Goal: Information Seeking & Learning: Learn about a topic

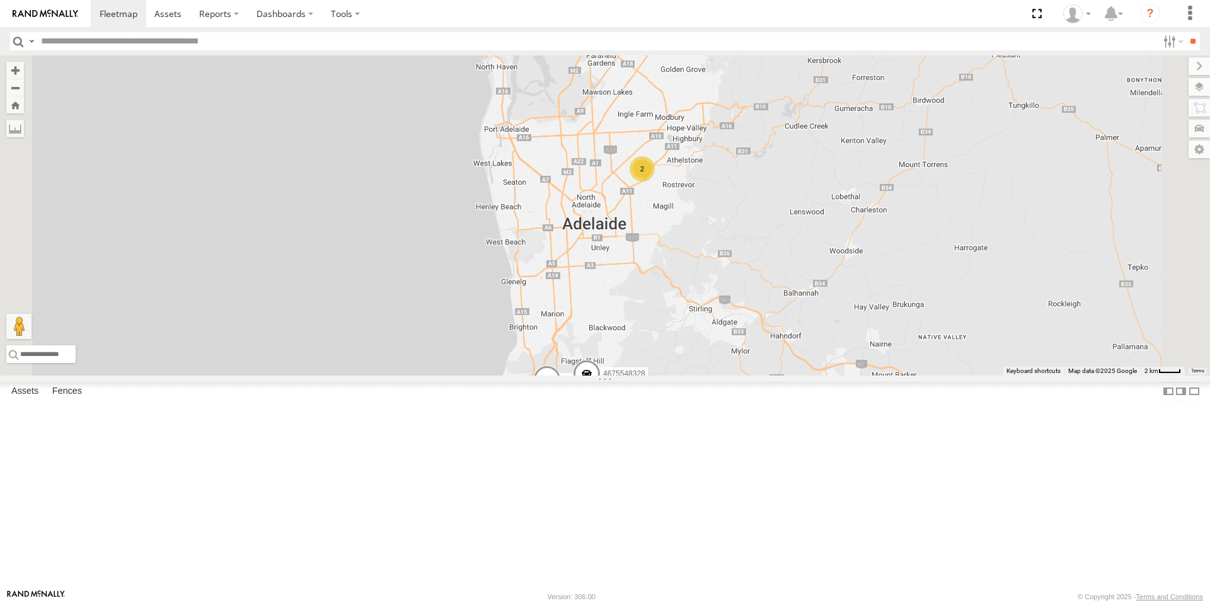
click at [0, 0] on div "All Assets" at bounding box center [0, 0] width 0 height 0
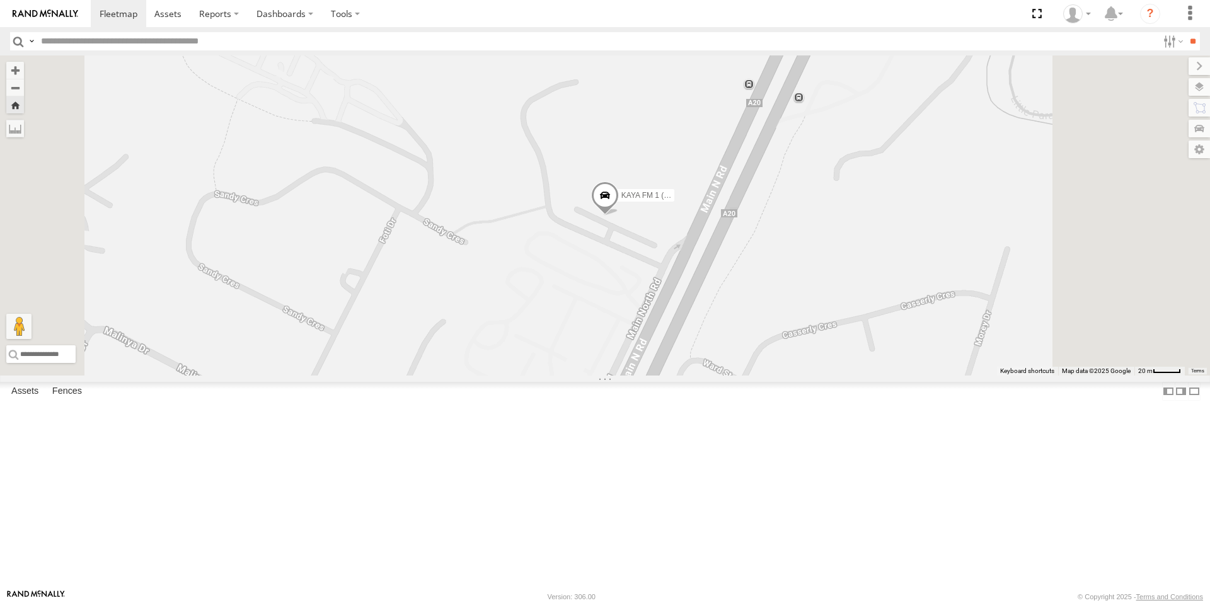
click at [619, 216] on span at bounding box center [605, 199] width 28 height 34
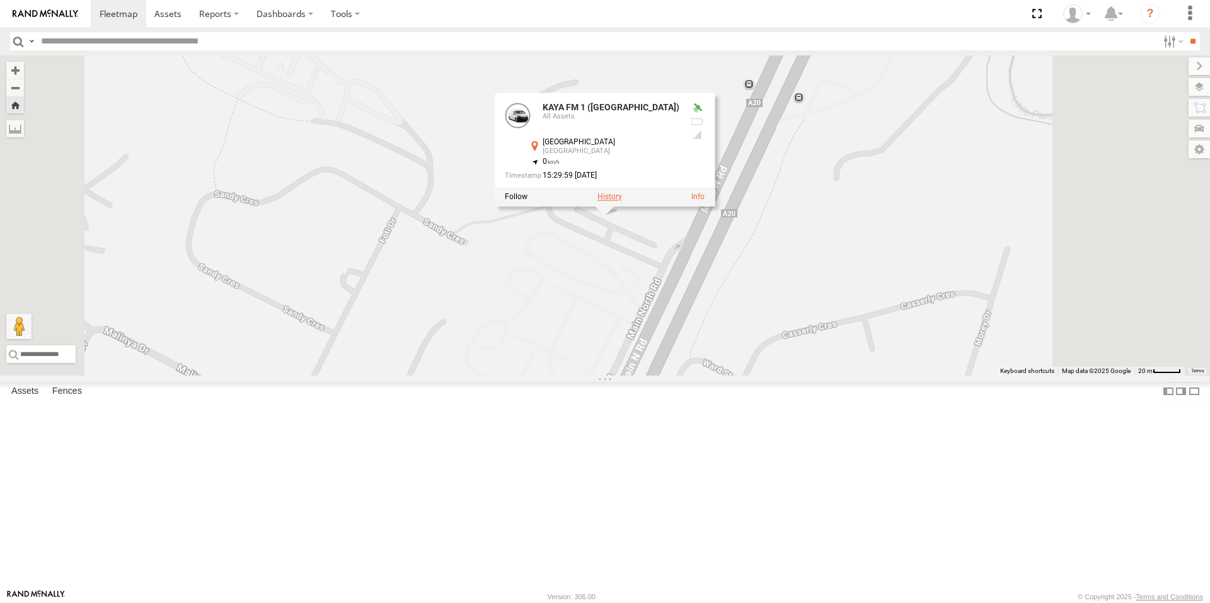
click at [622, 202] on label at bounding box center [610, 197] width 25 height 9
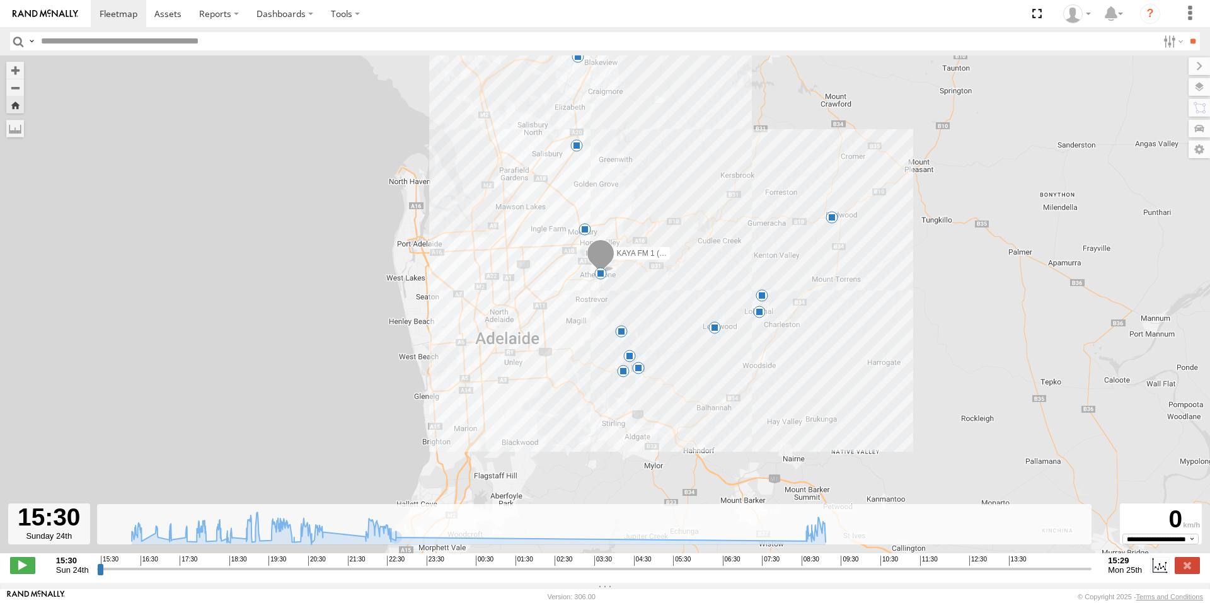
drag, startPoint x: 729, startPoint y: 480, endPoint x: 669, endPoint y: 291, distance: 198.2
click at [669, 291] on div "KAYA FM 1 (GA) 16:22 Sun 16:46 Sun 17:05 Sun 17:28 Sun 17:57 Sun 18:29 Sun 18:3…" at bounding box center [605, 310] width 1210 height 511
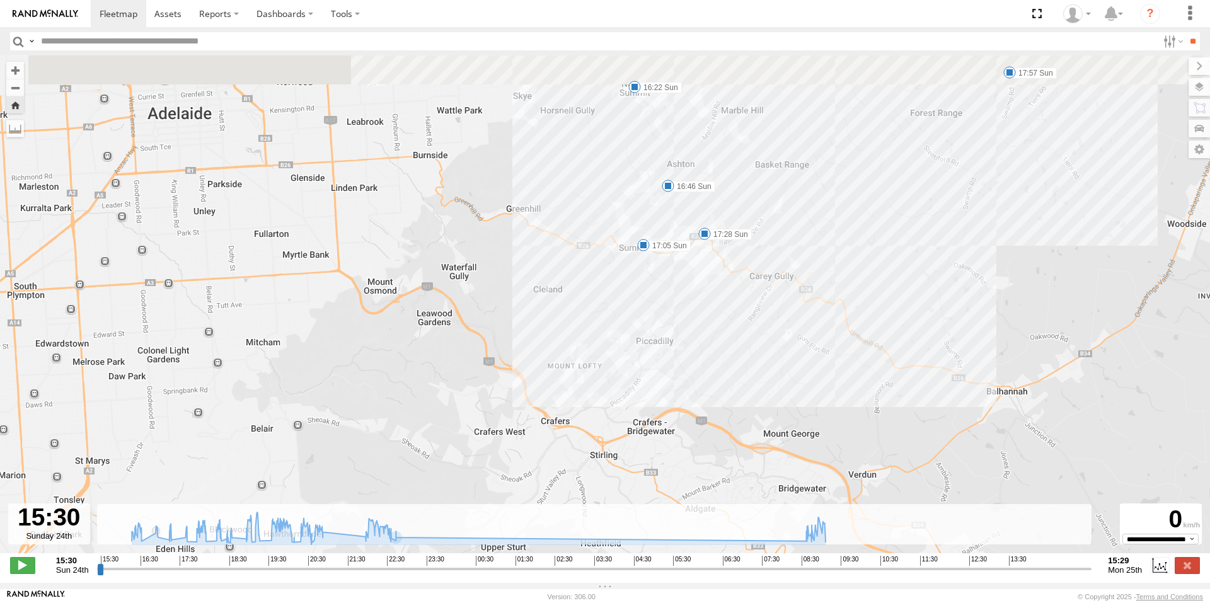
drag, startPoint x: 625, startPoint y: 284, endPoint x: 621, endPoint y: 328, distance: 44.3
click at [621, 328] on div "KAYA FM 1 (GA) 16:22 Sun 16:46 Sun 17:05 Sun 17:28 Sun 17:57 Sun 18:29 Sun 18:3…" at bounding box center [605, 310] width 1210 height 511
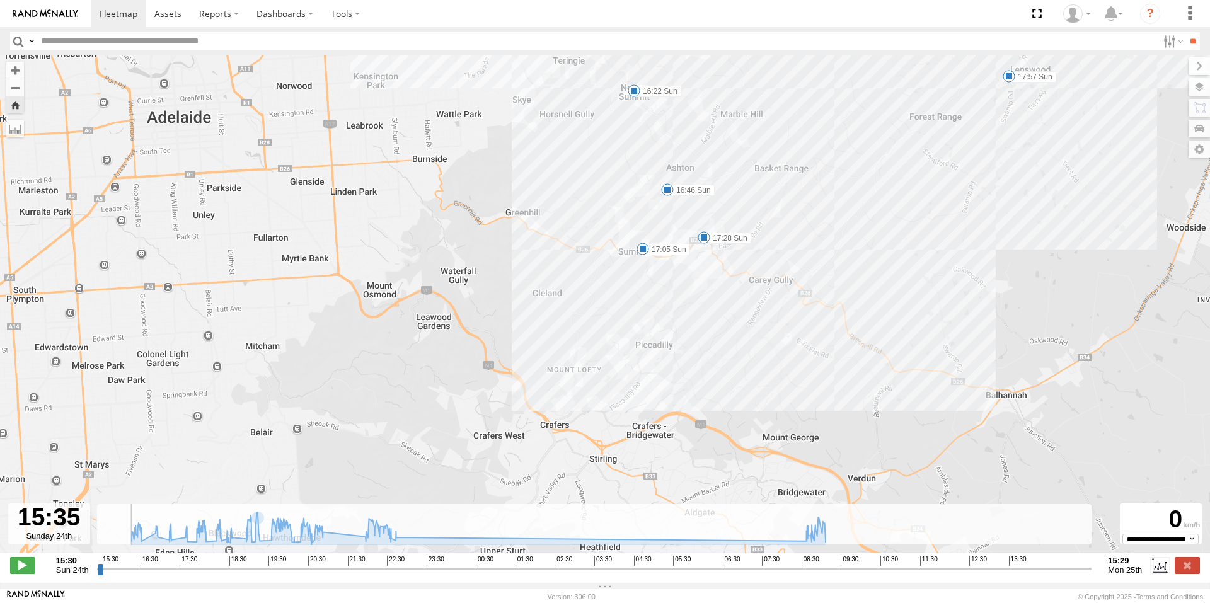
click at [103, 575] on input "range" at bounding box center [594, 569] width 995 height 12
drag, startPoint x: 103, startPoint y: 577, endPoint x: 57, endPoint y: 588, distance: 47.9
type input "**********"
click at [97, 575] on input "range" at bounding box center [594, 569] width 995 height 12
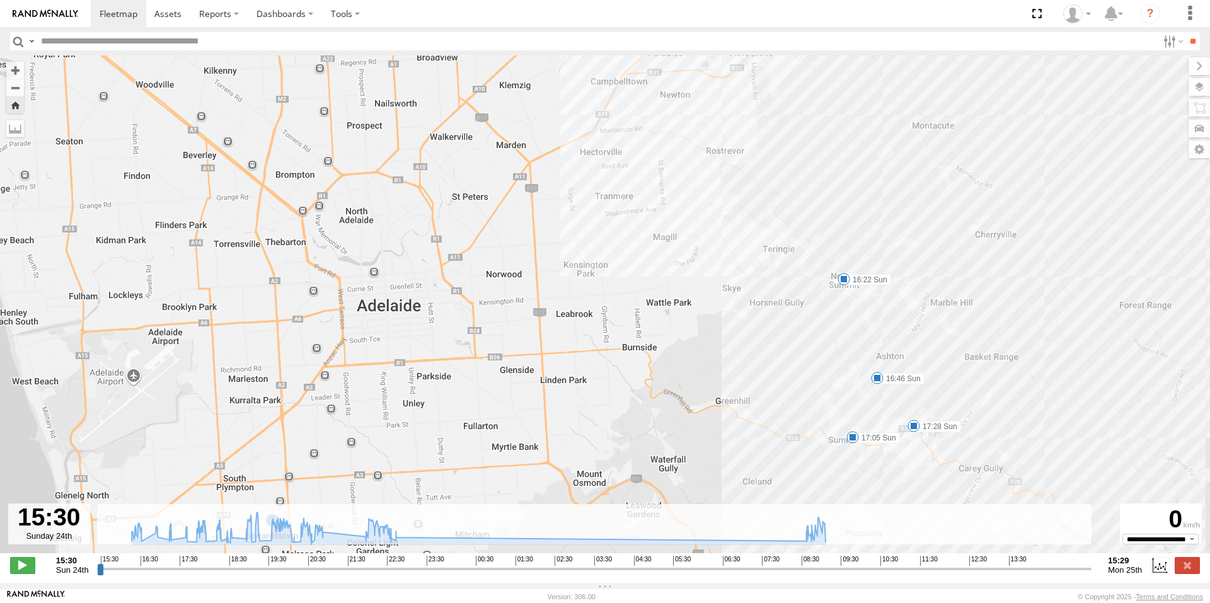
click at [45, 537] on div at bounding box center [49, 524] width 82 height 41
click at [59, 536] on div at bounding box center [49, 524] width 82 height 41
click at [66, 542] on div at bounding box center [49, 524] width 82 height 41
click at [73, 519] on div at bounding box center [49, 524] width 82 height 41
drag, startPoint x: 57, startPoint y: 520, endPoint x: 41, endPoint y: 521, distance: 16.4
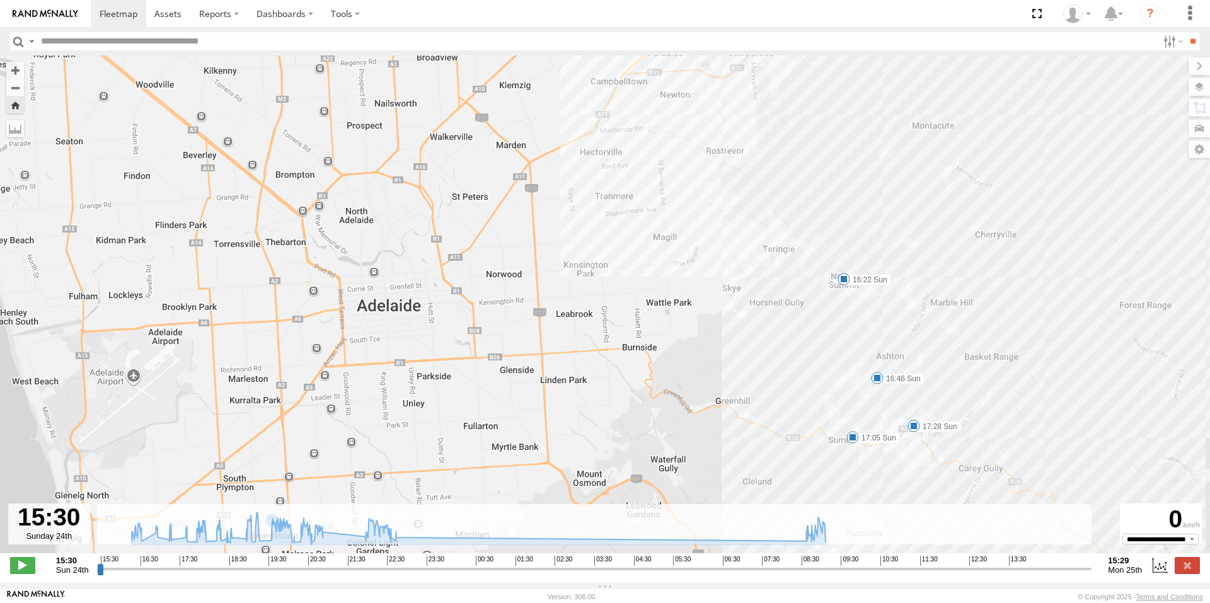
click at [55, 521] on div at bounding box center [49, 524] width 82 height 41
click at [30, 520] on div at bounding box center [49, 524] width 82 height 41
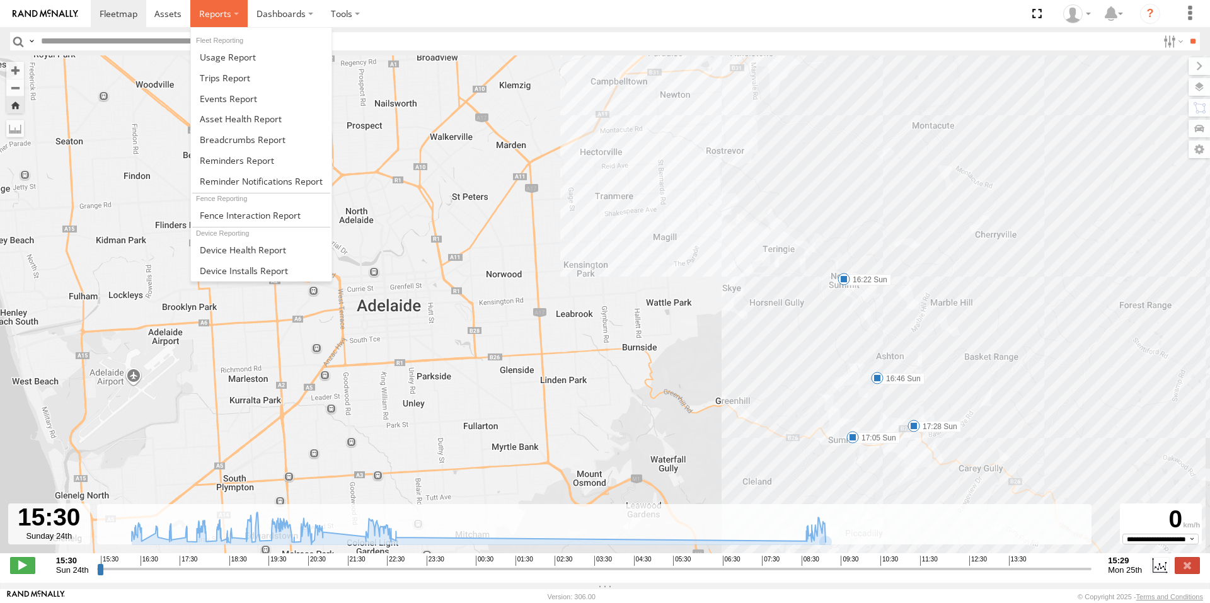
click at [223, 12] on span at bounding box center [215, 14] width 32 height 12
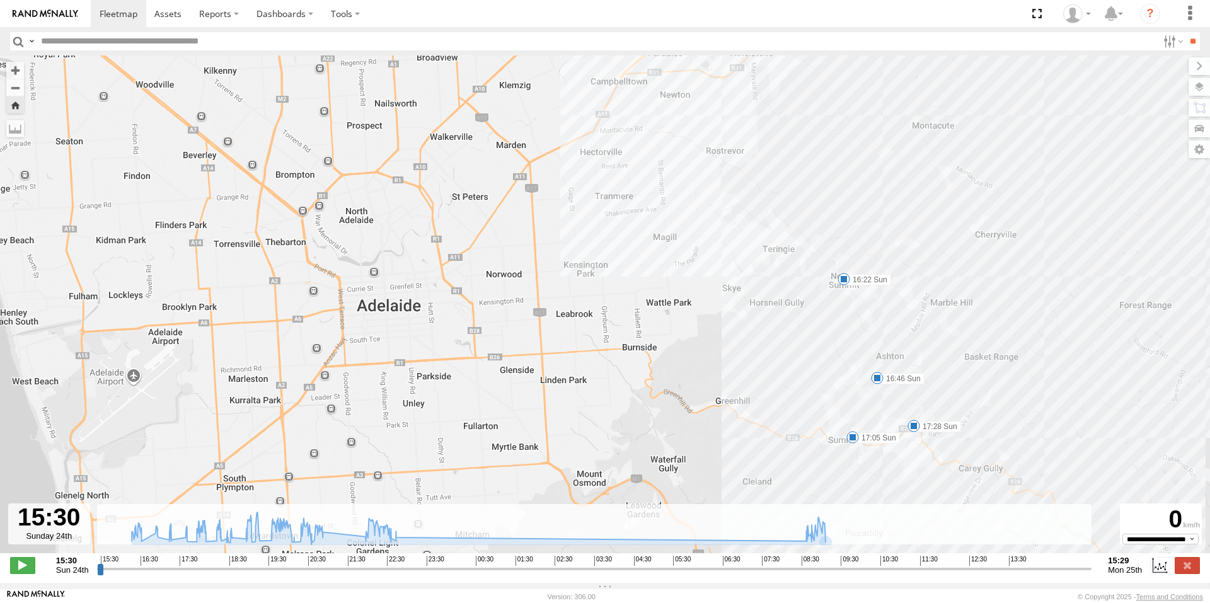
click at [134, 226] on div "KAYA FM 1 (GA) 16:22 Sun 16:46 Sun 17:05 Sun 17:28 Sun 17:57 Sun 18:29 Sun 18:3…" at bounding box center [605, 310] width 1210 height 511
click at [115, 20] on link at bounding box center [118, 13] width 55 height 27
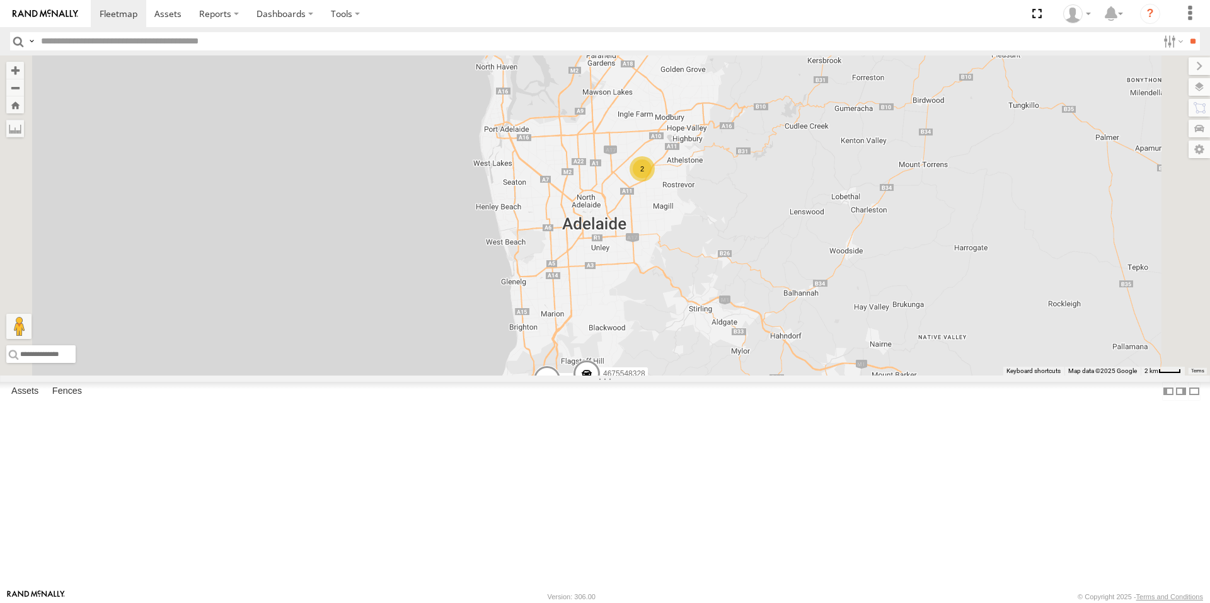
click at [0, 0] on div "All Assets" at bounding box center [0, 0] width 0 height 0
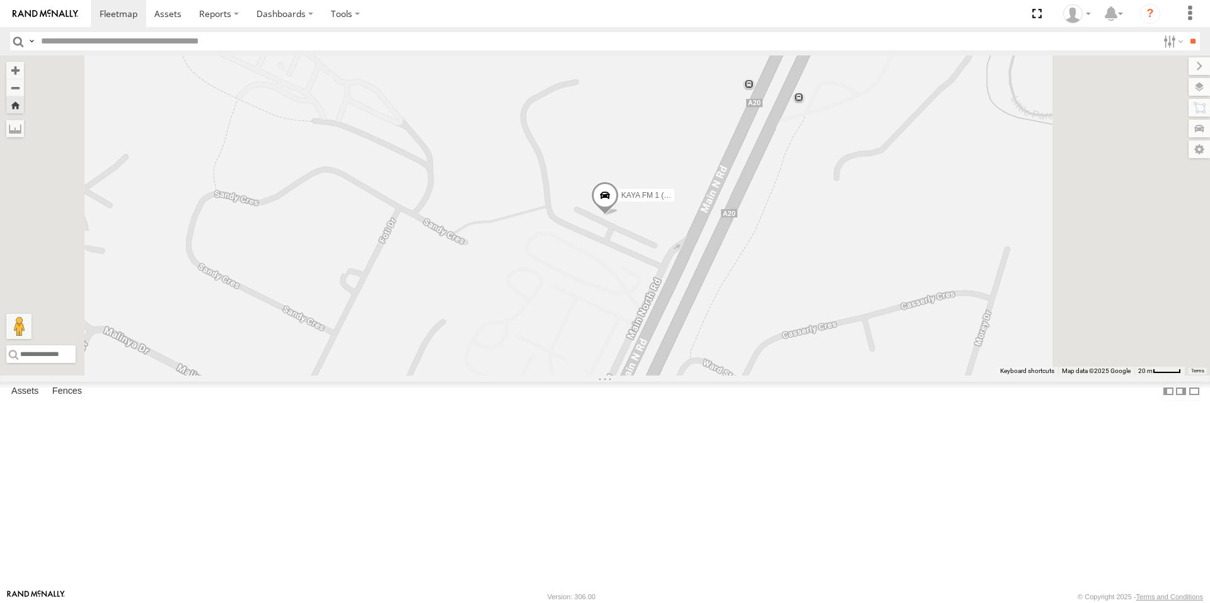
click at [0, 0] on span at bounding box center [0, 0] width 0 height 0
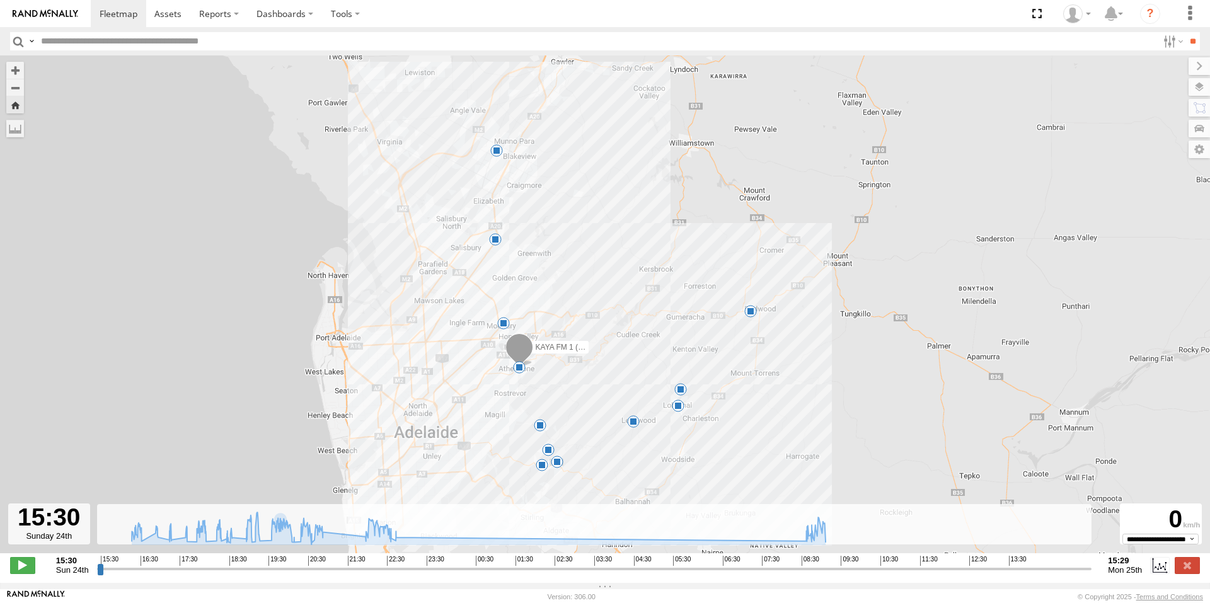
drag, startPoint x: 98, startPoint y: 571, endPoint x: 71, endPoint y: 572, distance: 27.1
click at [97, 572] on input "range" at bounding box center [594, 569] width 995 height 12
click at [1126, 575] on span "Mon 25th" at bounding box center [1125, 569] width 34 height 9
click at [30, 42] on label at bounding box center [31, 41] width 10 height 18
click at [51, 233] on div "KAYA FM 1 (GA) 16:22 Sun 16:46 Sun 17:05 Sun 17:28 Sun 17:57 Sun 18:29 Sun 18:3…" at bounding box center [605, 310] width 1210 height 511
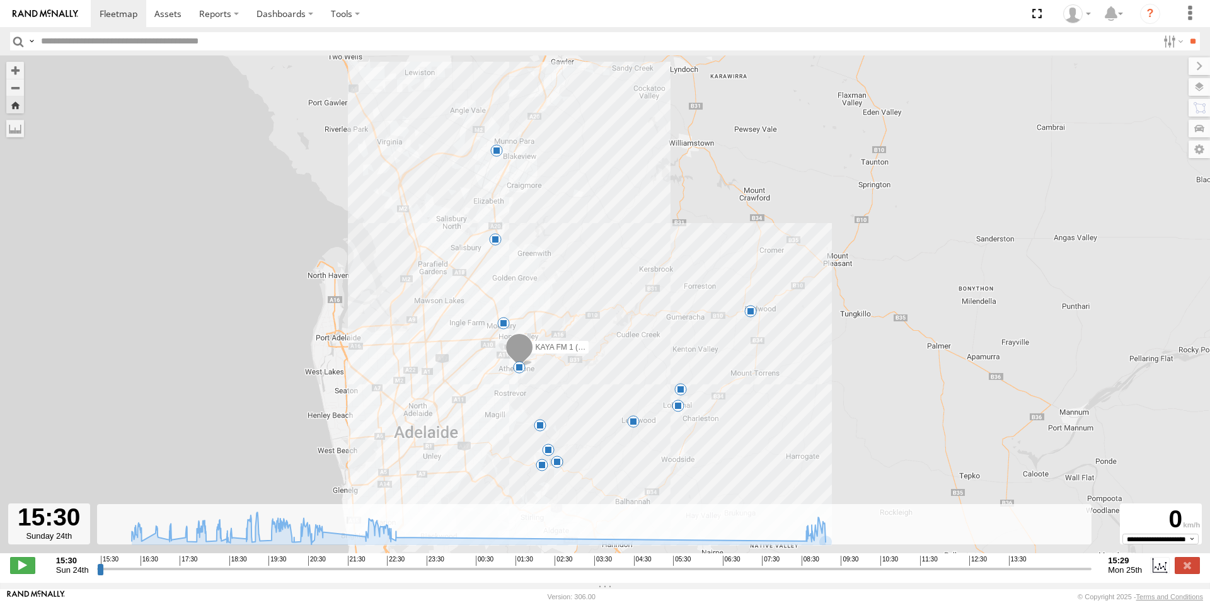
click at [200, 148] on div "KAYA FM 1 (GA) 16:22 Sun 16:46 Sun 17:05 Sun 17:28 Sun 17:57 Sun 18:29 Sun 18:3…" at bounding box center [605, 310] width 1210 height 511
click at [248, 270] on div "KAYA FM 1 (GA) 16:22 Sun 16:46 Sun 17:05 Sun 17:28 Sun 17:57 Sun 18:29 Sun 18:3…" at bounding box center [605, 310] width 1210 height 511
drag, startPoint x: 103, startPoint y: 576, endPoint x: 74, endPoint y: 577, distance: 28.4
click at [97, 575] on input "range" at bounding box center [594, 569] width 995 height 12
click at [74, 575] on span "Sun 24th" at bounding box center [72, 569] width 33 height 9
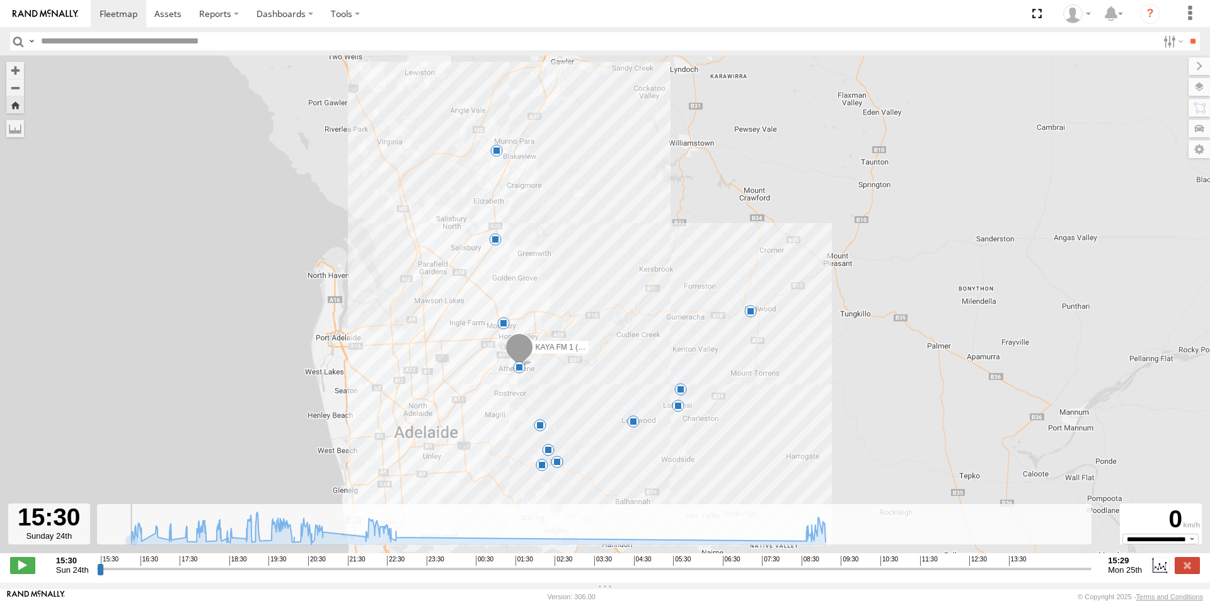
drag, startPoint x: 61, startPoint y: 568, endPoint x: 60, endPoint y: 574, distance: 6.4
click at [60, 574] on span "Sun 24th" at bounding box center [72, 569] width 33 height 9
type input "**********"
drag, startPoint x: 167, startPoint y: 574, endPoint x: 82, endPoint y: 574, distance: 85.1
click at [97, 574] on input "range" at bounding box center [594, 569] width 995 height 12
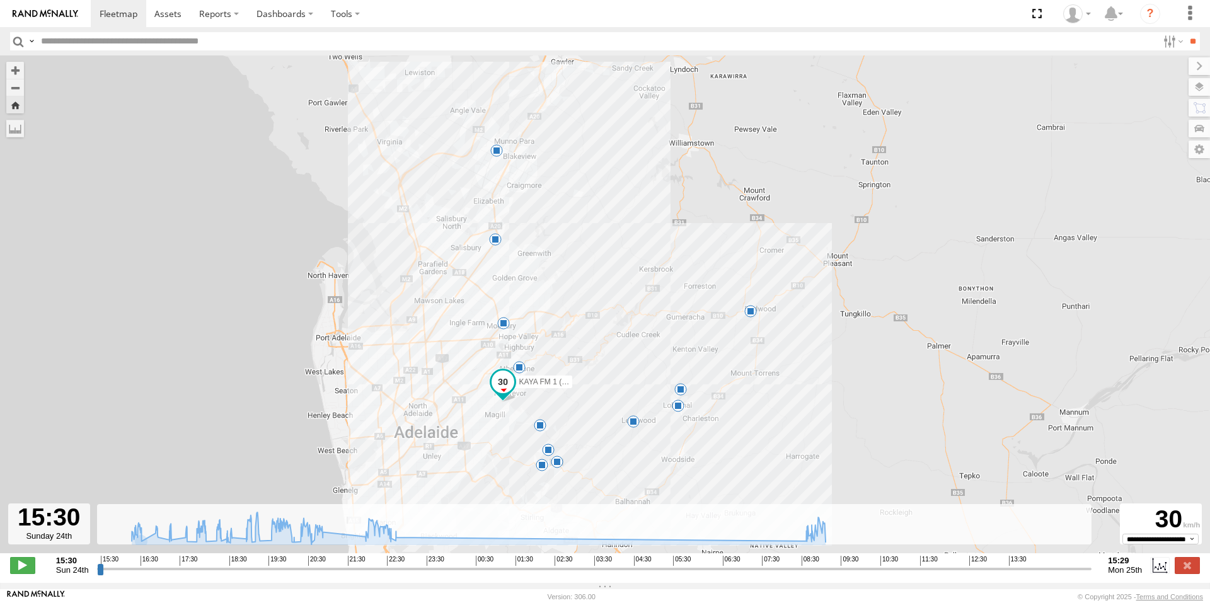
drag, startPoint x: 99, startPoint y: 579, endPoint x: 78, endPoint y: 579, distance: 20.8
click at [97, 575] on input "range" at bounding box center [594, 569] width 995 height 12
click at [51, 526] on div at bounding box center [49, 524] width 82 height 41
drag, startPoint x: 51, startPoint y: 526, endPoint x: 46, endPoint y: 533, distance: 9.1
click at [46, 533] on div at bounding box center [49, 524] width 82 height 41
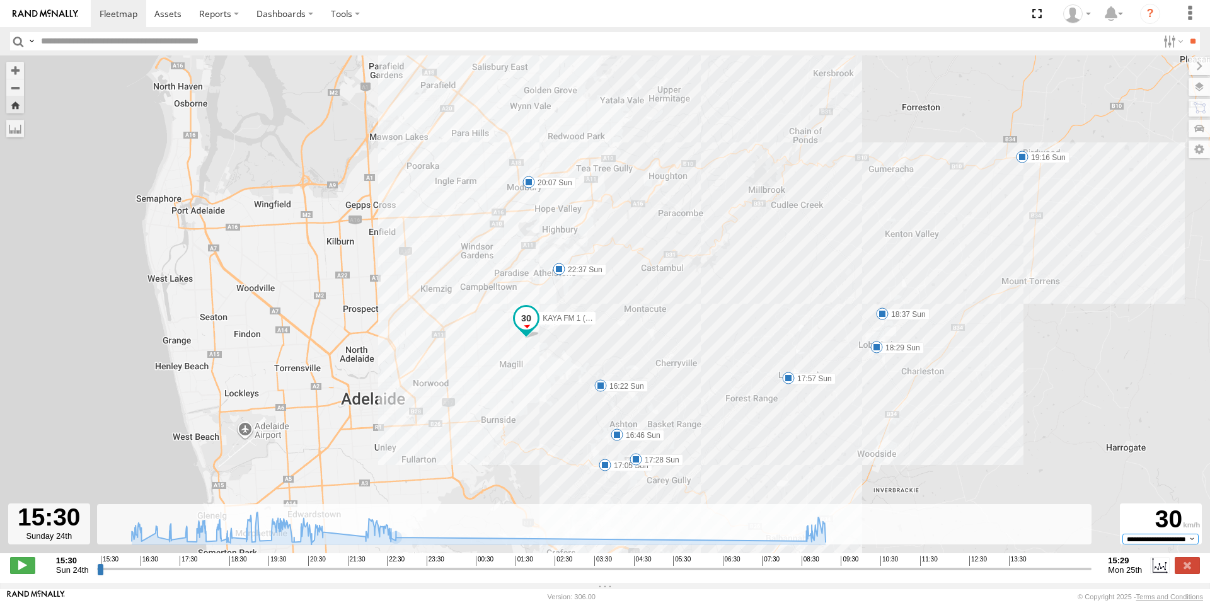
click at [1193, 544] on select "**********" at bounding box center [1161, 539] width 76 height 10
click at [1191, 544] on select "**********" at bounding box center [1161, 539] width 76 height 10
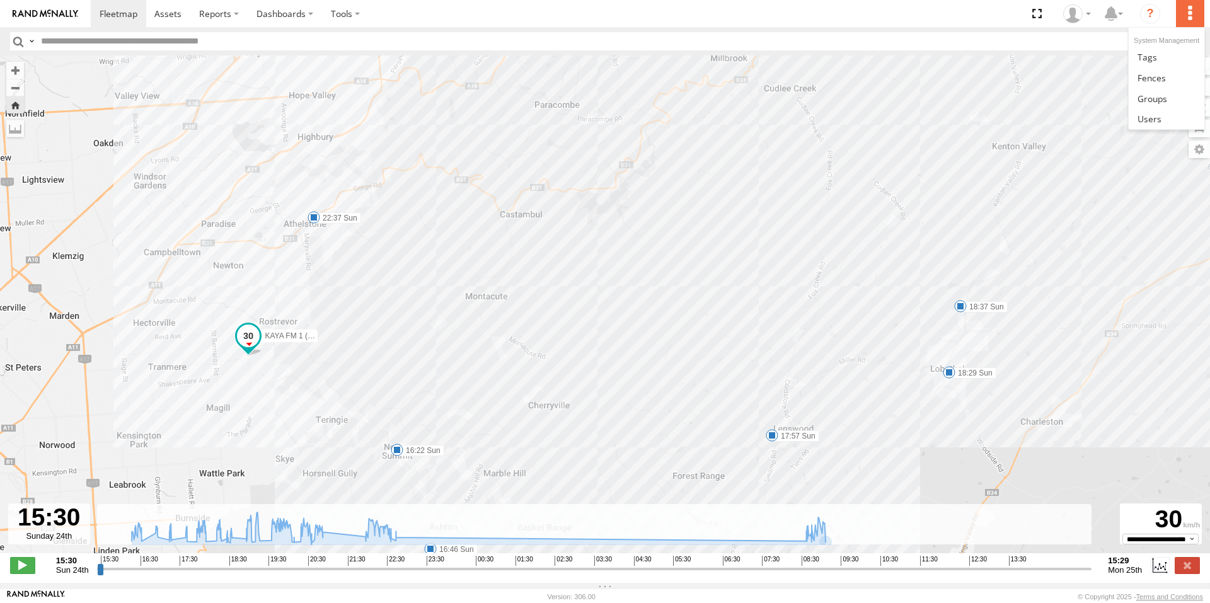
click at [1178, 14] on label at bounding box center [1190, 13] width 28 height 27
click at [1027, 247] on div "KAYA FM 1 (GA) 16:22 Sun 16:46 Sun 17:05 Sun 17:28 Sun 17:57 Sun 18:29 Sun 18:3…" at bounding box center [605, 310] width 1210 height 511
click at [403, 199] on div "KAYA FM 1 (GA) 16:22 Sun 16:46 Sun 17:05 Sun 17:28 Sun 17:57 Sun 18:29 Sun 18:3…" at bounding box center [605, 310] width 1210 height 511
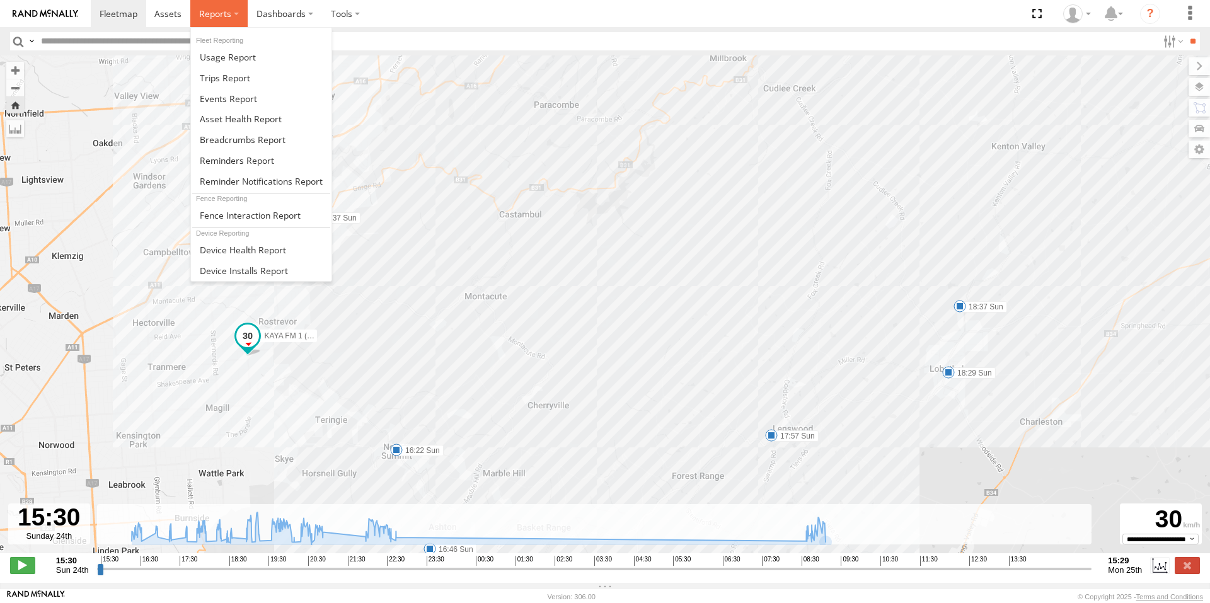
click at [219, 13] on span at bounding box center [215, 14] width 32 height 12
click at [279, 99] on link at bounding box center [261, 98] width 141 height 21
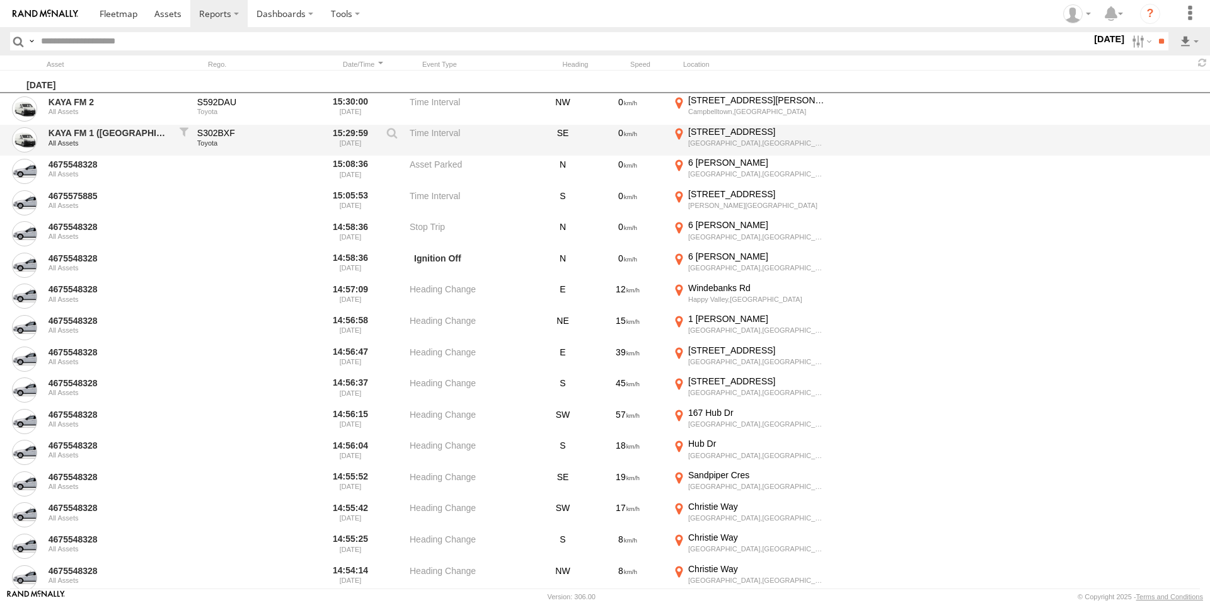
click at [252, 138] on div "S302BXF" at bounding box center [258, 132] width 122 height 11
click at [86, 142] on div "All Assets" at bounding box center [110, 143] width 122 height 8
click at [137, 136] on link "KAYA FM 1 (GA)" at bounding box center [110, 132] width 122 height 11
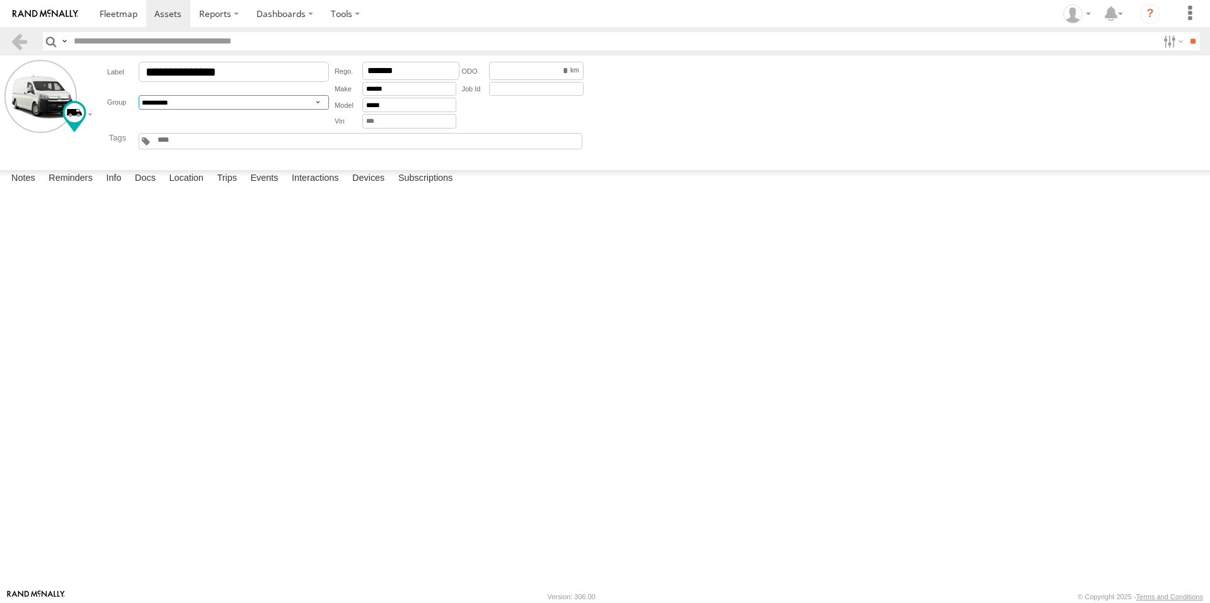
click at [320, 103] on select "**********" at bounding box center [234, 102] width 190 height 14
click at [161, 14] on span at bounding box center [167, 14] width 27 height 12
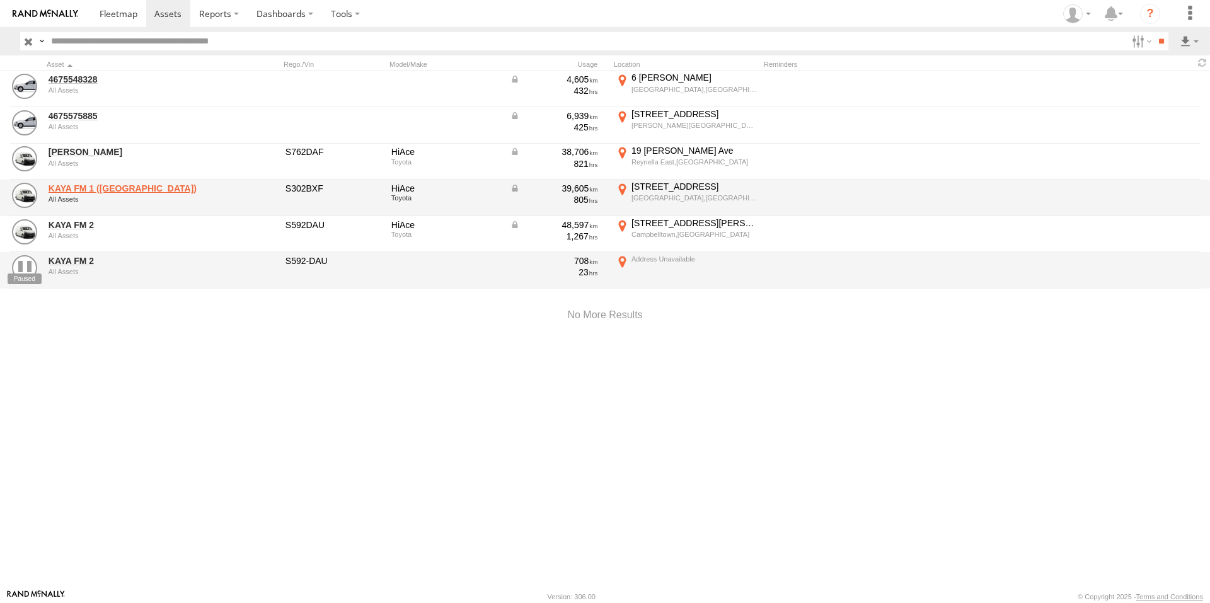
click at [107, 194] on link "KAYA FM 1 (GA)" at bounding box center [135, 188] width 173 height 11
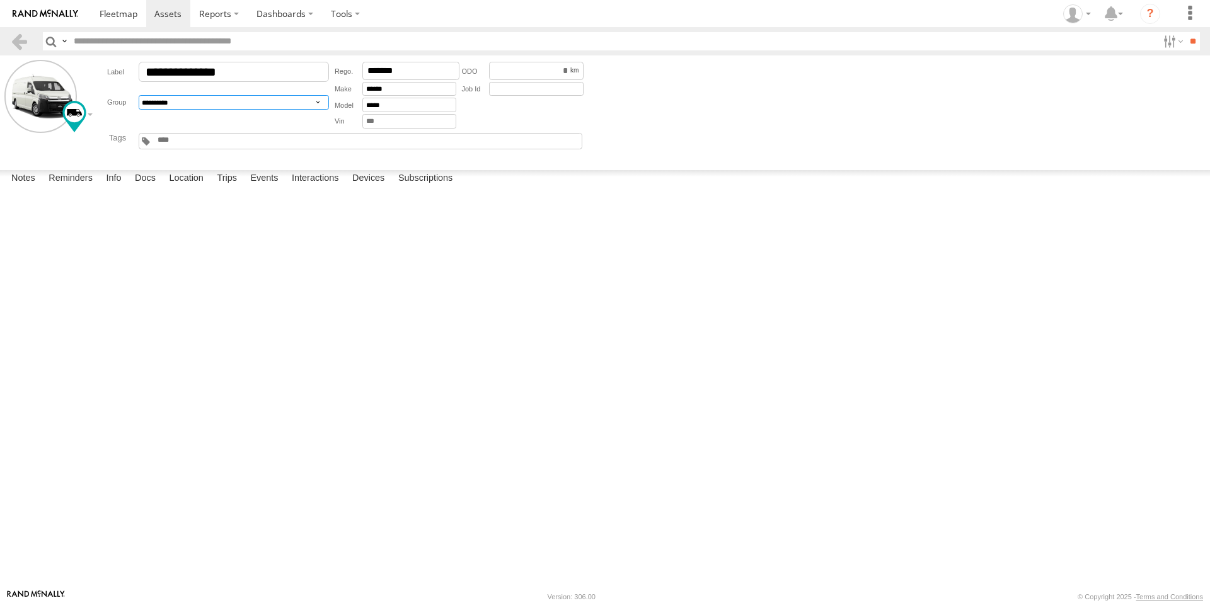
click at [321, 102] on select "**********" at bounding box center [234, 102] width 190 height 14
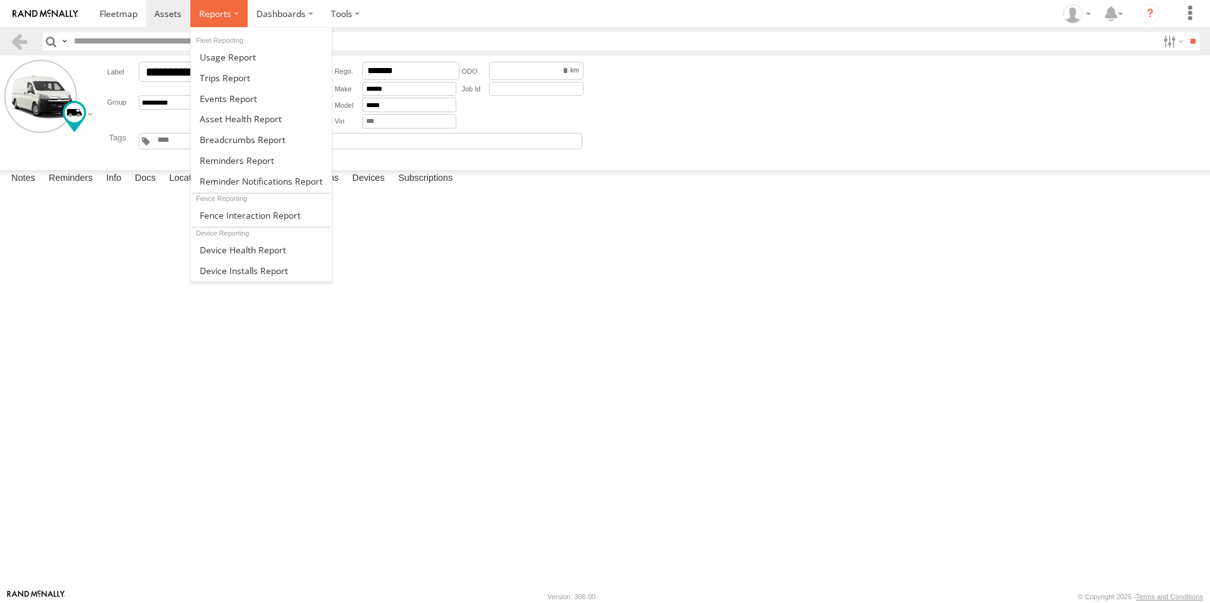
click at [224, 16] on span at bounding box center [215, 14] width 32 height 12
click at [269, 74] on link at bounding box center [261, 77] width 141 height 21
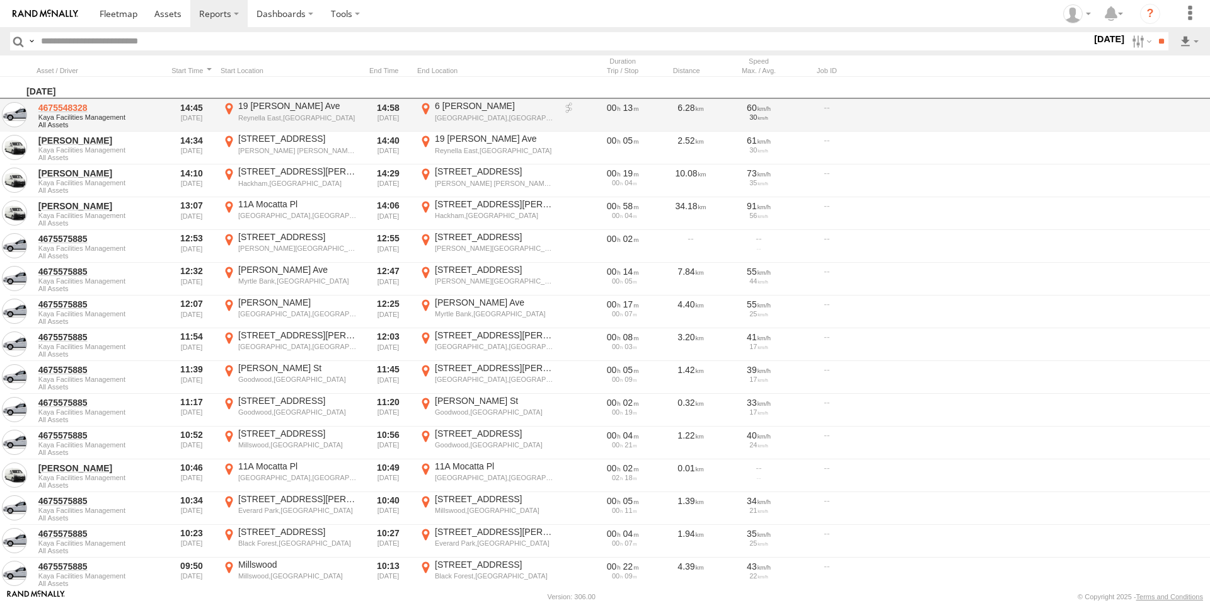
click at [67, 105] on link "4675548328" at bounding box center [99, 107] width 122 height 11
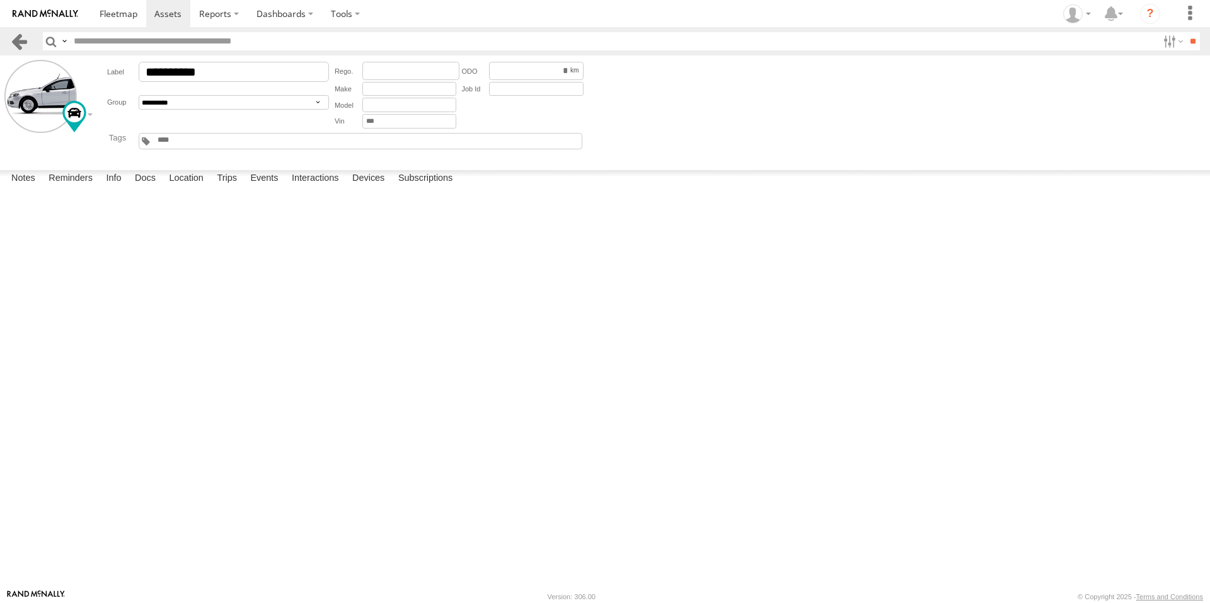
click at [21, 43] on link at bounding box center [19, 41] width 18 height 18
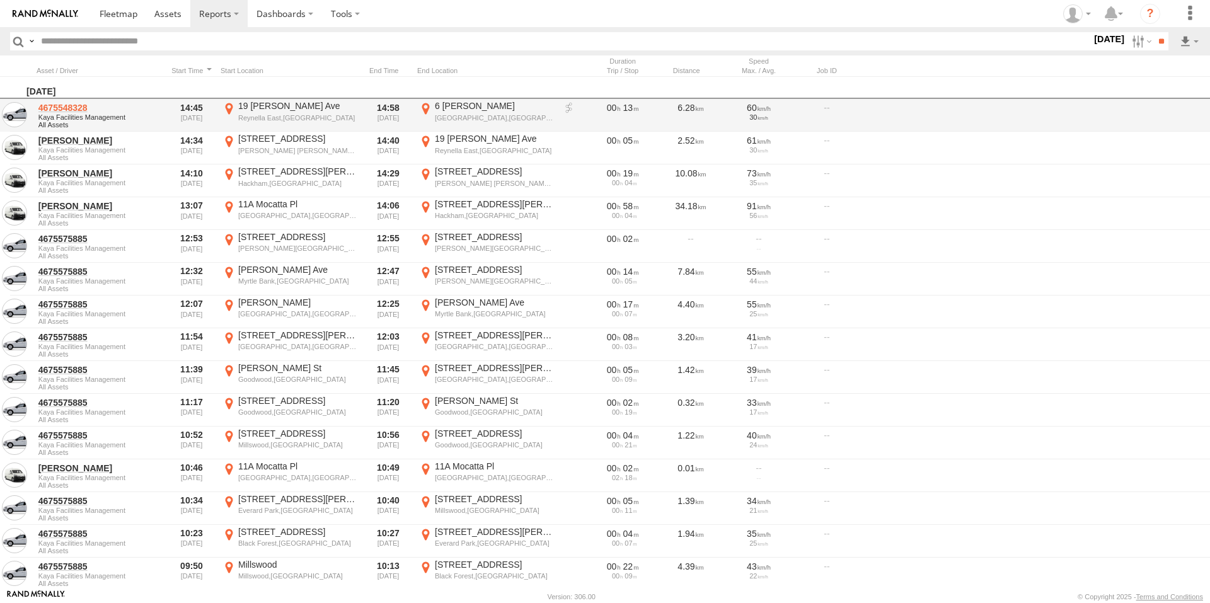
drag, startPoint x: 66, startPoint y: 108, endPoint x: 54, endPoint y: 107, distance: 12.1
click at [54, 107] on link "4675548328" at bounding box center [99, 107] width 122 height 11
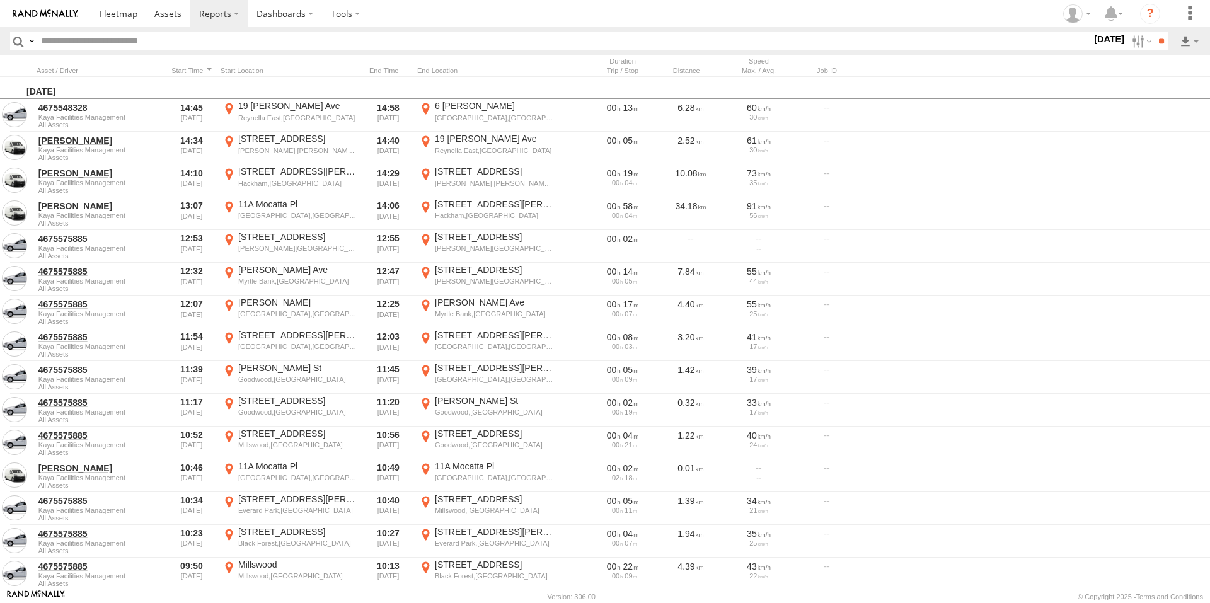
click at [1092, 37] on label "25 Aug 25" at bounding box center [1109, 39] width 35 height 14
click at [0, 0] on label at bounding box center [0, 0] width 0 height 0
click at [1154, 42] on input "**" at bounding box center [1161, 41] width 14 height 18
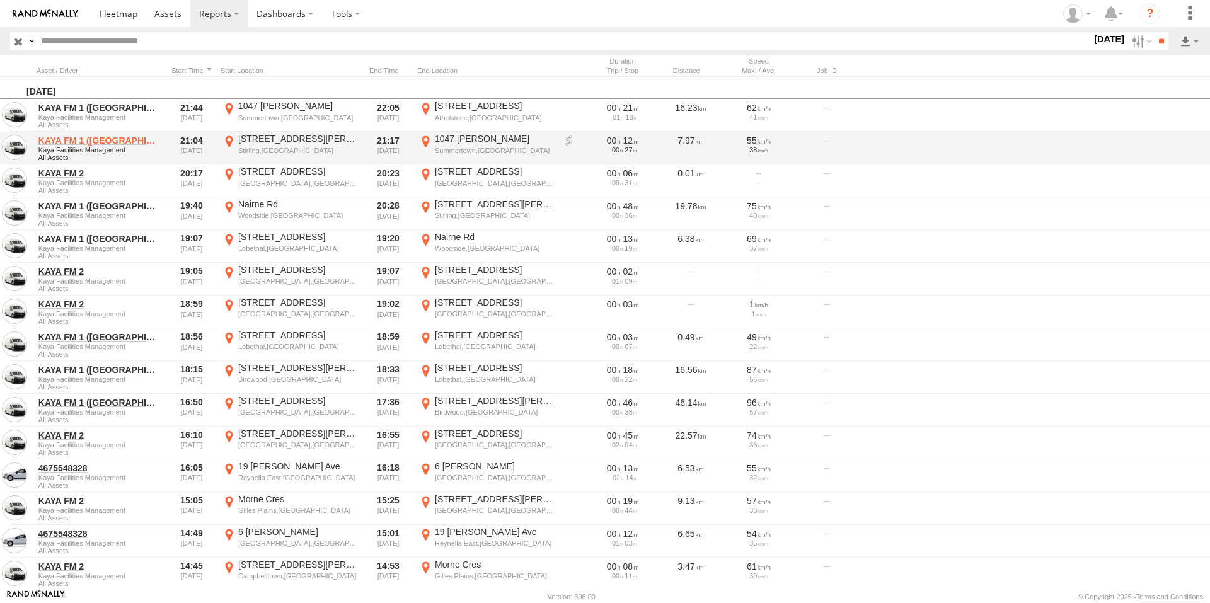
click at [81, 142] on link "KAYA FM 1 (GA)" at bounding box center [99, 140] width 122 height 11
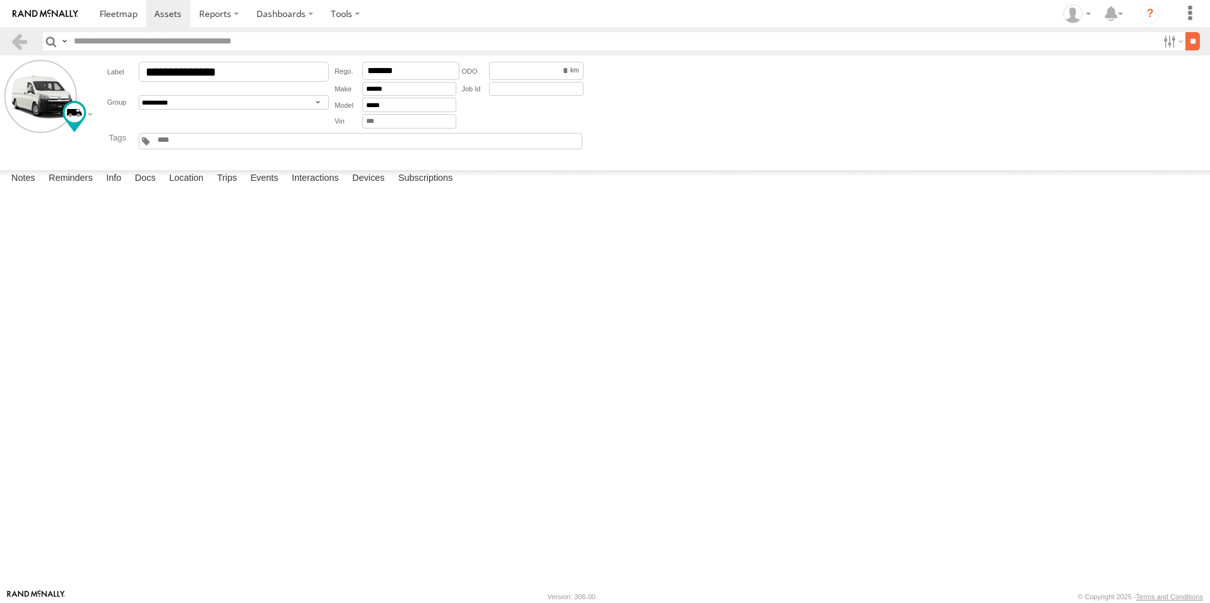
click at [1186, 45] on input "**" at bounding box center [1193, 41] width 14 height 18
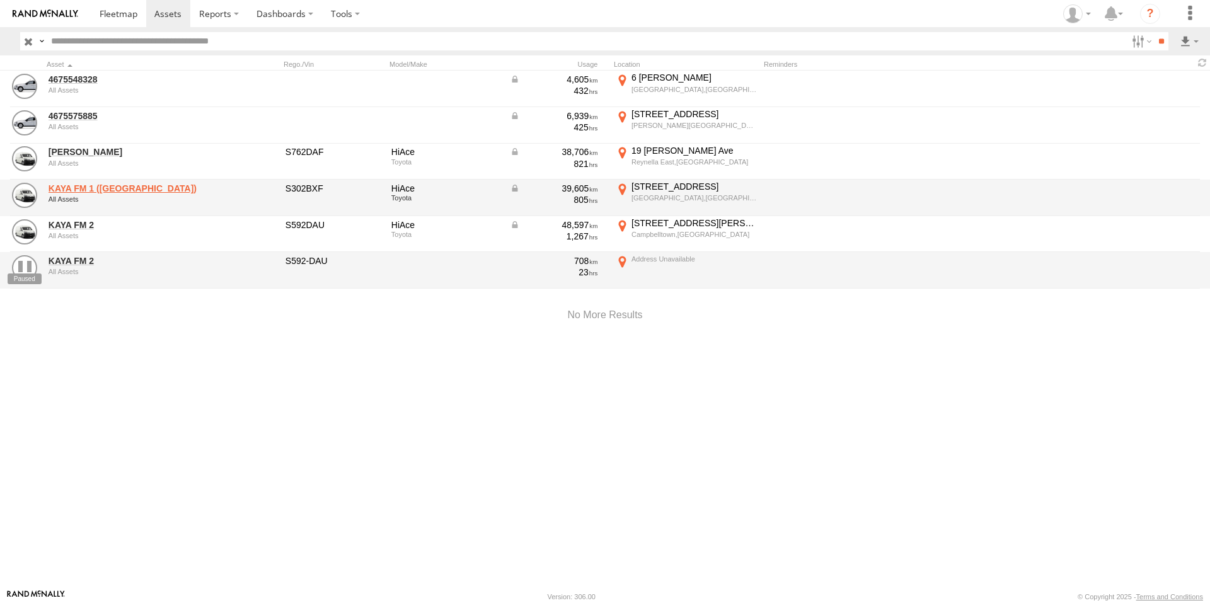
click at [91, 187] on link "KAYA FM 1 ([GEOGRAPHIC_DATA])" at bounding box center [135, 188] width 173 height 11
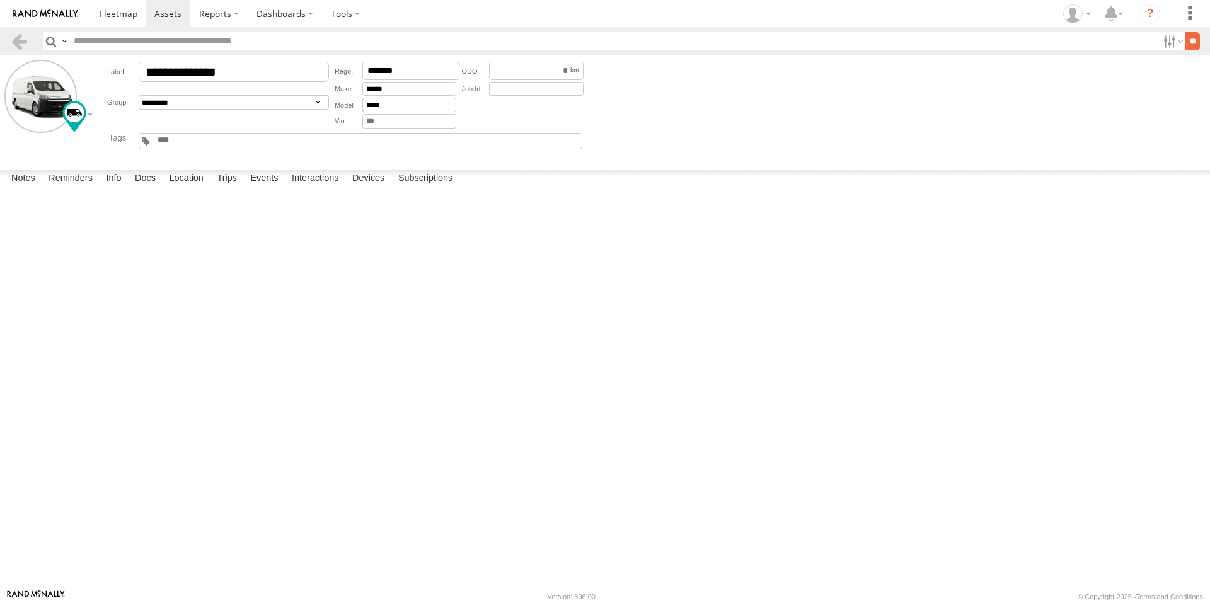
click at [1186, 43] on input "**" at bounding box center [1193, 41] width 14 height 18
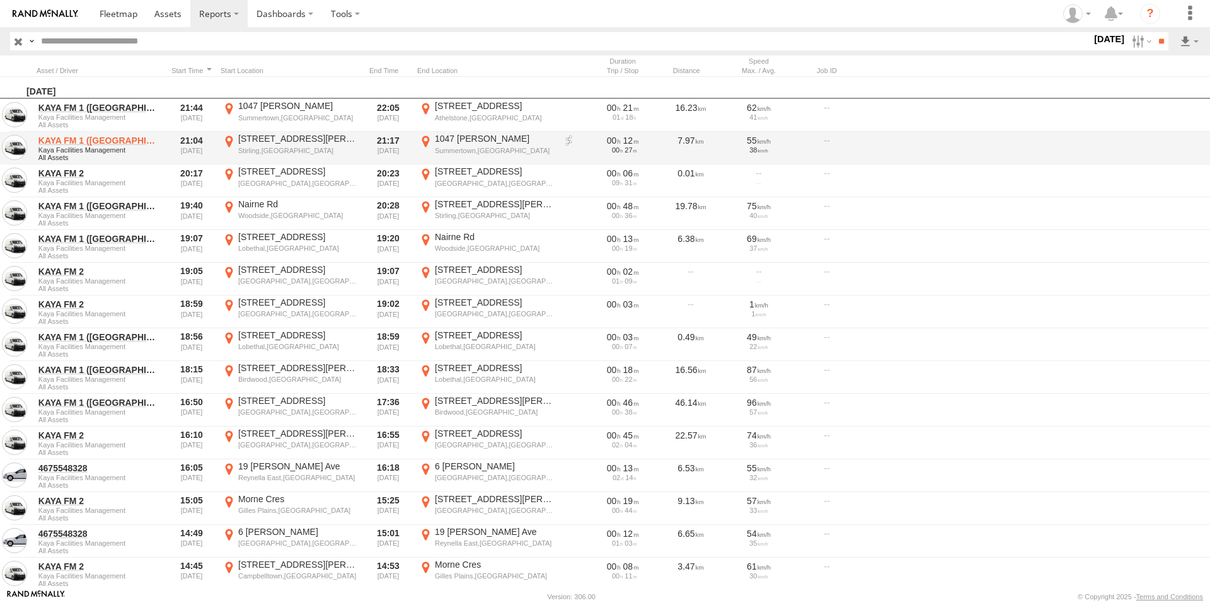
click at [83, 137] on link "KAYA FM 1 ([GEOGRAPHIC_DATA])" at bounding box center [99, 140] width 122 height 11
click at [571, 139] on link at bounding box center [569, 141] width 13 height 13
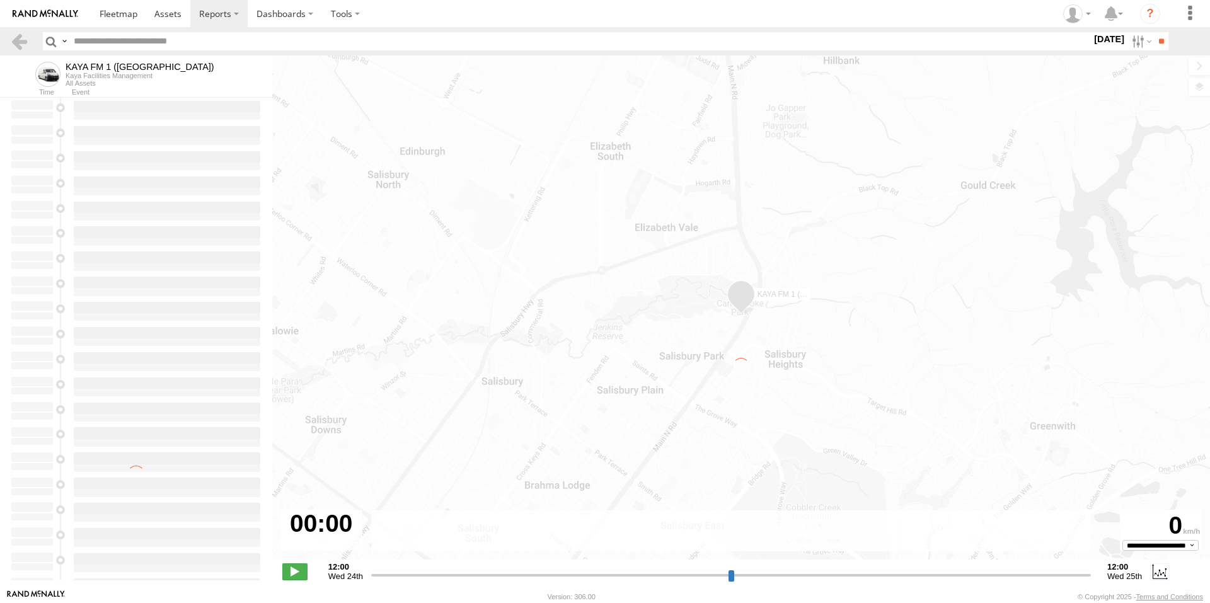
type input "**********"
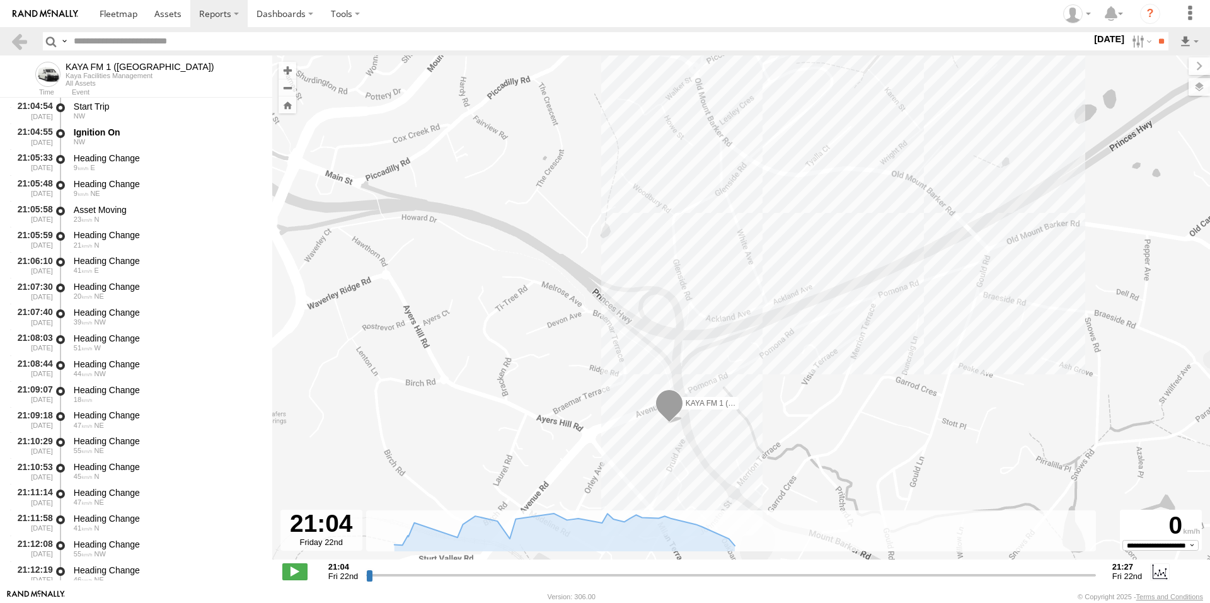
drag, startPoint x: 748, startPoint y: 462, endPoint x: 937, endPoint y: 223, distance: 305.1
click at [937, 223] on div "KAYA FM 1 (GA) 21:17 Fri" at bounding box center [741, 313] width 938 height 517
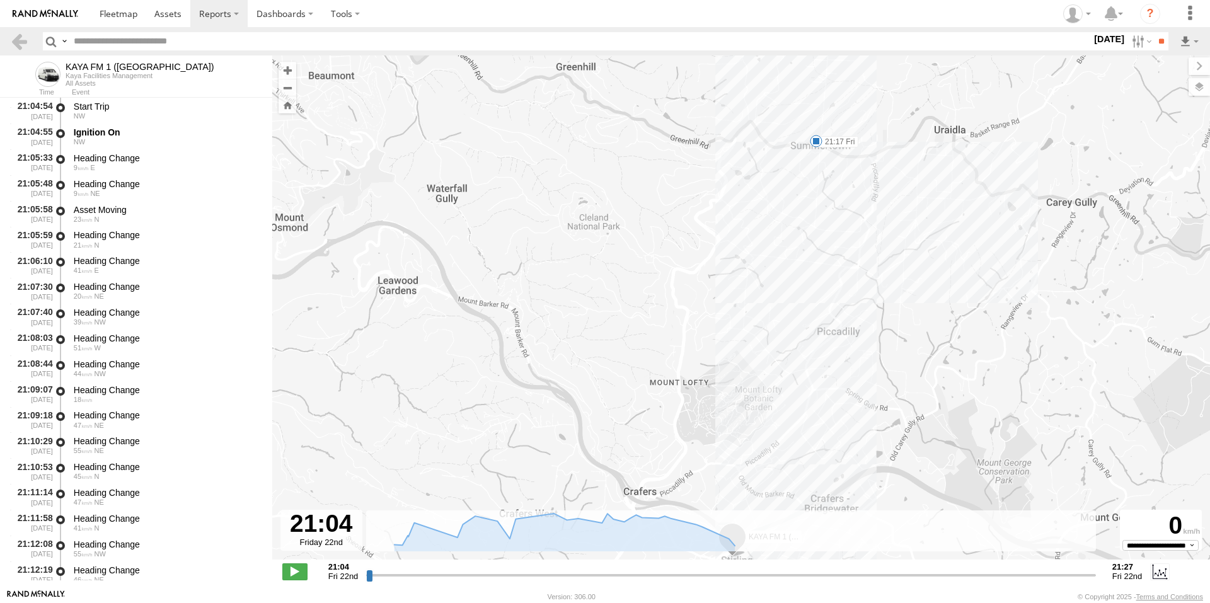
drag, startPoint x: 787, startPoint y: 267, endPoint x: 828, endPoint y: 432, distance: 170.8
click at [828, 432] on div "KAYA FM 1 (GA) 21:17 Fri" at bounding box center [741, 313] width 938 height 517
click at [96, 161] on div "Heading Change" at bounding box center [167, 158] width 187 height 11
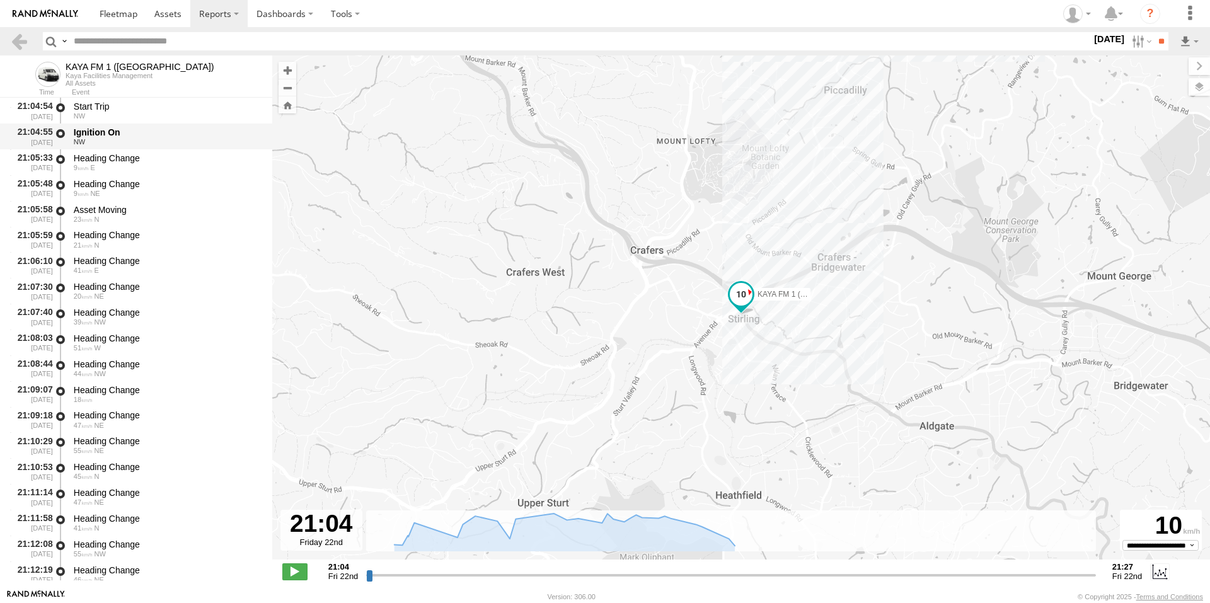
click at [82, 132] on div "Ignition On" at bounding box center [167, 132] width 187 height 11
click at [86, 107] on div "Start Trip" at bounding box center [167, 106] width 187 height 11
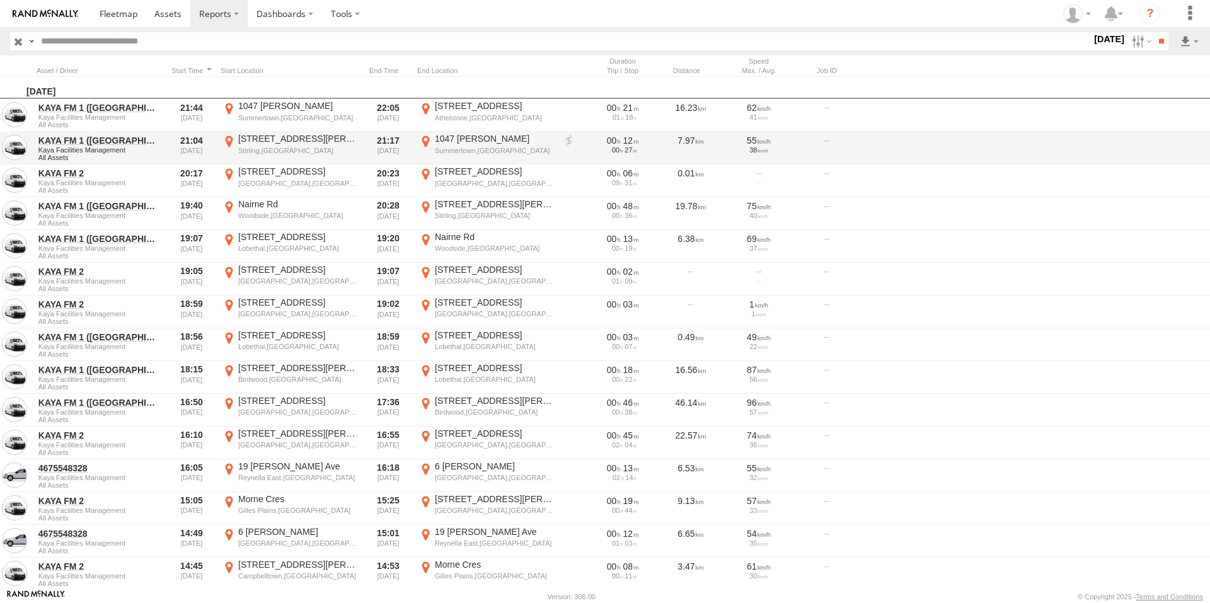
click at [567, 138] on link at bounding box center [569, 141] width 13 height 13
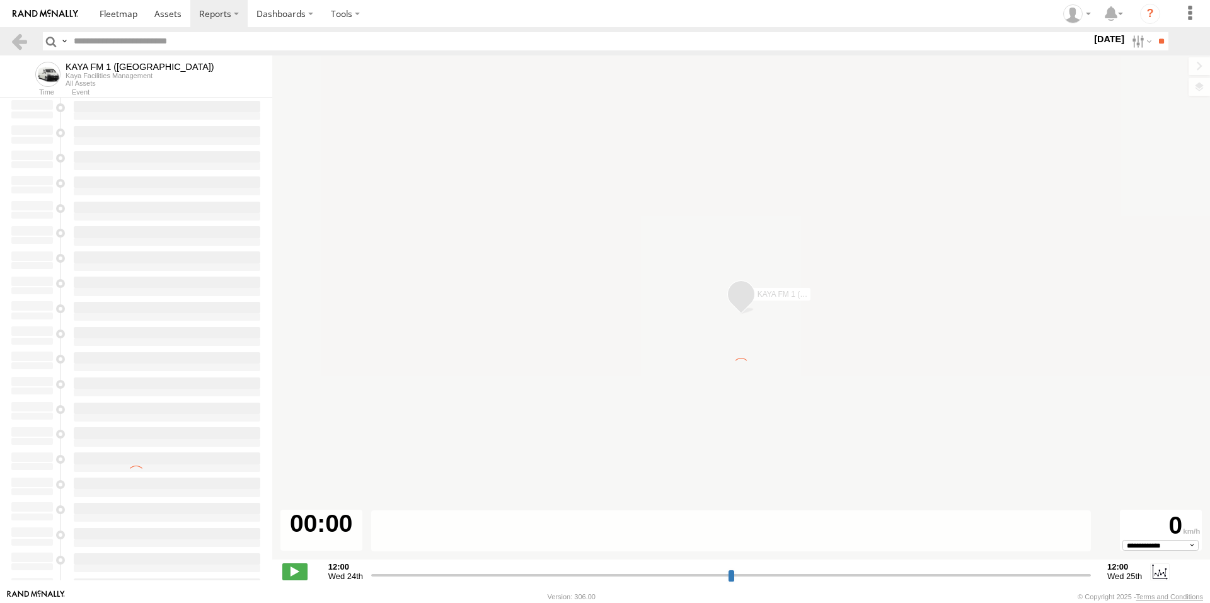
type input "**********"
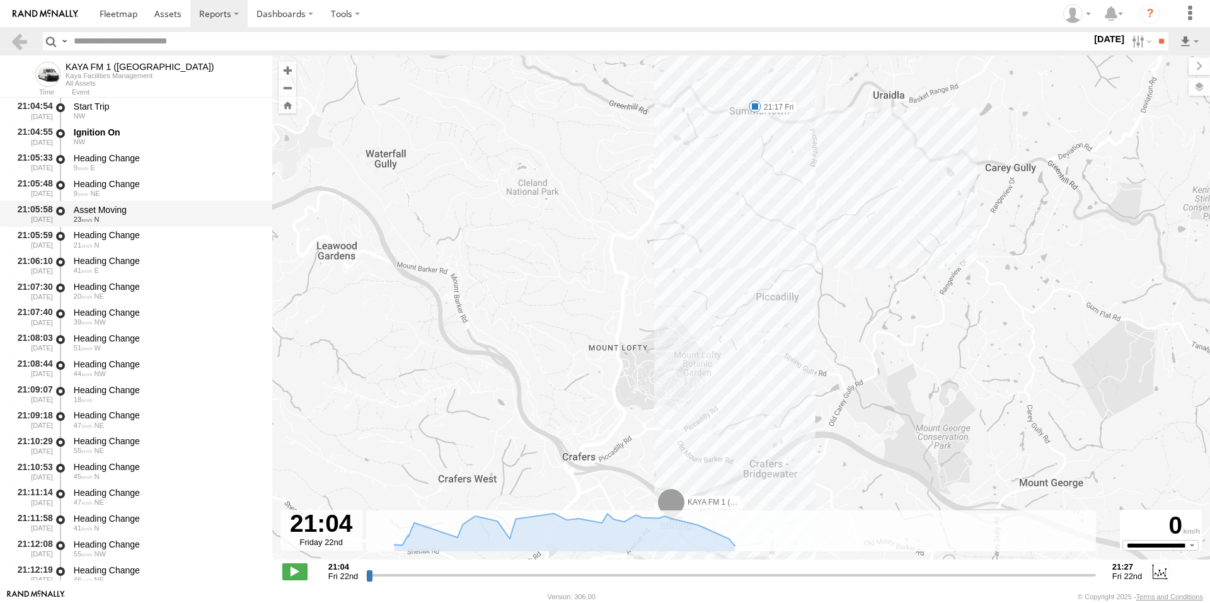
click at [134, 207] on div "Asset Moving" at bounding box center [167, 209] width 187 height 11
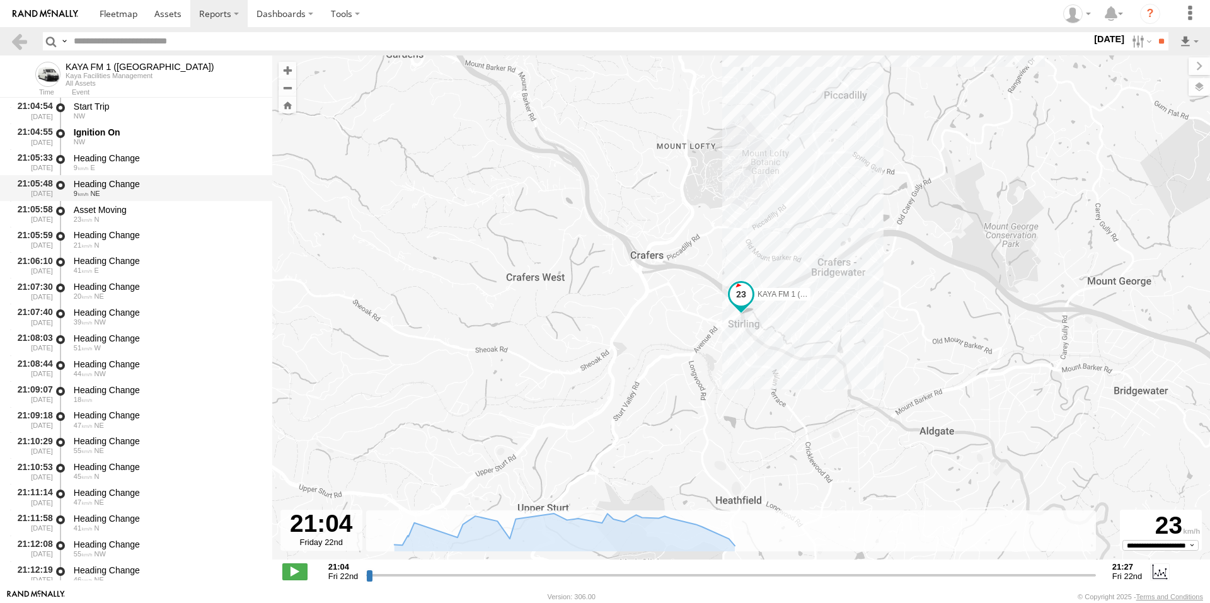
click at [133, 192] on div "9 NE" at bounding box center [167, 194] width 187 height 8
click at [124, 241] on div "21 N" at bounding box center [167, 245] width 187 height 8
click at [120, 303] on div "Heading Change 20 NE" at bounding box center [167, 290] width 190 height 23
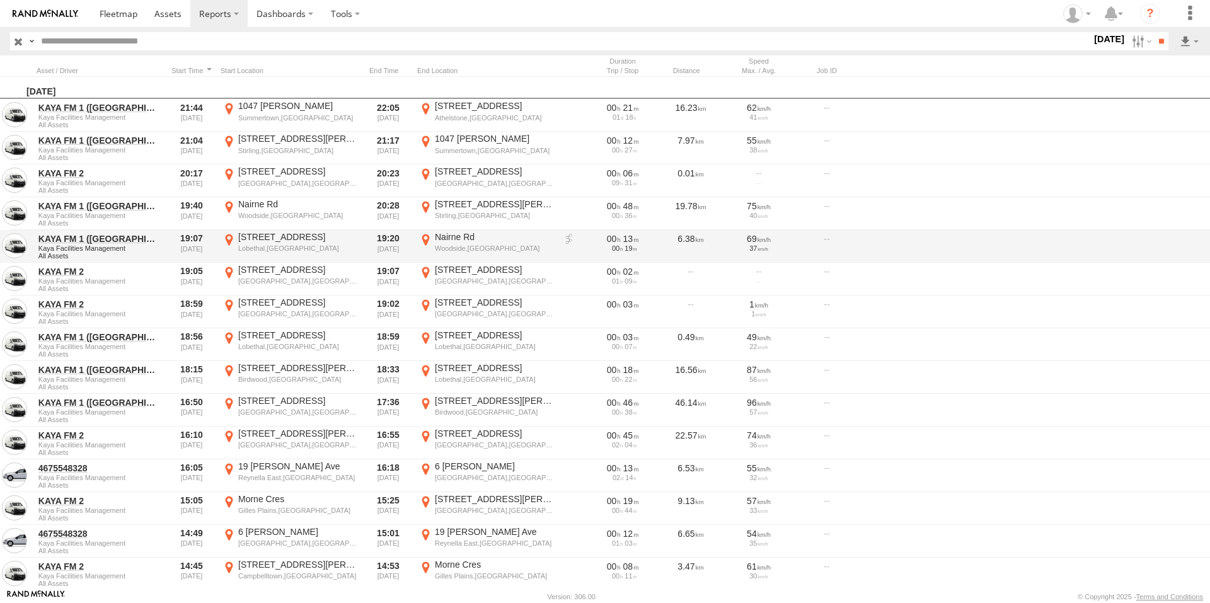
click at [420, 245] on label "Nairne Rd Woodside,SA -34.95328 138.87556" at bounding box center [486, 246] width 139 height 30
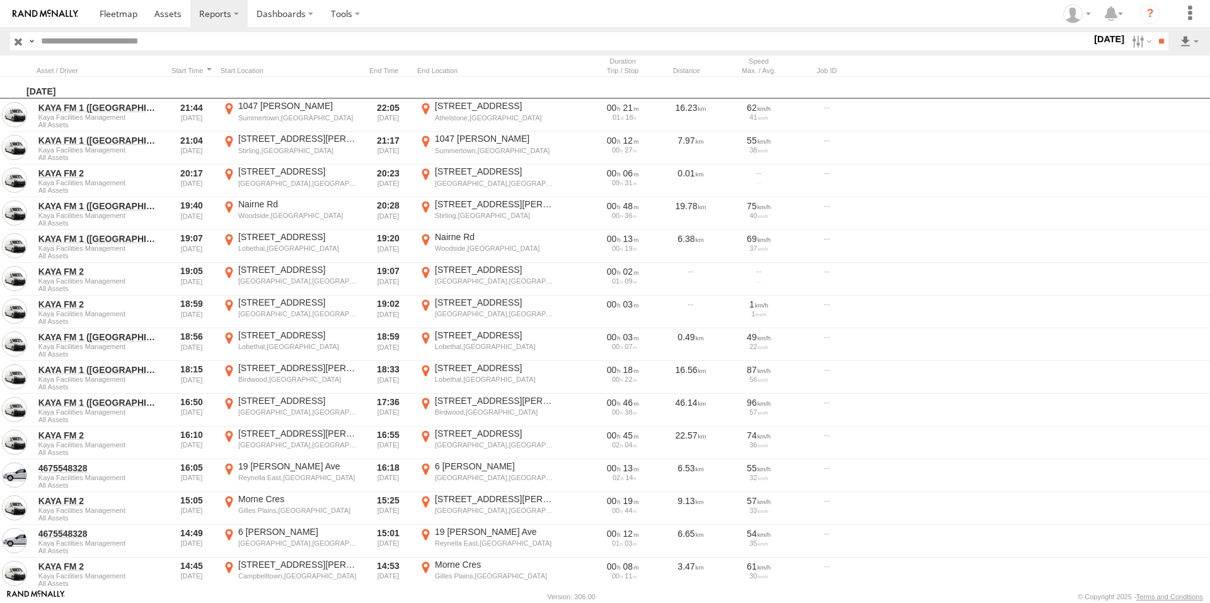
click at [0, 0] on label "×" at bounding box center [0, 0] width 0 height 0
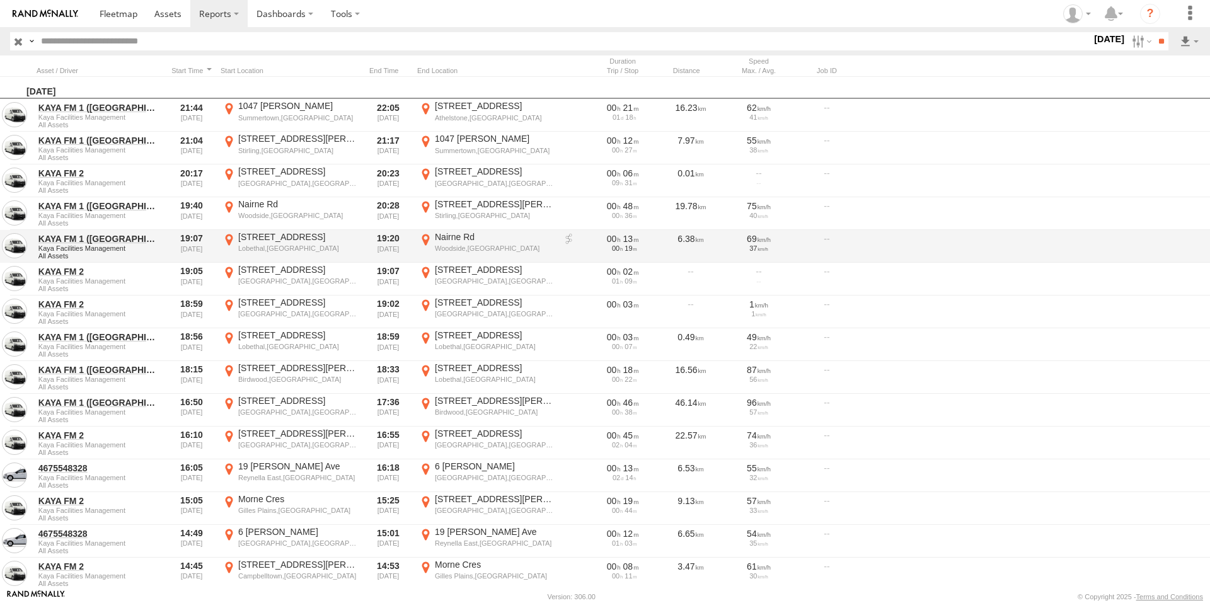
click at [565, 240] on link at bounding box center [569, 239] width 13 height 13
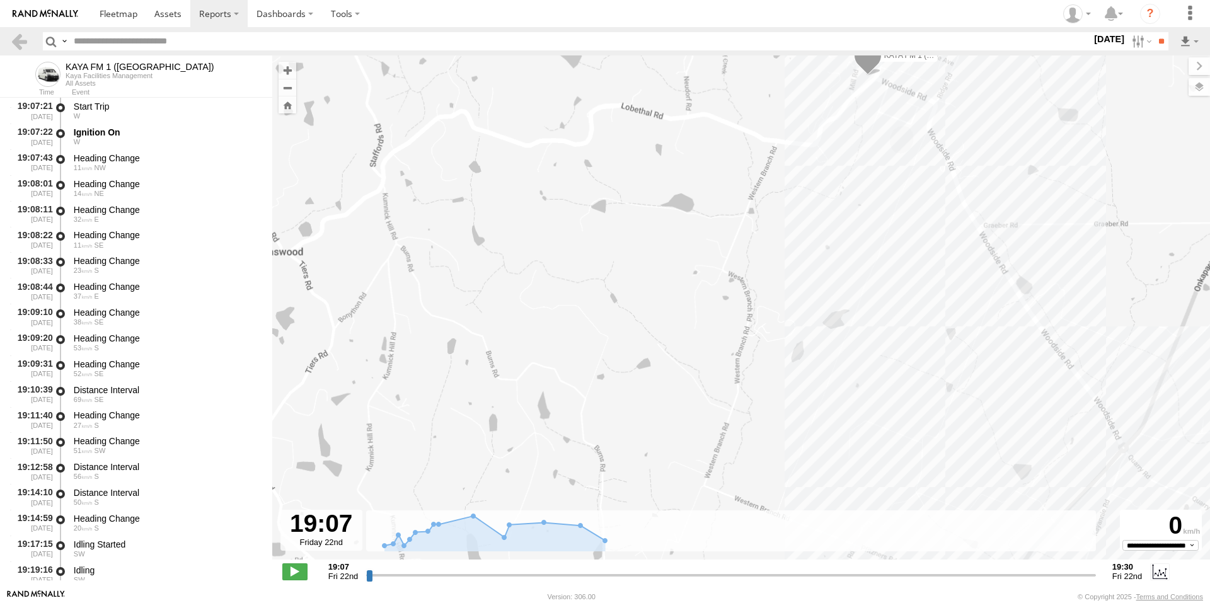
drag, startPoint x: 884, startPoint y: 274, endPoint x: 708, endPoint y: 452, distance: 250.0
click at [708, 452] on div "KAYA FM 1 ([GEOGRAPHIC_DATA]) 19:20 Fri" at bounding box center [741, 313] width 938 height 517
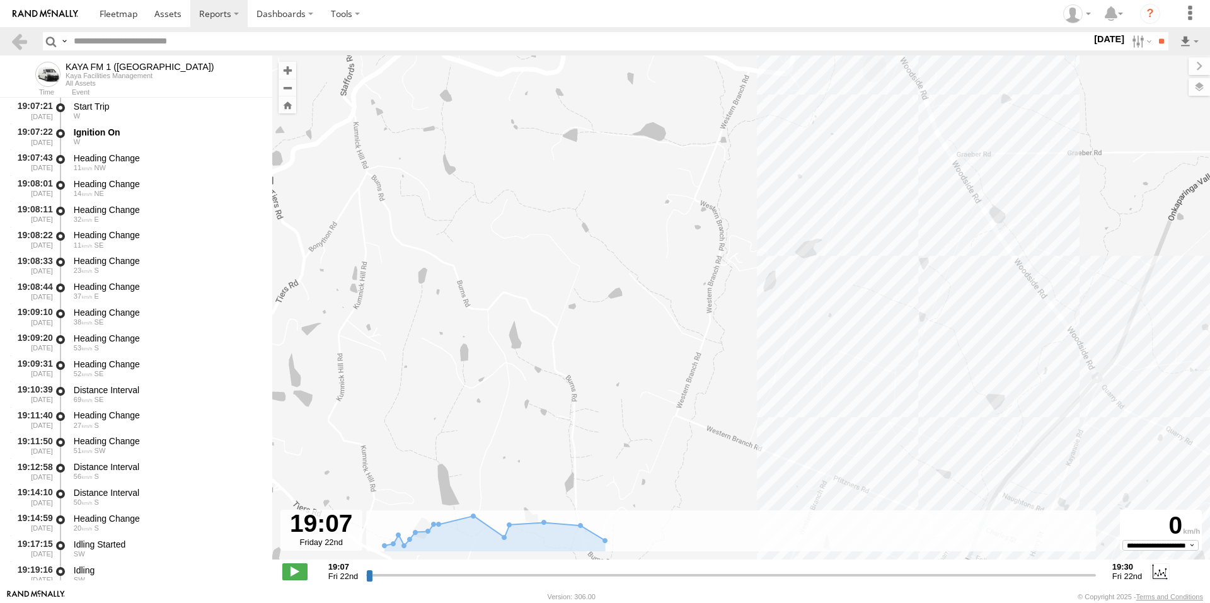
drag, startPoint x: 874, startPoint y: 241, endPoint x: 845, endPoint y: 139, distance: 106.1
click at [845, 139] on div "KAYA FM 1 ([GEOGRAPHIC_DATA]) 19:20 Fri" at bounding box center [741, 313] width 938 height 517
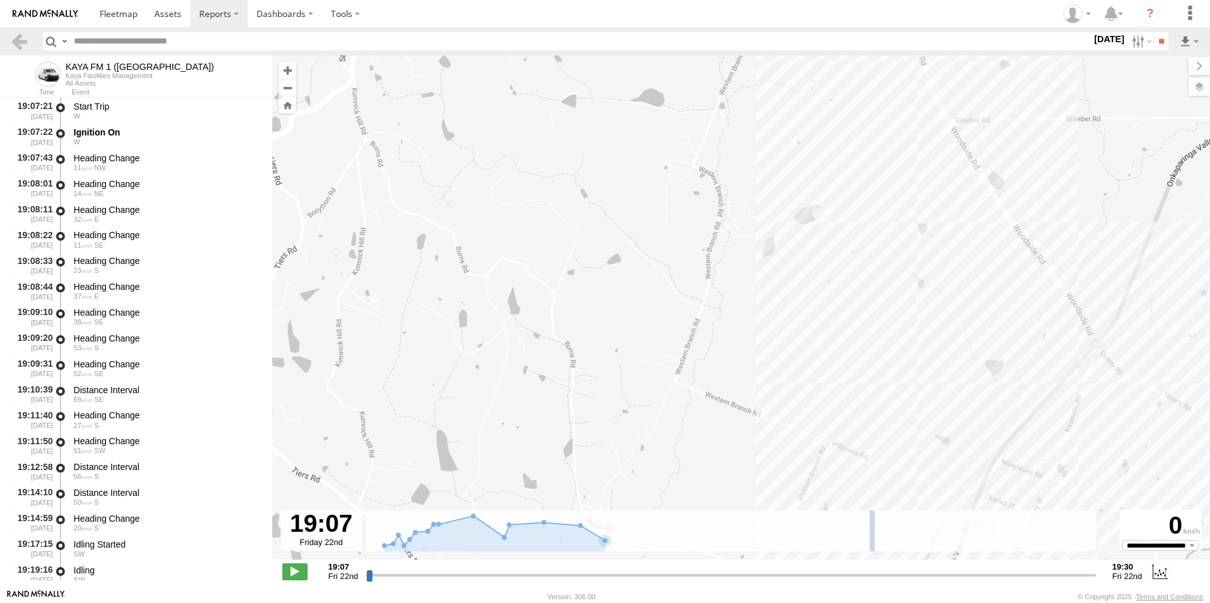
drag, startPoint x: 871, startPoint y: 530, endPoint x: 898, endPoint y: 246, distance: 284.9
click at [898, 246] on div "To navigate the map with touch gestures double-tap and hold your finger on the …" at bounding box center [741, 322] width 938 height 534
type input "**********"
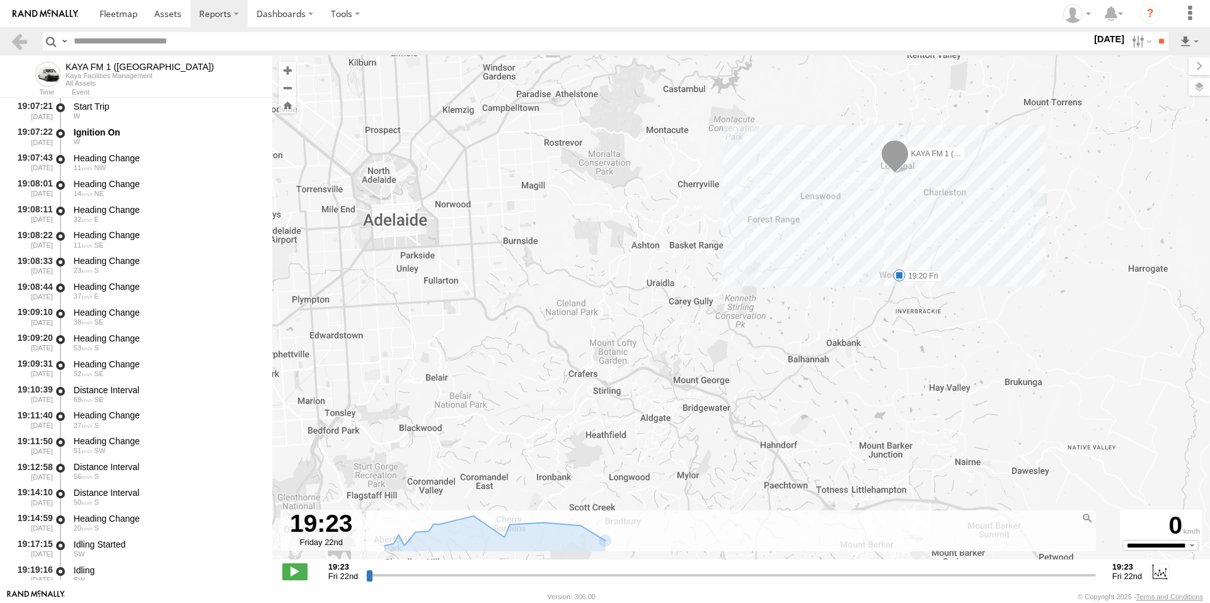
drag, startPoint x: 870, startPoint y: 476, endPoint x: 875, endPoint y: 290, distance: 186.0
click at [875, 290] on div "KAYA FM 1 ([GEOGRAPHIC_DATA]) 19:20 Fri" at bounding box center [741, 313] width 938 height 517
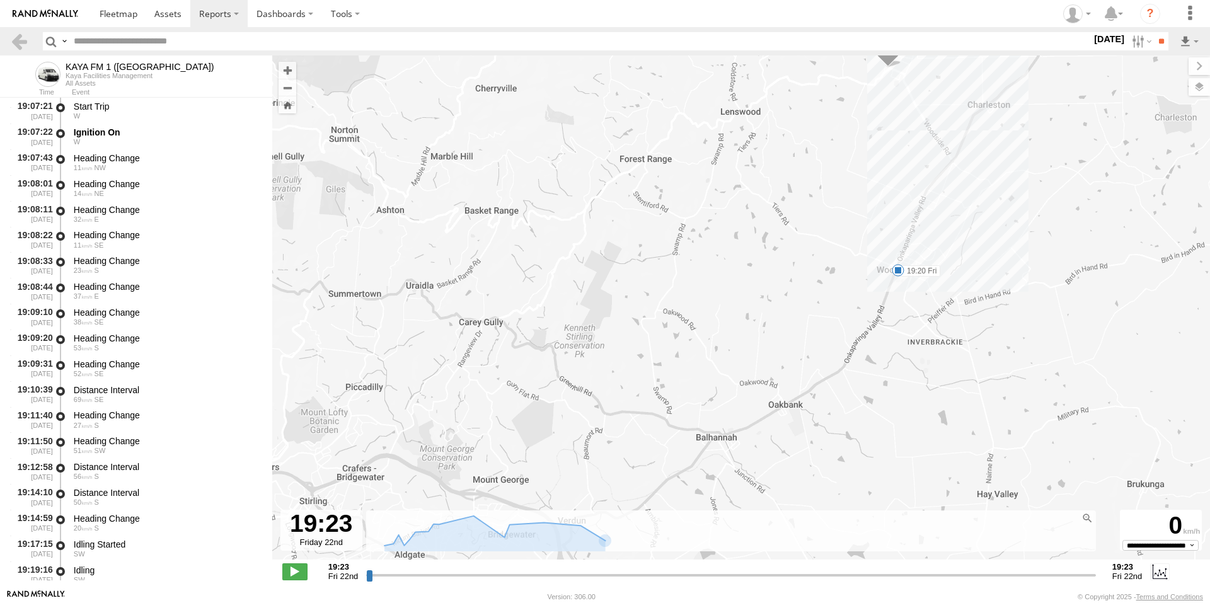
click at [894, 268] on span at bounding box center [898, 270] width 13 height 13
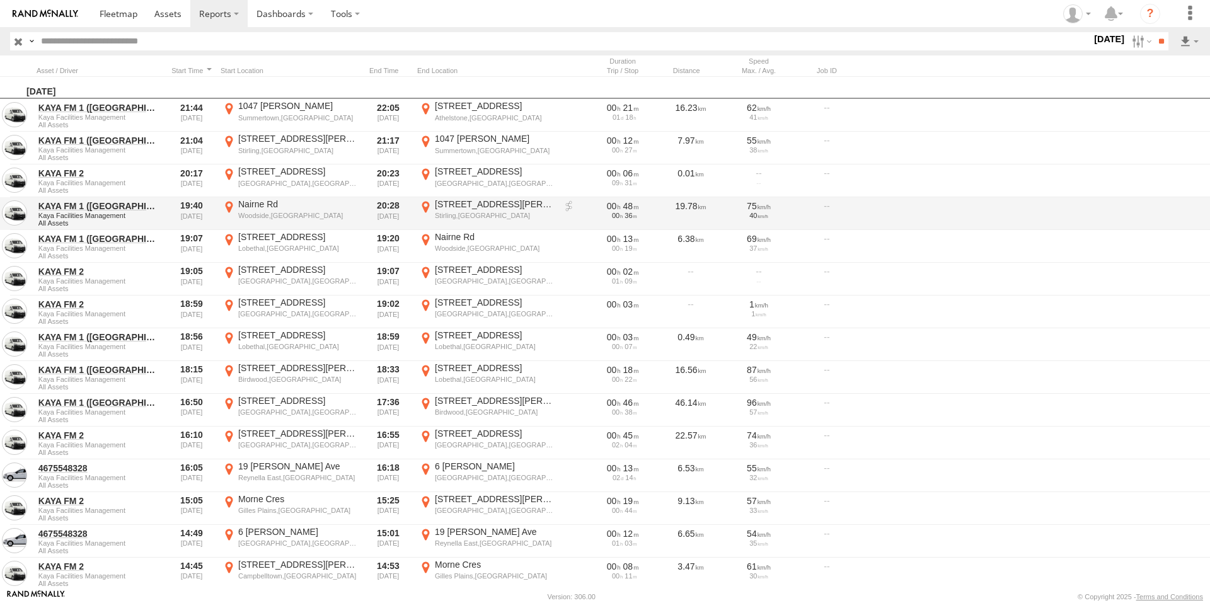
click at [269, 206] on div "Nairne Rd" at bounding box center [297, 204] width 119 height 11
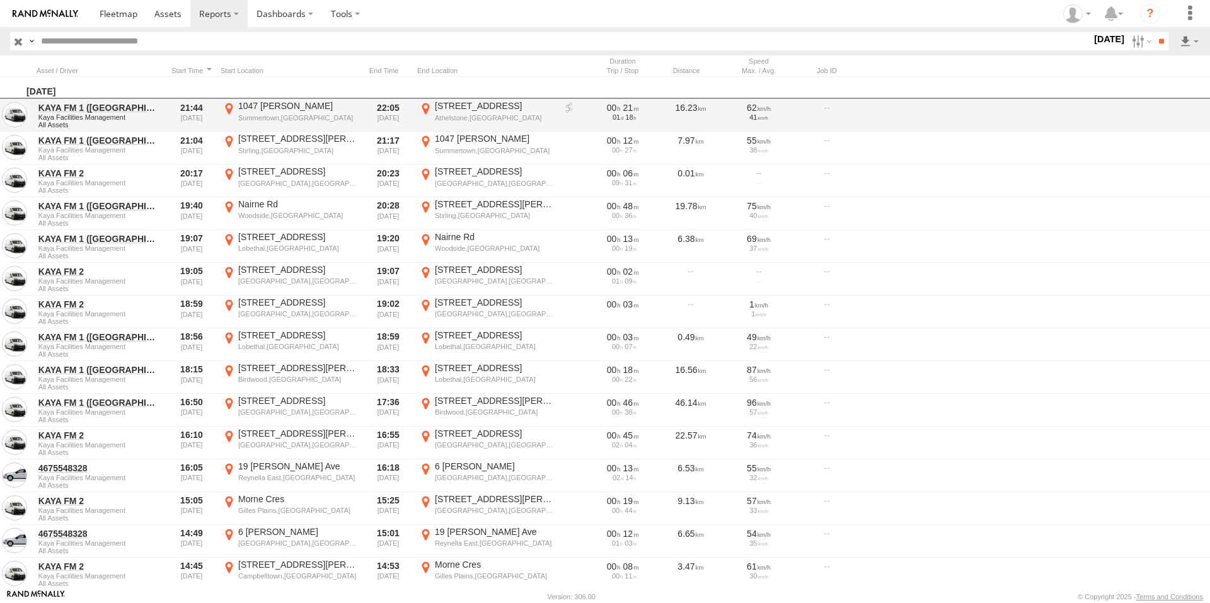
click at [0, 0] on label "×" at bounding box center [0, 0] width 0 height 0
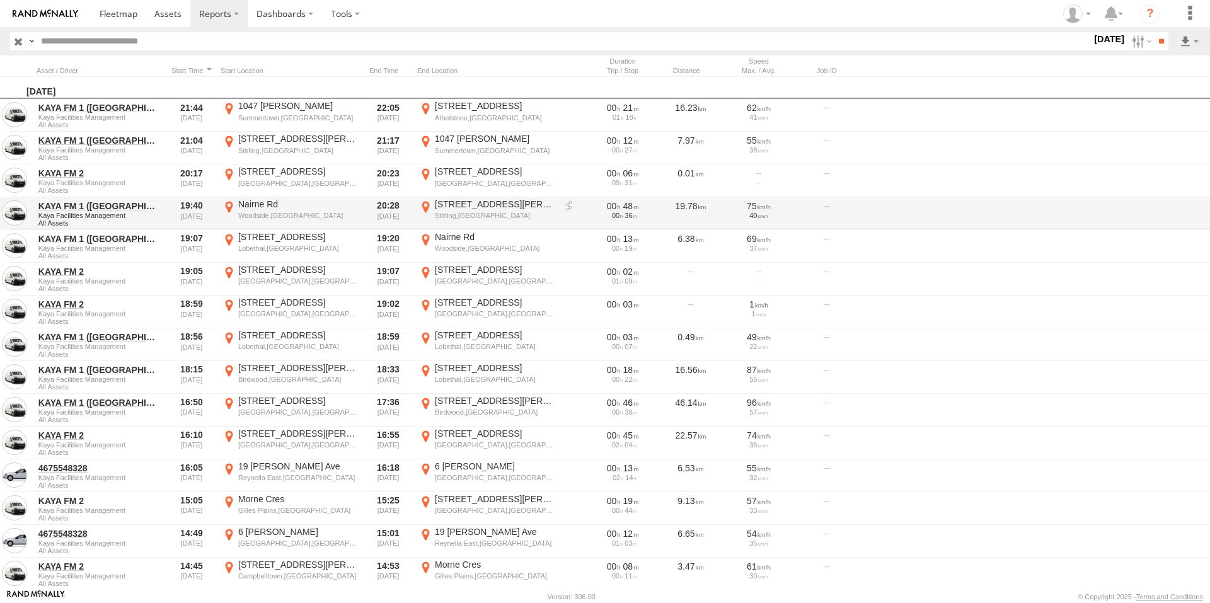
click at [569, 204] on link at bounding box center [569, 206] width 13 height 13
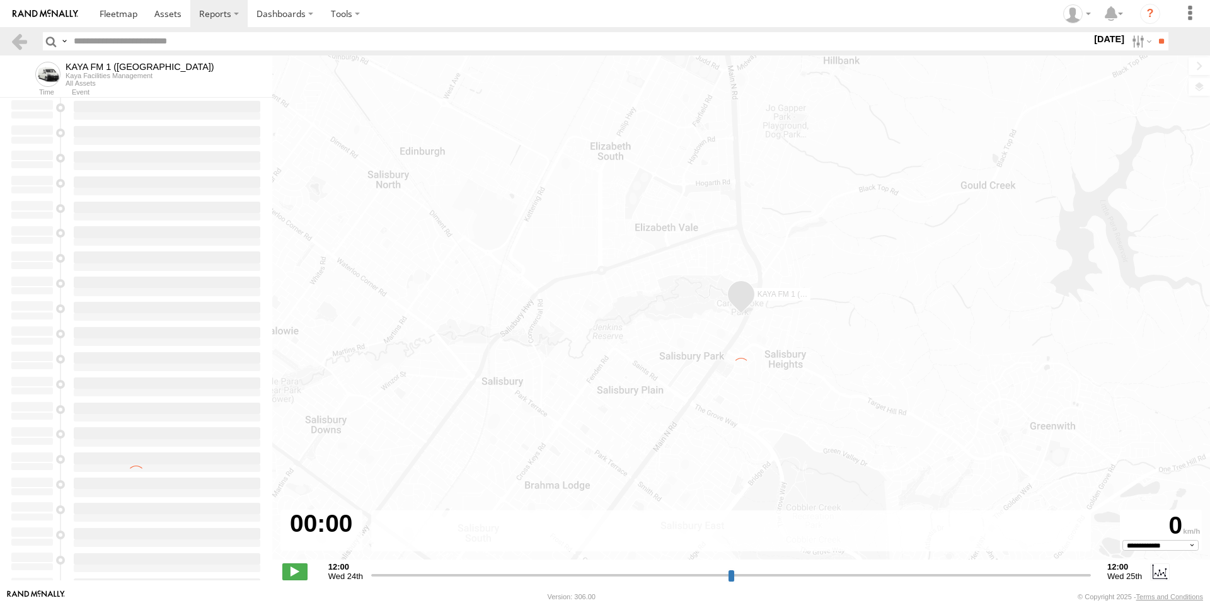
type input "**********"
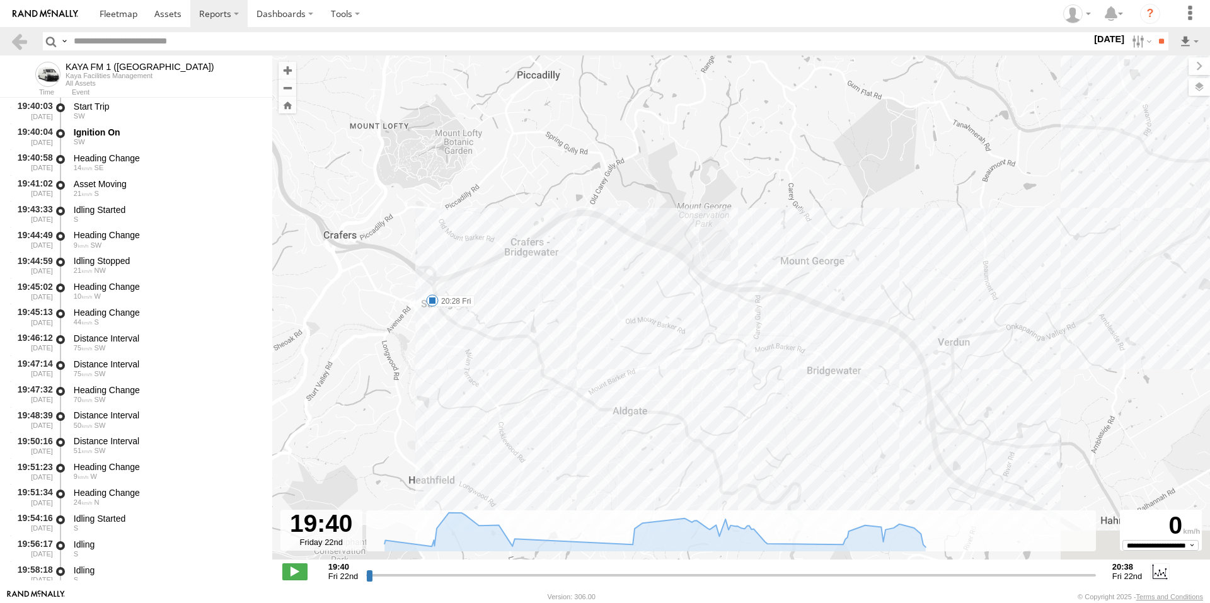
drag, startPoint x: 575, startPoint y: 386, endPoint x: 632, endPoint y: 292, distance: 110.6
click at [632, 292] on div "KAYA FM 1 ([GEOGRAPHIC_DATA]) 20:28 Fri" at bounding box center [741, 313] width 938 height 517
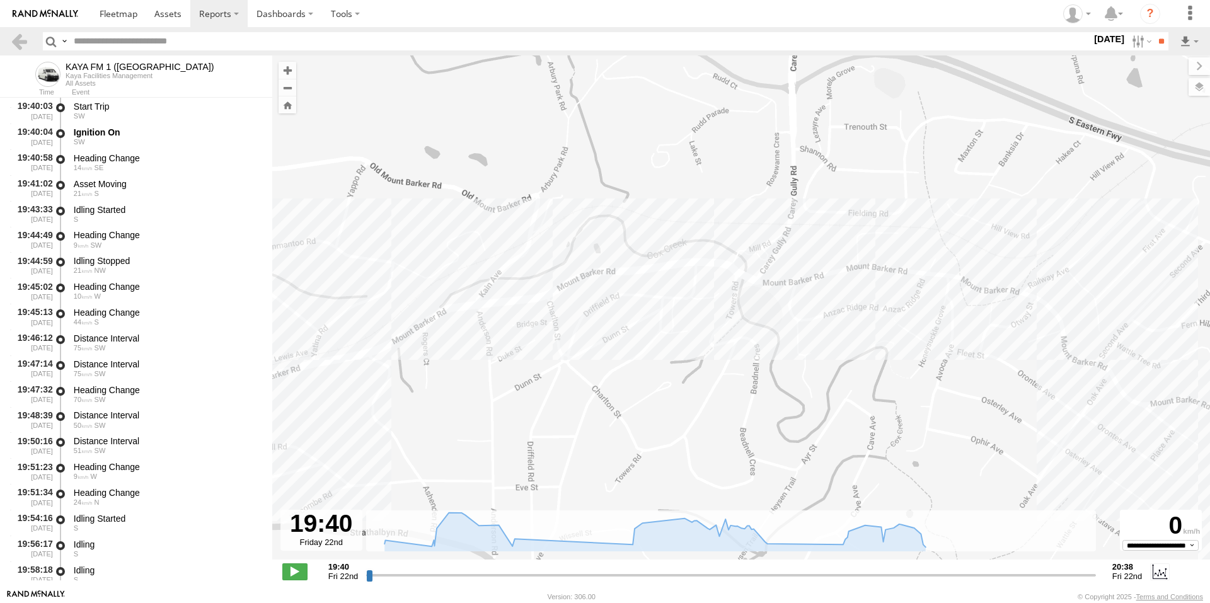
drag, startPoint x: 623, startPoint y: 354, endPoint x: 352, endPoint y: 365, distance: 271.9
click at [352, 365] on div "KAYA FM 1 ([GEOGRAPHIC_DATA]) 20:28 Fri" at bounding box center [741, 313] width 938 height 517
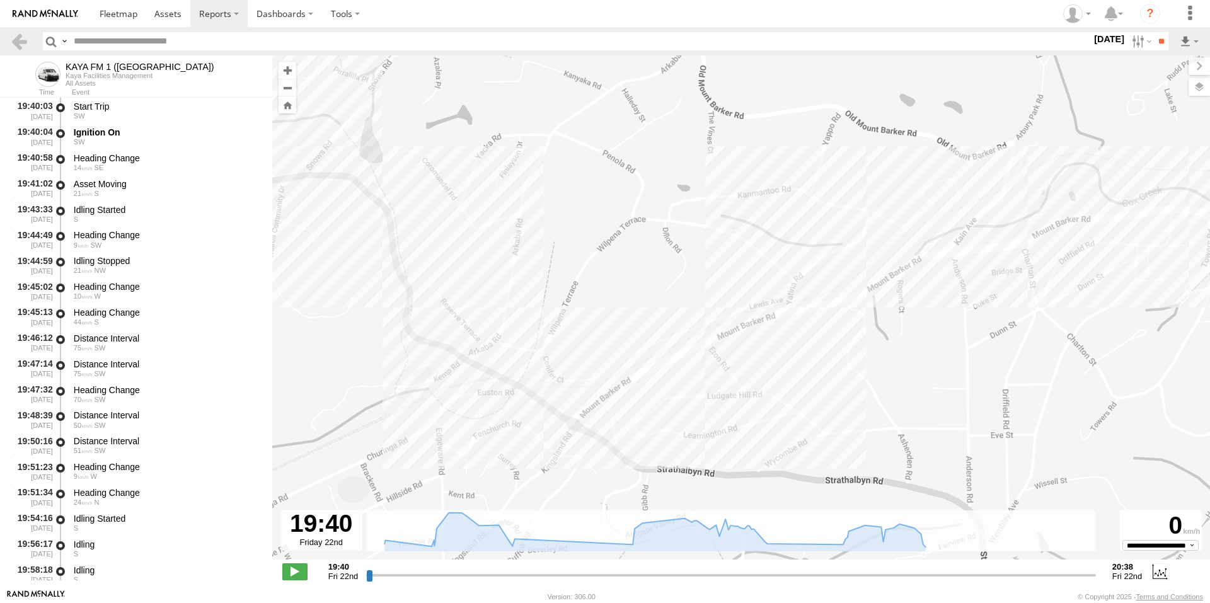
drag, startPoint x: 495, startPoint y: 344, endPoint x: 945, endPoint y: 295, distance: 452.7
click at [945, 295] on div "KAYA FM 1 ([GEOGRAPHIC_DATA]) 20:28 Fri" at bounding box center [741, 313] width 938 height 517
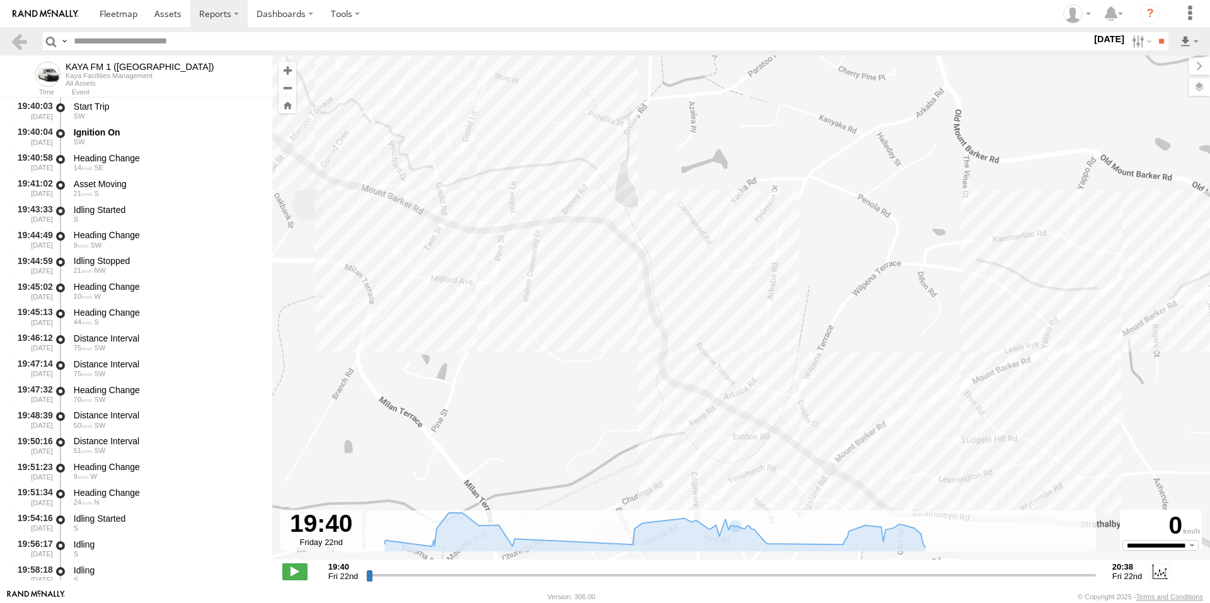
drag, startPoint x: 491, startPoint y: 458, endPoint x: 748, endPoint y: 502, distance: 260.3
click at [748, 502] on div "KAYA FM 1 ([GEOGRAPHIC_DATA]) 20:28 Fri" at bounding box center [741, 313] width 938 height 517
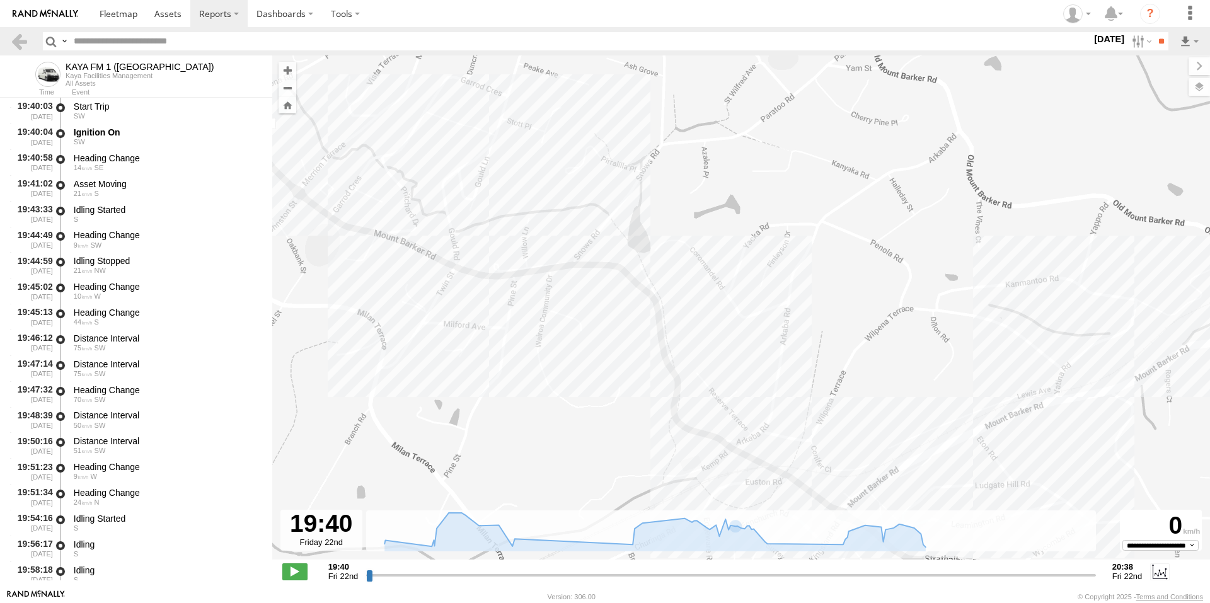
drag, startPoint x: 408, startPoint y: 304, endPoint x: 372, endPoint y: 316, distance: 38.7
click at [372, 316] on div "KAYA FM 1 ([GEOGRAPHIC_DATA]) 20:28 Fri" at bounding box center [741, 313] width 938 height 517
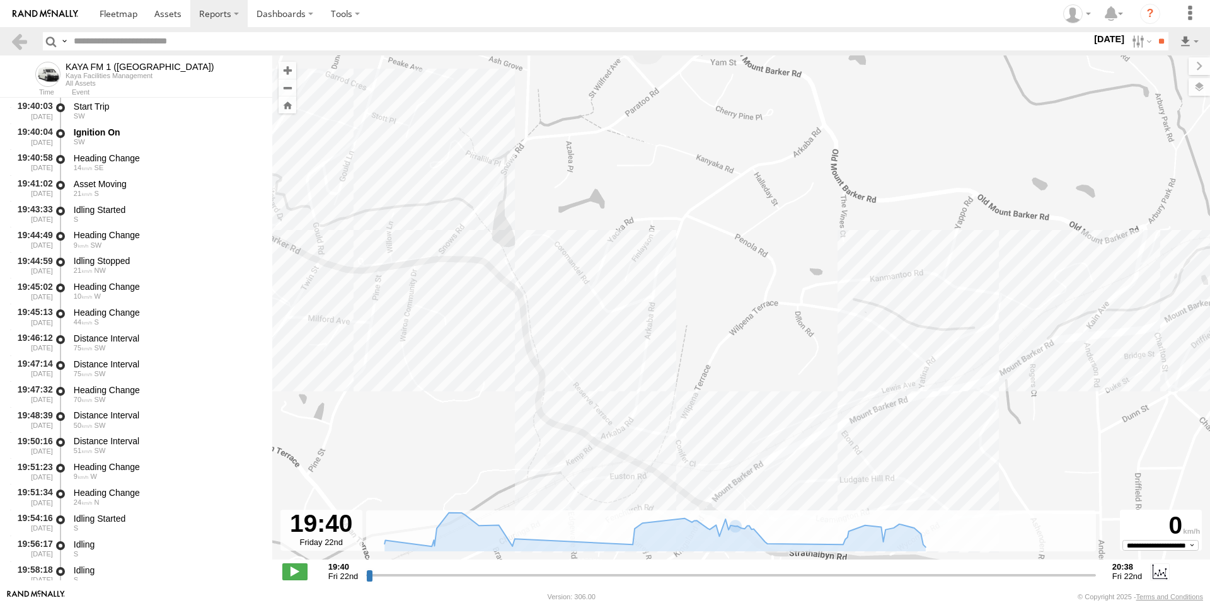
drag, startPoint x: 594, startPoint y: 286, endPoint x: 456, endPoint y: 280, distance: 138.2
click at [456, 280] on div "KAYA FM 1 ([GEOGRAPHIC_DATA]) 20:28 Fri" at bounding box center [741, 313] width 938 height 517
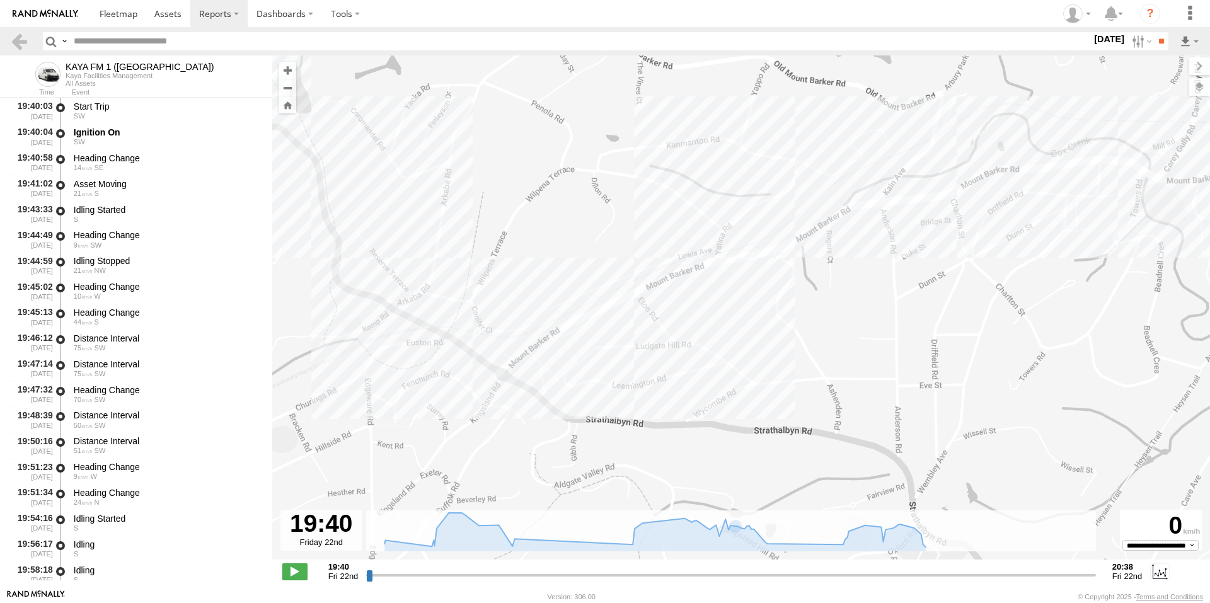
drag, startPoint x: 589, startPoint y: 389, endPoint x: 381, endPoint y: 222, distance: 267.3
click at [381, 222] on div "KAYA FM 1 ([GEOGRAPHIC_DATA]) 20:28 Fri" at bounding box center [741, 313] width 938 height 517
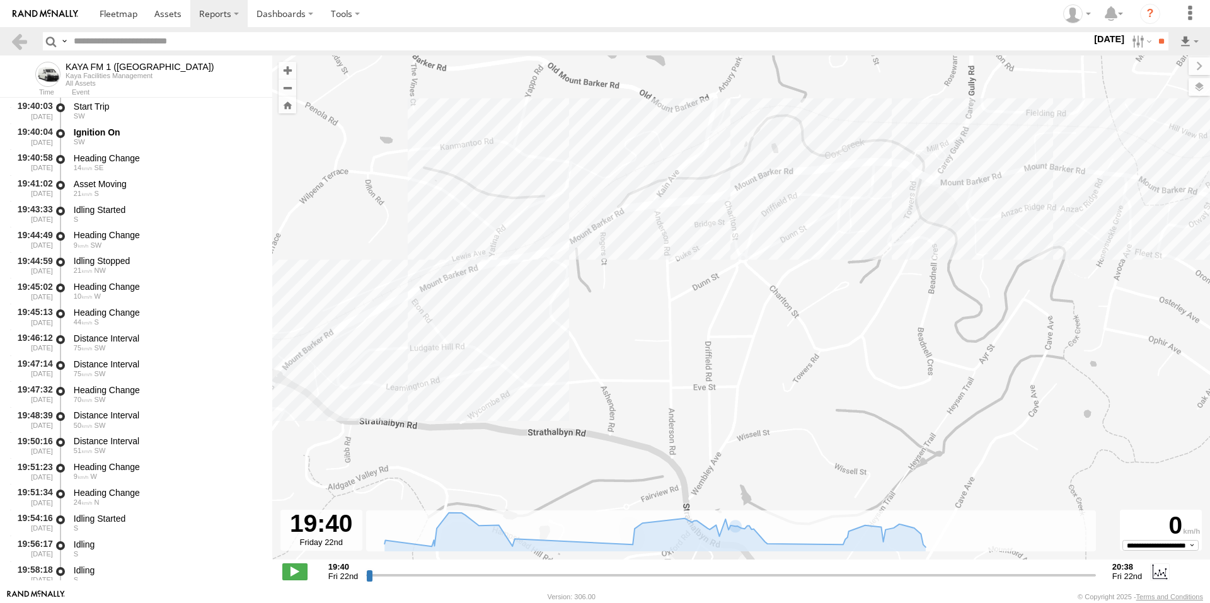
drag, startPoint x: 742, startPoint y: 318, endPoint x: 516, endPoint y: 355, distance: 229.3
click at [516, 355] on div "KAYA FM 1 ([GEOGRAPHIC_DATA]) 20:28 Fri" at bounding box center [741, 313] width 938 height 517
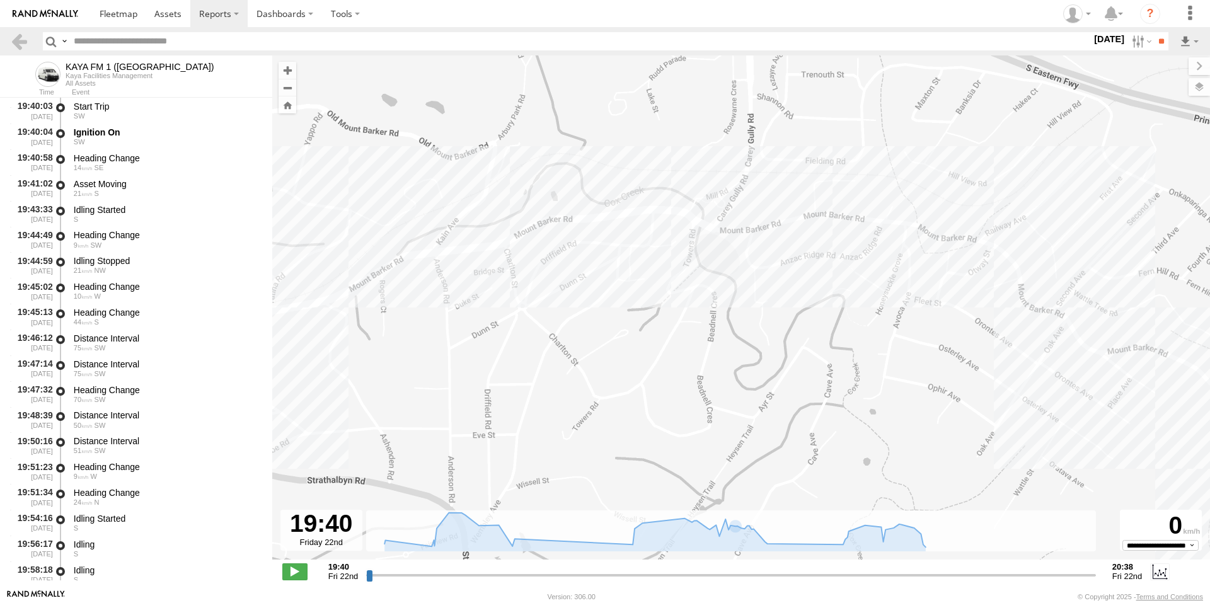
drag, startPoint x: 798, startPoint y: 263, endPoint x: 577, endPoint y: 311, distance: 225.7
click at [577, 311] on div "KAYA FM 1 ([GEOGRAPHIC_DATA]) 20:28 Fri" at bounding box center [741, 313] width 938 height 517
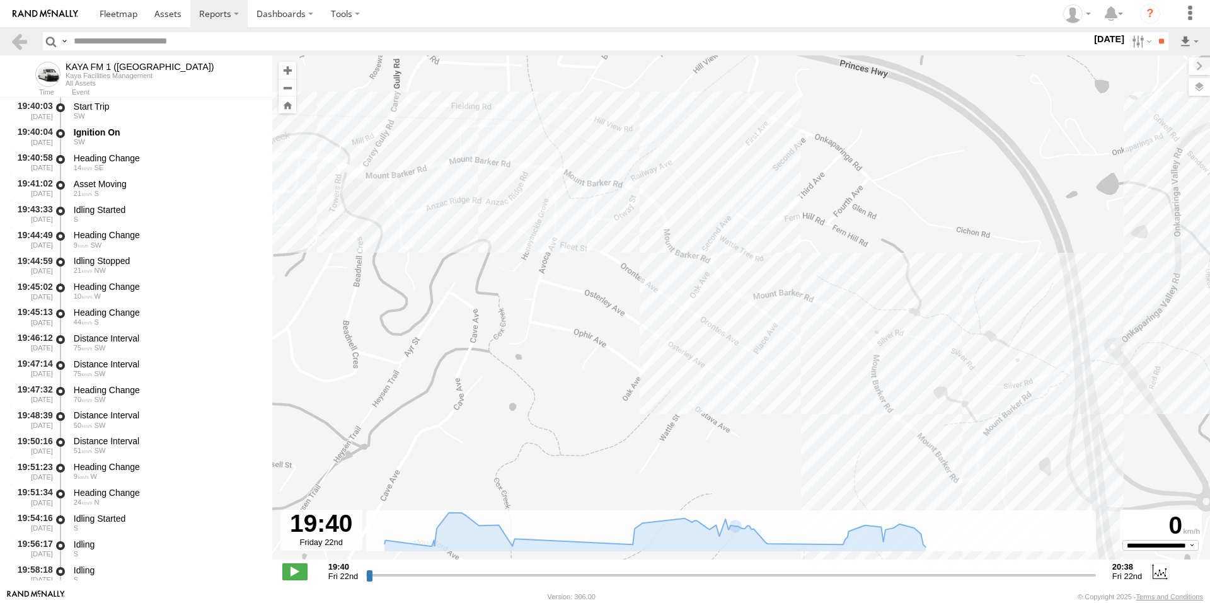
drag, startPoint x: 891, startPoint y: 321, endPoint x: 534, endPoint y: 266, distance: 360.9
click at [534, 266] on div "KAYA FM 1 ([GEOGRAPHIC_DATA]) 20:28 Fri" at bounding box center [741, 313] width 938 height 517
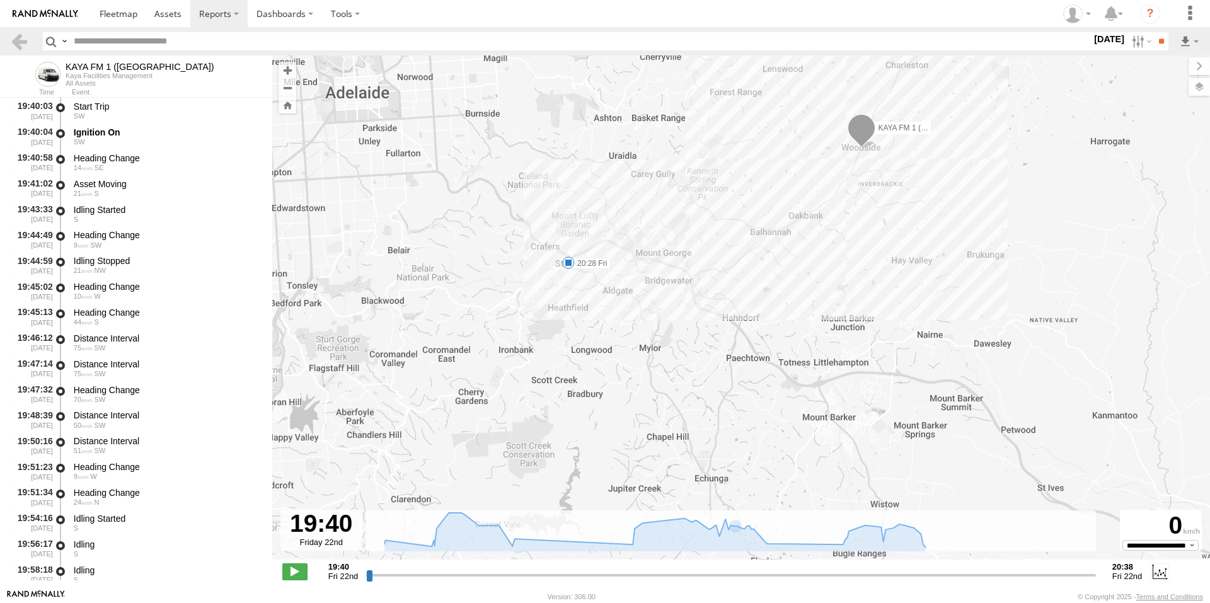
click at [862, 133] on span at bounding box center [862, 131] width 28 height 34
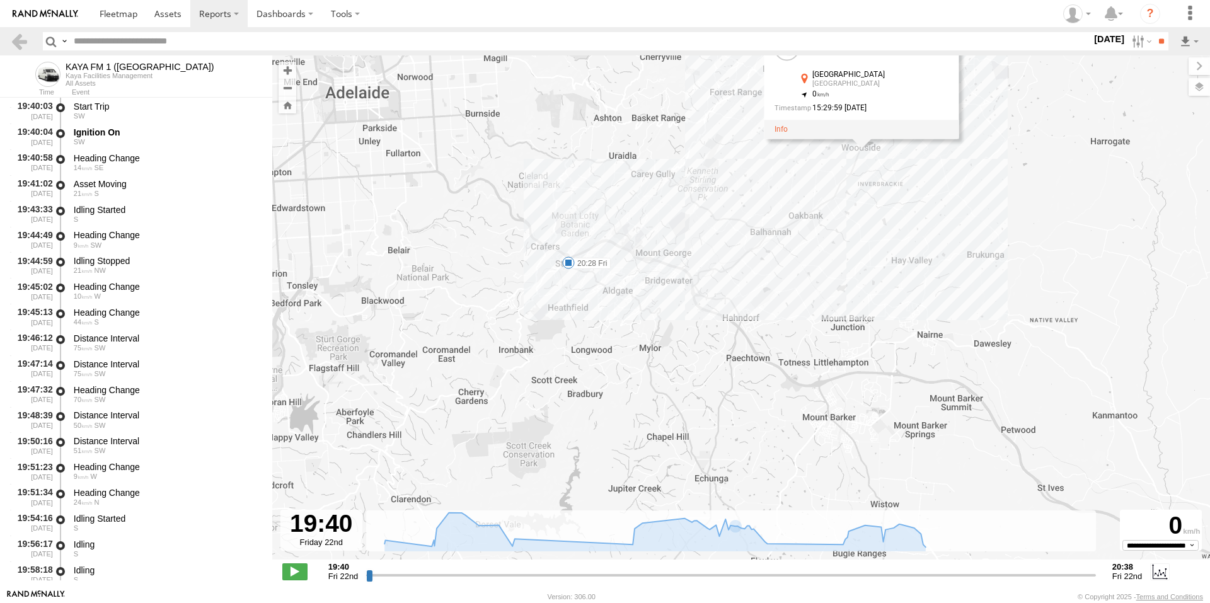
click at [767, 241] on div "KAYA FM 1 ([GEOGRAPHIC_DATA]) 20:28 Fri KAYA FM 1 ([GEOGRAPHIC_DATA]) All Asset…" at bounding box center [741, 313] width 938 height 517
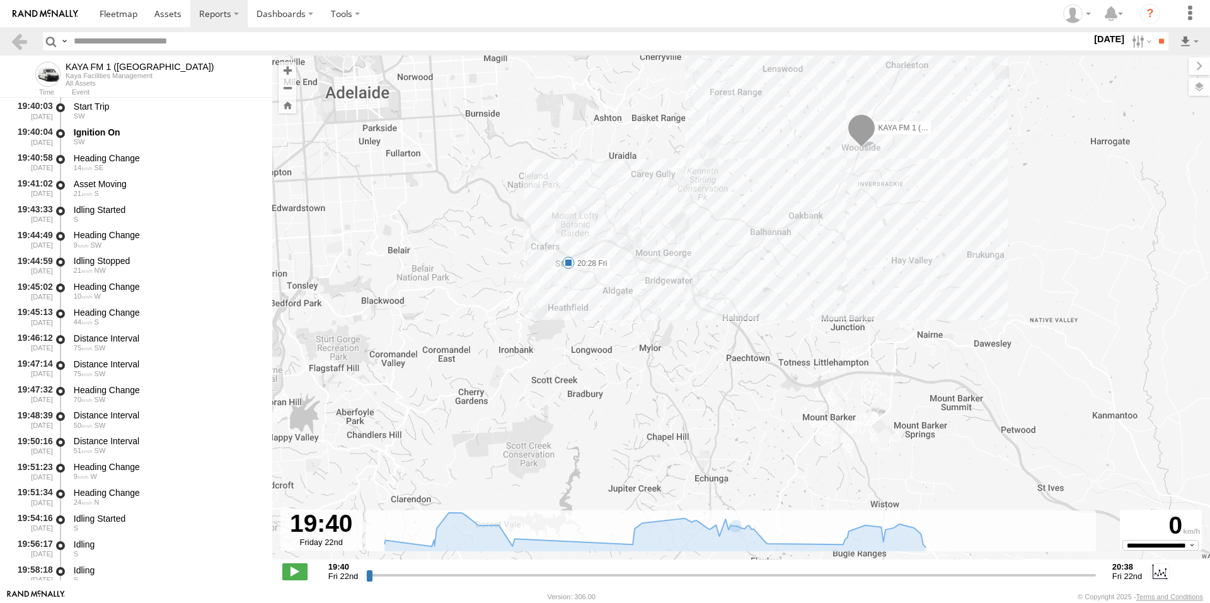
click at [606, 287] on div "KAYA FM 1 ([GEOGRAPHIC_DATA]) 20:28 Fri" at bounding box center [741, 313] width 938 height 517
click at [605, 287] on div "KAYA FM 1 ([GEOGRAPHIC_DATA]) 20:28 Fri" at bounding box center [741, 313] width 938 height 517
click at [605, 286] on div "KAYA FM 1 ([GEOGRAPHIC_DATA]) 20:28 Fri" at bounding box center [741, 313] width 938 height 517
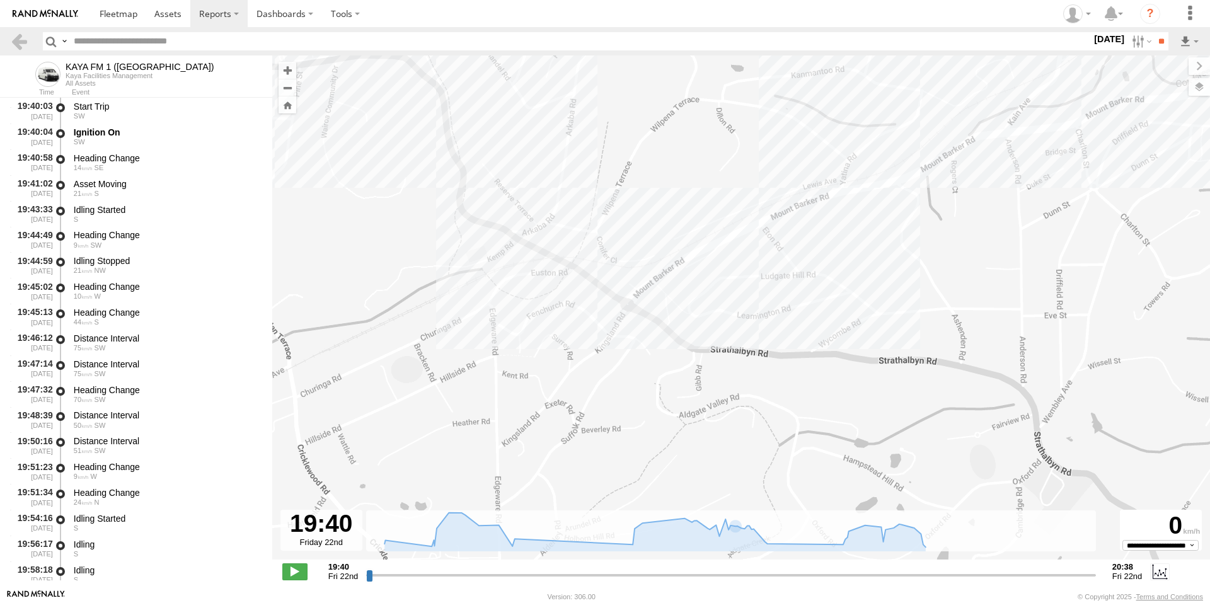
click at [635, 313] on div "KAYA FM 1 ([GEOGRAPHIC_DATA]) 20:28 Fri" at bounding box center [741, 313] width 938 height 517
click at [658, 344] on div "KAYA FM 1 ([GEOGRAPHIC_DATA]) 20:28 Fri" at bounding box center [741, 313] width 938 height 517
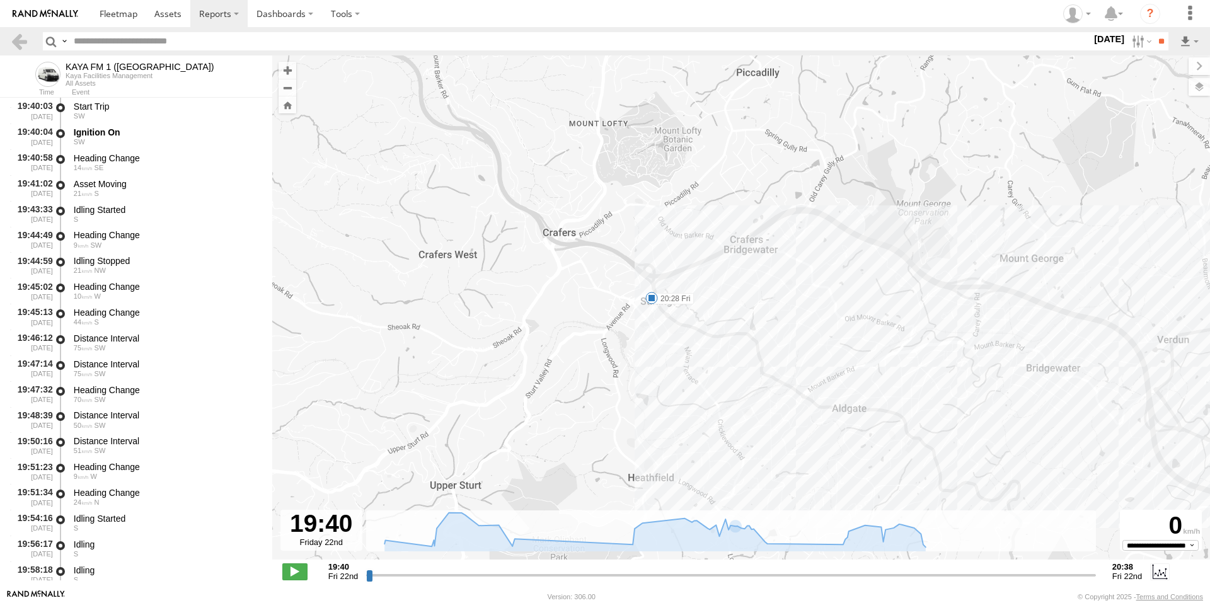
drag, startPoint x: 583, startPoint y: 301, endPoint x: 686, endPoint y: 345, distance: 112.4
click at [686, 345] on div "KAYA FM 1 ([GEOGRAPHIC_DATA]) 20:28 Fri" at bounding box center [741, 313] width 938 height 517
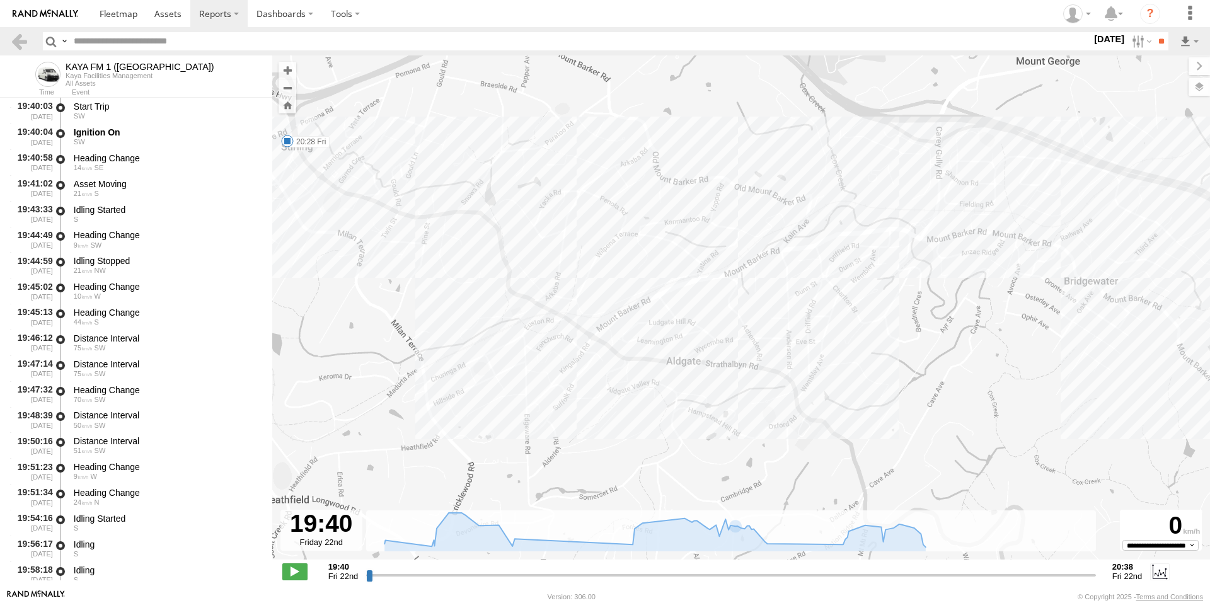
drag, startPoint x: 1012, startPoint y: 463, endPoint x: 657, endPoint y: 339, distance: 375.4
click at [657, 339] on div "KAYA FM 1 ([GEOGRAPHIC_DATA]) 20:28 Fri" at bounding box center [741, 313] width 938 height 517
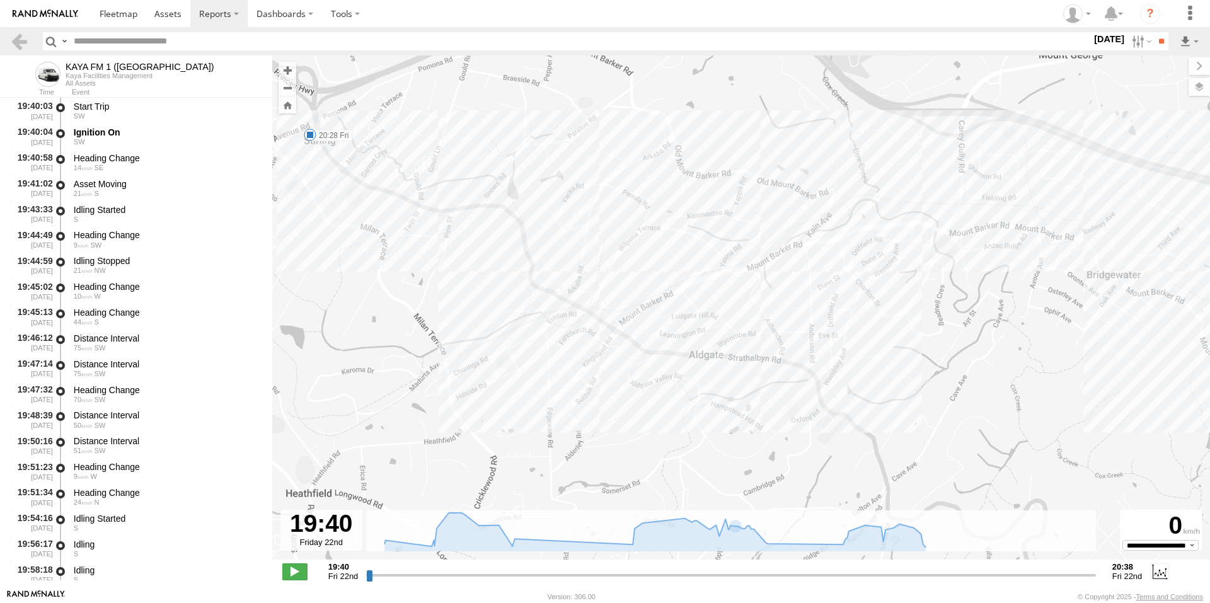
drag, startPoint x: 1017, startPoint y: 377, endPoint x: 1037, endPoint y: 371, distance: 21.7
click at [1037, 371] on div "KAYA FM 1 ([GEOGRAPHIC_DATA]) 20:28 Fri" at bounding box center [741, 313] width 938 height 517
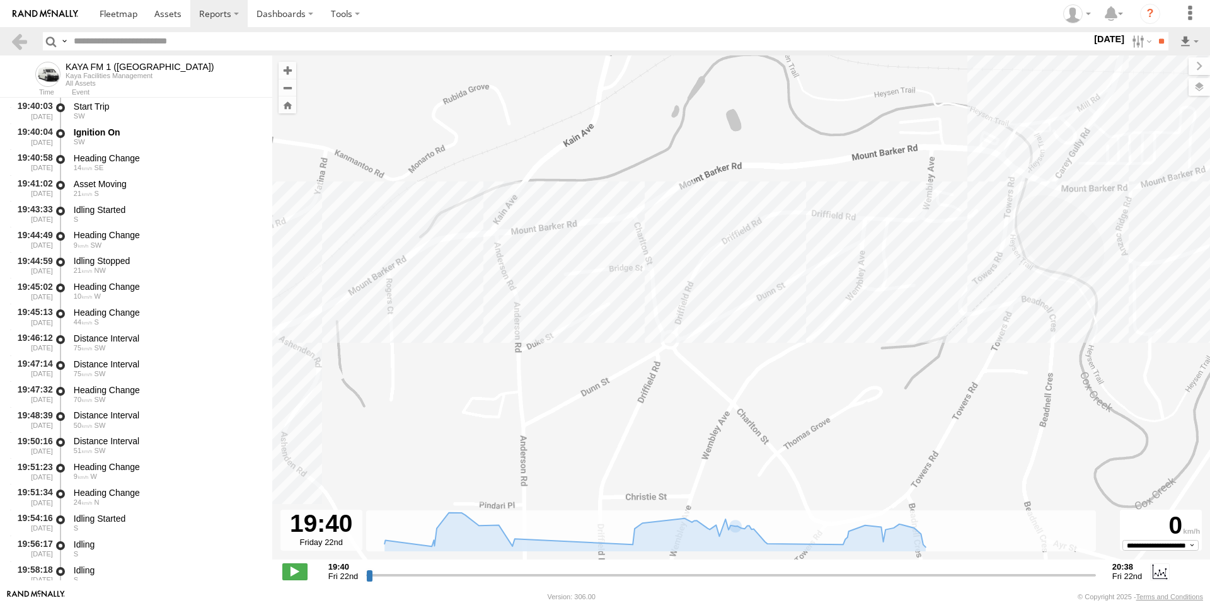
drag, startPoint x: 962, startPoint y: 236, endPoint x: 1084, endPoint y: 417, distance: 218.5
click at [1083, 417] on div "KAYA FM 1 ([GEOGRAPHIC_DATA]) 20:28 Fri" at bounding box center [741, 313] width 938 height 517
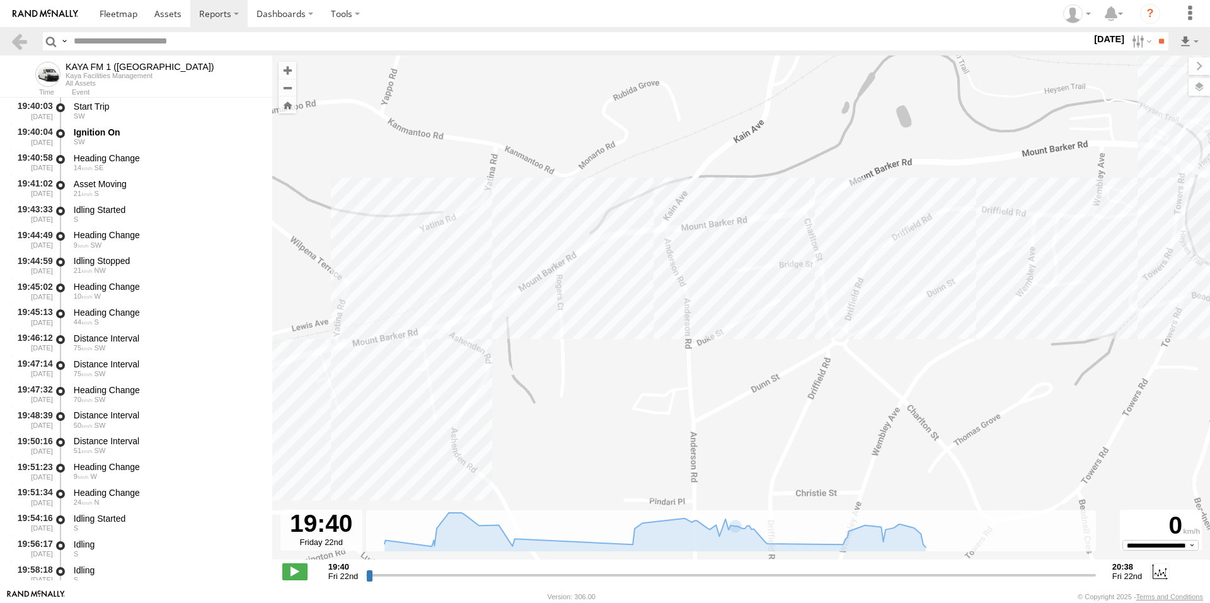
drag, startPoint x: 736, startPoint y: 323, endPoint x: 910, endPoint y: 319, distance: 173.4
click at [910, 319] on div "KAYA FM 1 ([GEOGRAPHIC_DATA]) 20:28 Fri" at bounding box center [741, 313] width 938 height 517
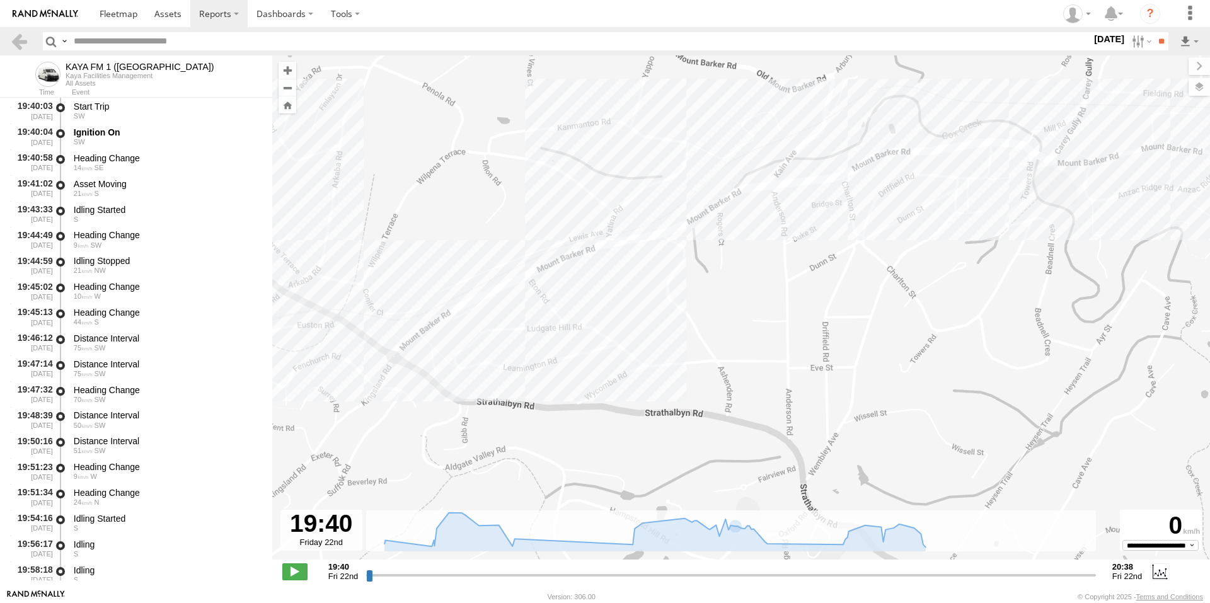
drag, startPoint x: 1024, startPoint y: 322, endPoint x: 1061, endPoint y: 231, distance: 98.1
click at [1061, 231] on div "KAYA FM 1 ([GEOGRAPHIC_DATA]) 20:28 Fri" at bounding box center [741, 313] width 938 height 517
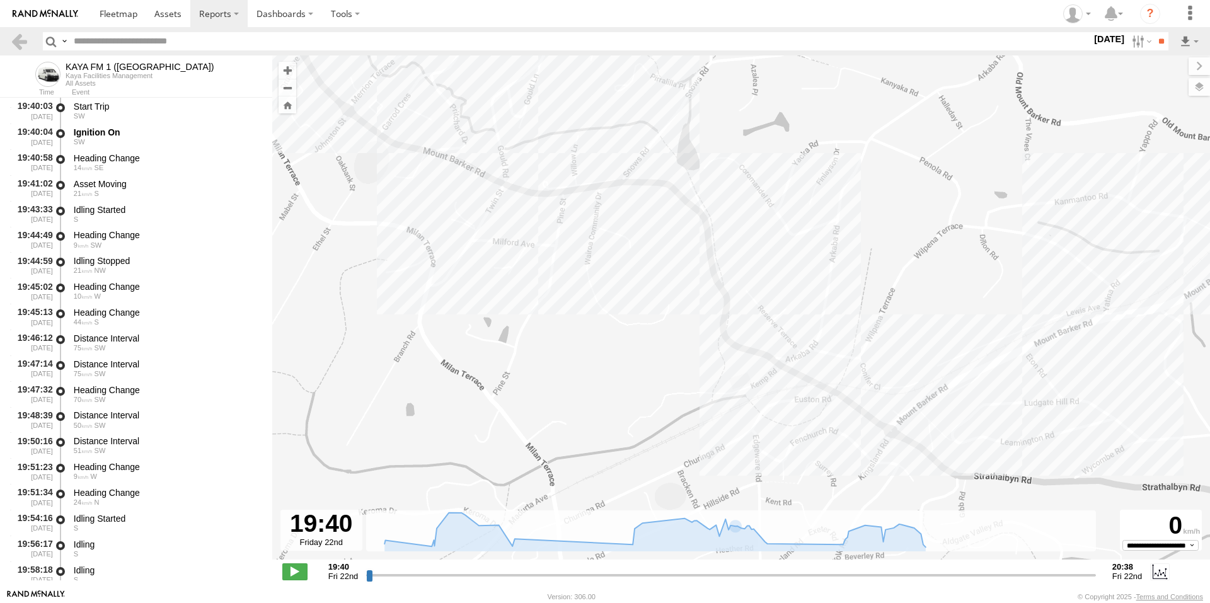
drag, startPoint x: 700, startPoint y: 342, endPoint x: 1210, endPoint y: 420, distance: 515.3
click at [1210, 420] on div "KAYA FM 1 ([GEOGRAPHIC_DATA]) 20:28 Fri" at bounding box center [741, 313] width 938 height 517
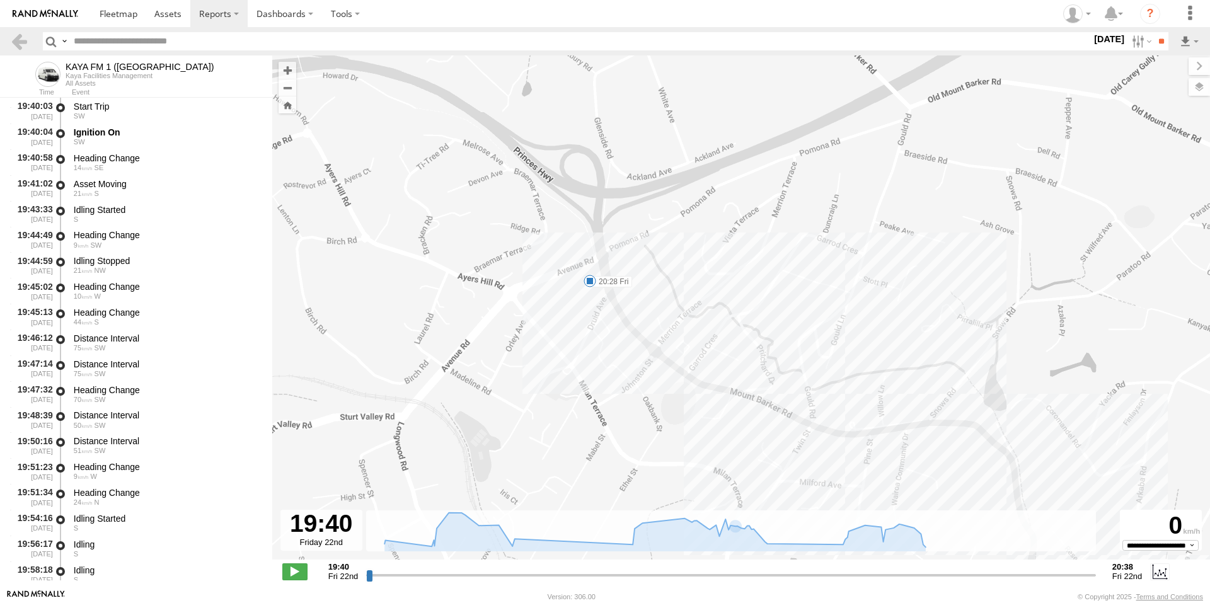
drag, startPoint x: 567, startPoint y: 224, endPoint x: 715, endPoint y: 388, distance: 220.5
click at [864, 448] on div "KAYA FM 1 ([GEOGRAPHIC_DATA]) 20:28 Fri" at bounding box center [741, 313] width 938 height 517
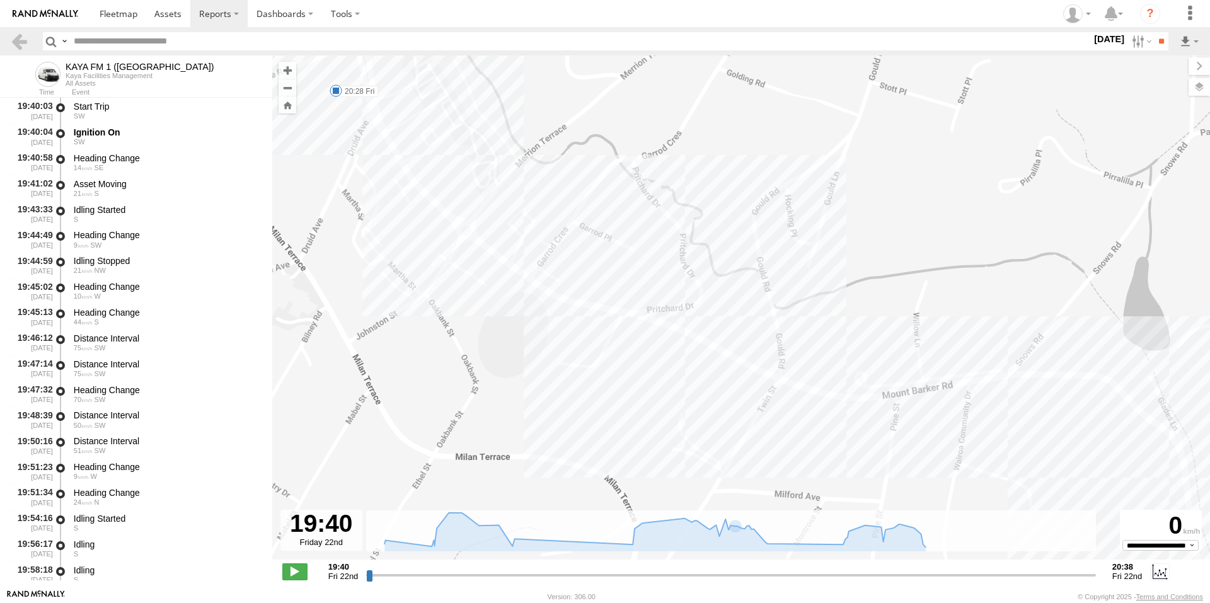
drag, startPoint x: 870, startPoint y: 430, endPoint x: 720, endPoint y: 337, distance: 177.0
click at [706, 333] on div "KAYA FM 1 ([GEOGRAPHIC_DATA]) 20:28 Fri" at bounding box center [741, 313] width 938 height 517
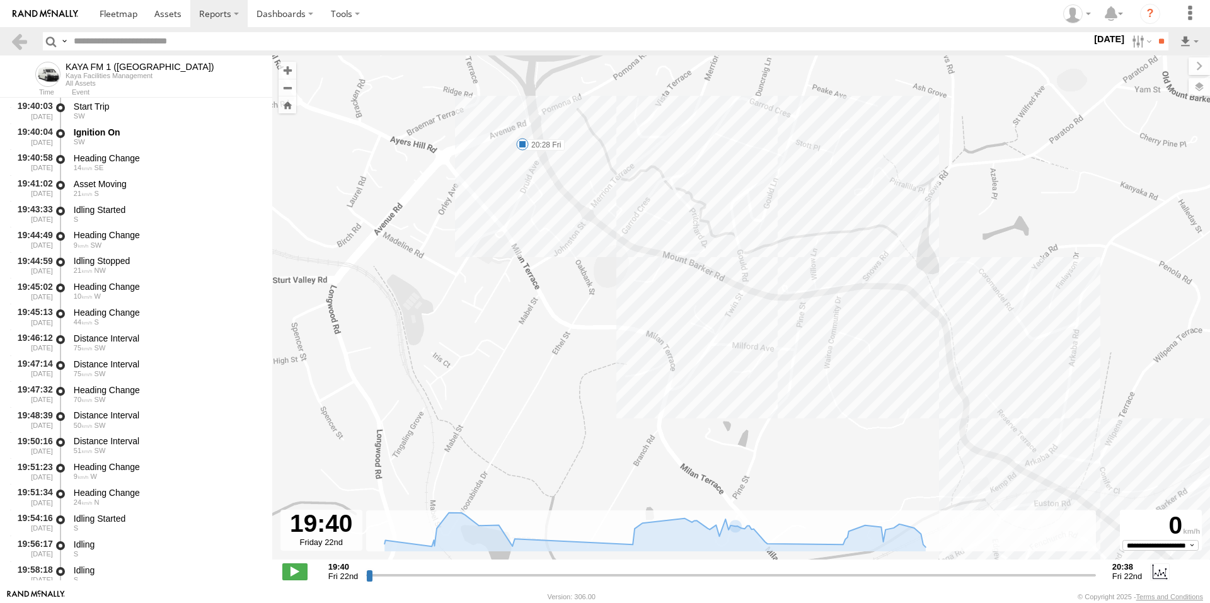
drag, startPoint x: 994, startPoint y: 441, endPoint x: 833, endPoint y: 335, distance: 192.5
click at [833, 335] on div "KAYA FM 1 ([GEOGRAPHIC_DATA]) 20:28 Fri" at bounding box center [741, 313] width 938 height 517
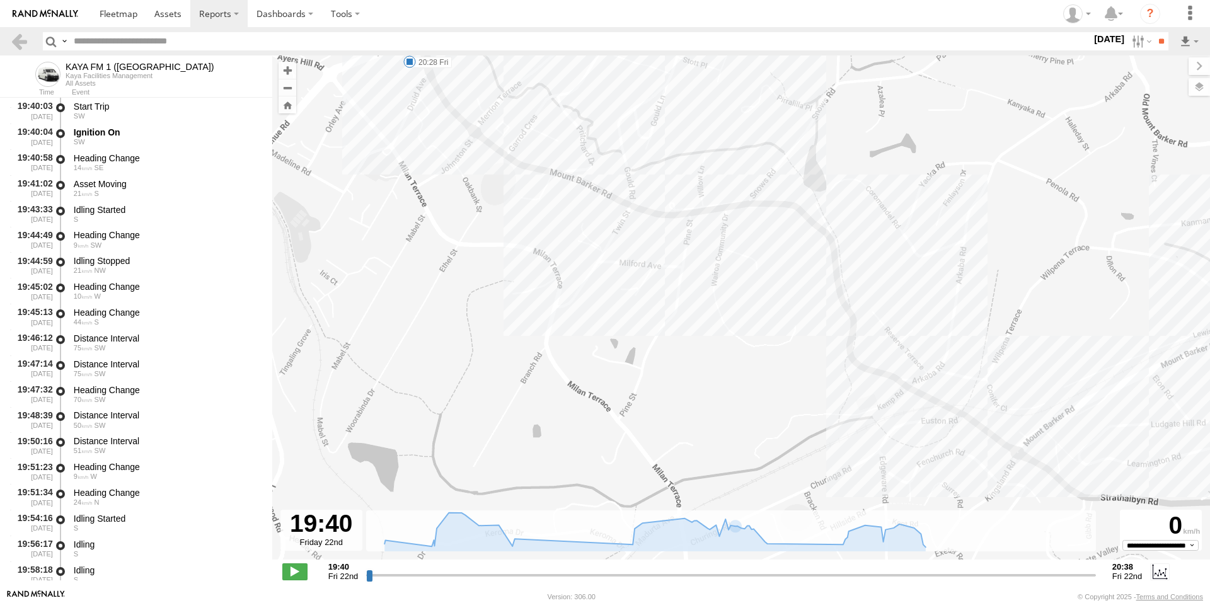
drag, startPoint x: 1000, startPoint y: 463, endPoint x: 864, endPoint y: 363, distance: 168.2
click at [864, 363] on div "KAYA FM 1 ([GEOGRAPHIC_DATA]) 20:28 Fri" at bounding box center [741, 313] width 938 height 517
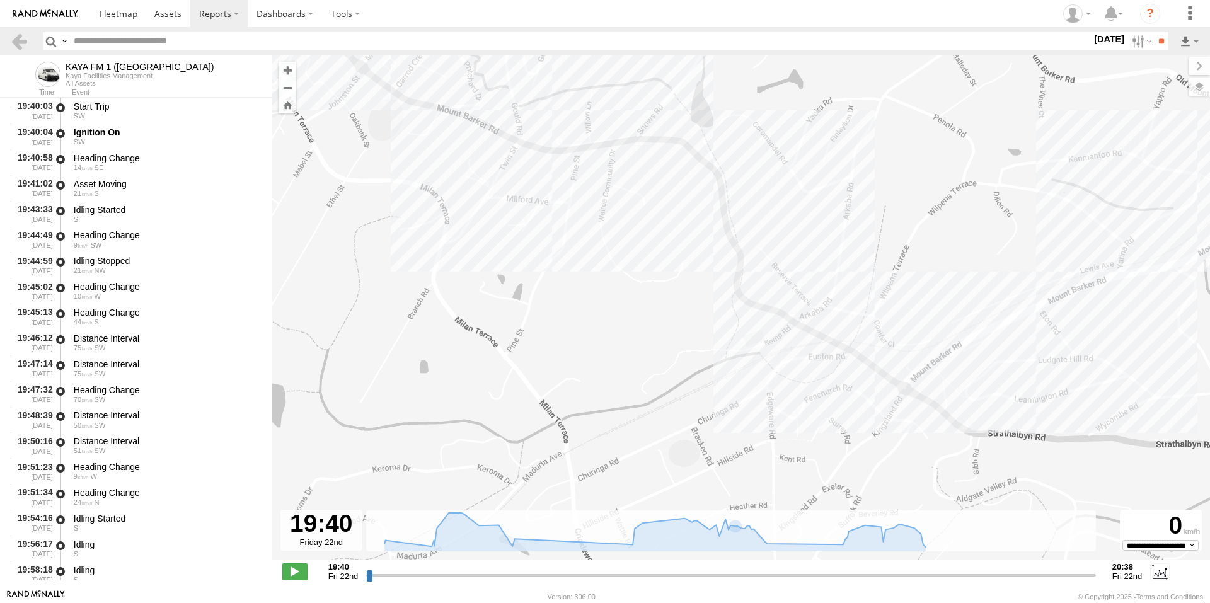
drag, startPoint x: 940, startPoint y: 403, endPoint x: 869, endPoint y: 369, distance: 78.4
click at [869, 369] on div "KAYA FM 1 ([GEOGRAPHIC_DATA]) 20:28 Fri" at bounding box center [741, 313] width 938 height 517
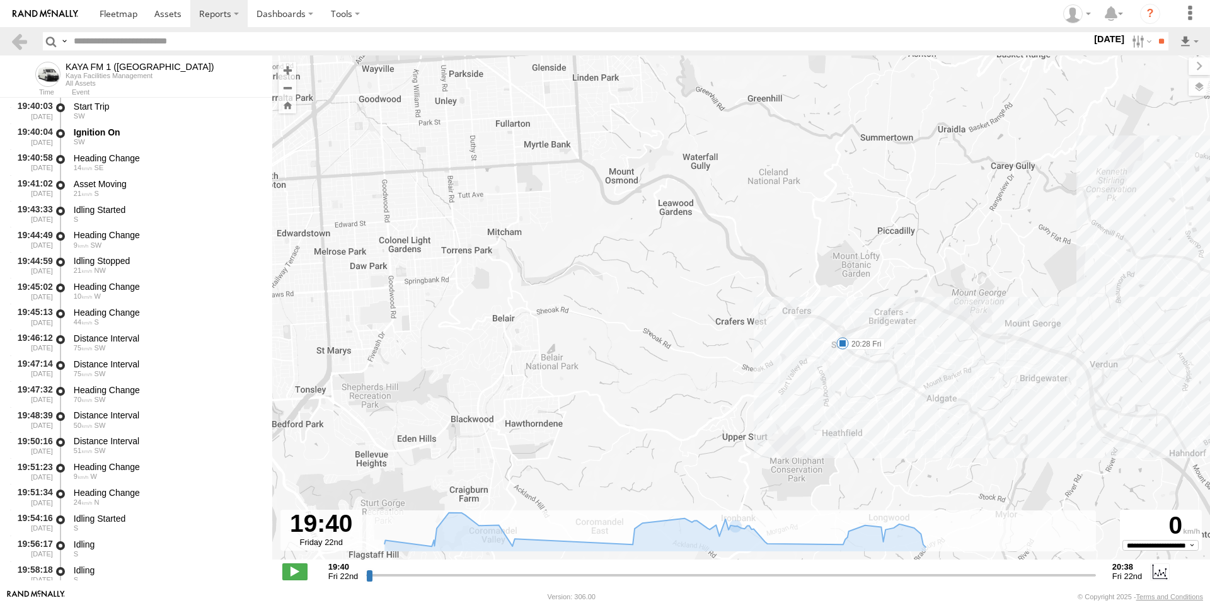
drag, startPoint x: 1098, startPoint y: 439, endPoint x: 971, endPoint y: 410, distance: 130.7
click at [971, 410] on div "KAYA FM 1 ([GEOGRAPHIC_DATA]) 20:28 Fri" at bounding box center [741, 313] width 938 height 517
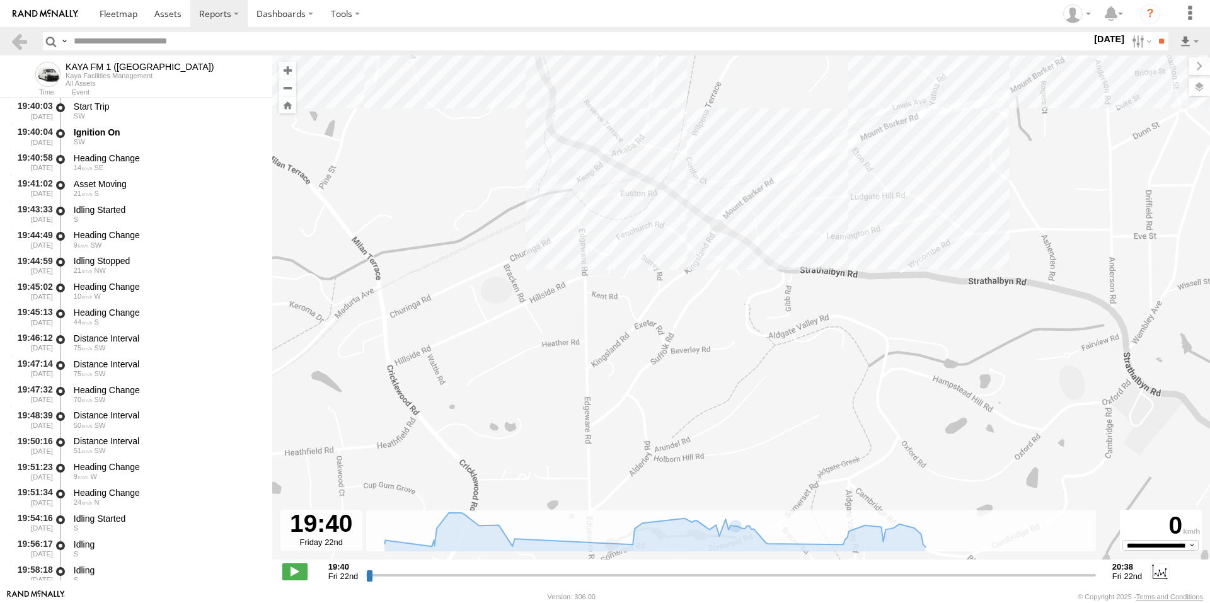
drag, startPoint x: 985, startPoint y: 480, endPoint x: 945, endPoint y: 364, distance: 122.2
click at [945, 364] on div "KAYA FM 1 ([GEOGRAPHIC_DATA]) 20:28 Fri" at bounding box center [741, 313] width 938 height 517
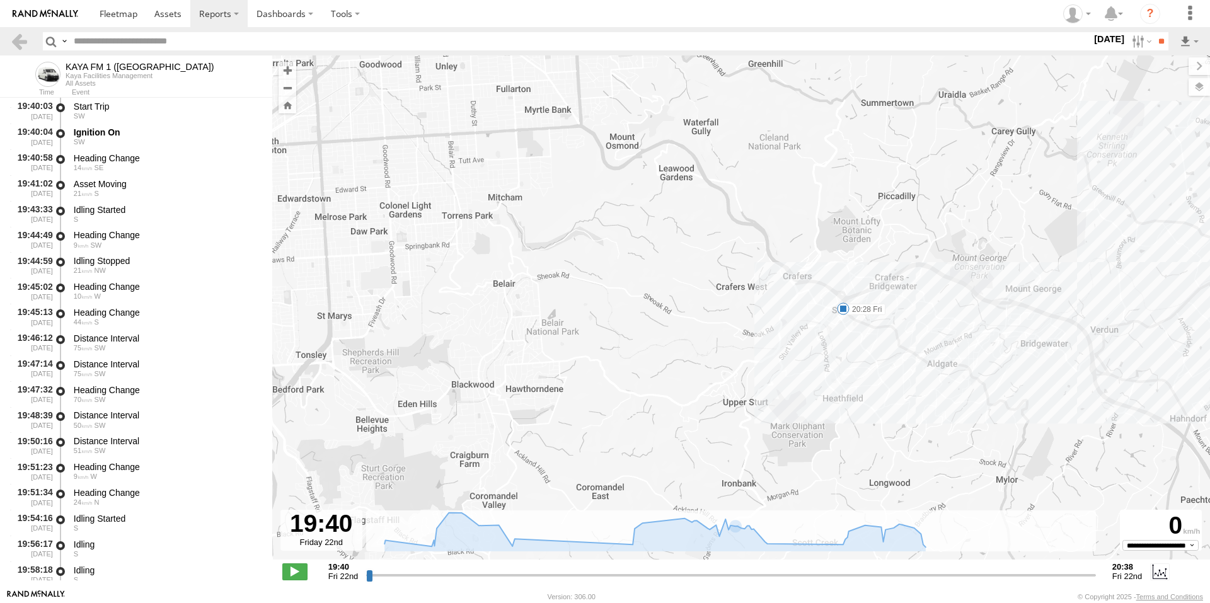
click at [944, 365] on div "KAYA FM 1 ([GEOGRAPHIC_DATA]) 20:28 Fri" at bounding box center [741, 313] width 938 height 517
click at [944, 366] on div "KAYA FM 1 ([GEOGRAPHIC_DATA]) 20:28 Fri" at bounding box center [741, 313] width 938 height 517
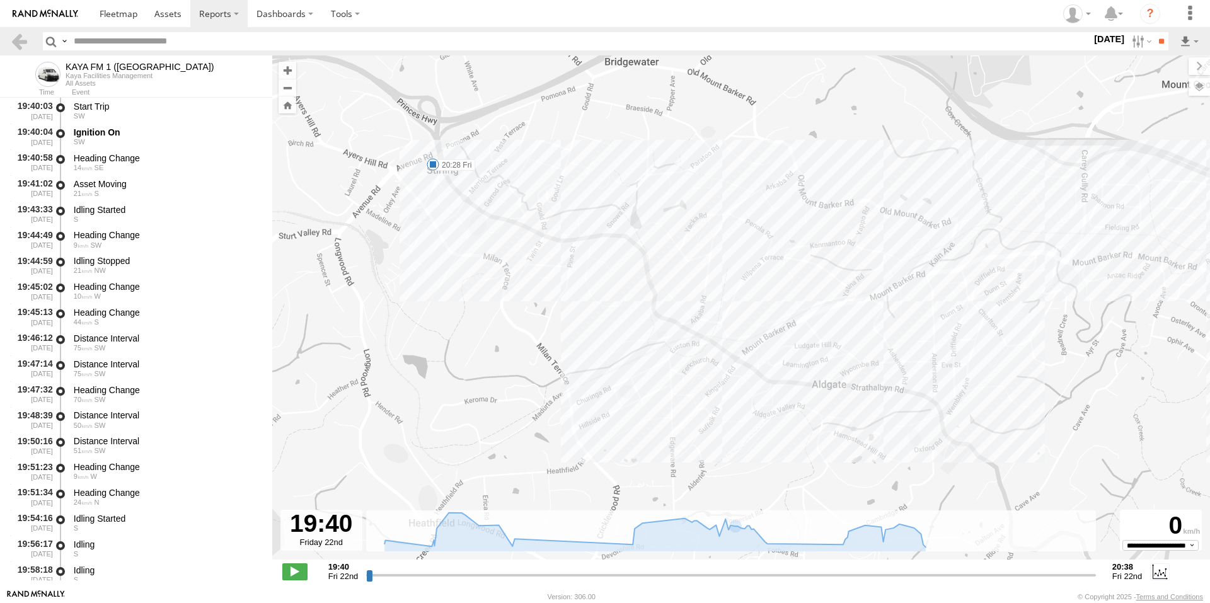
drag, startPoint x: 1060, startPoint y: 419, endPoint x: 918, endPoint y: 346, distance: 159.0
click at [830, 369] on div "KAYA FM 1 ([GEOGRAPHIC_DATA]) 20:28 Fri" at bounding box center [741, 313] width 938 height 517
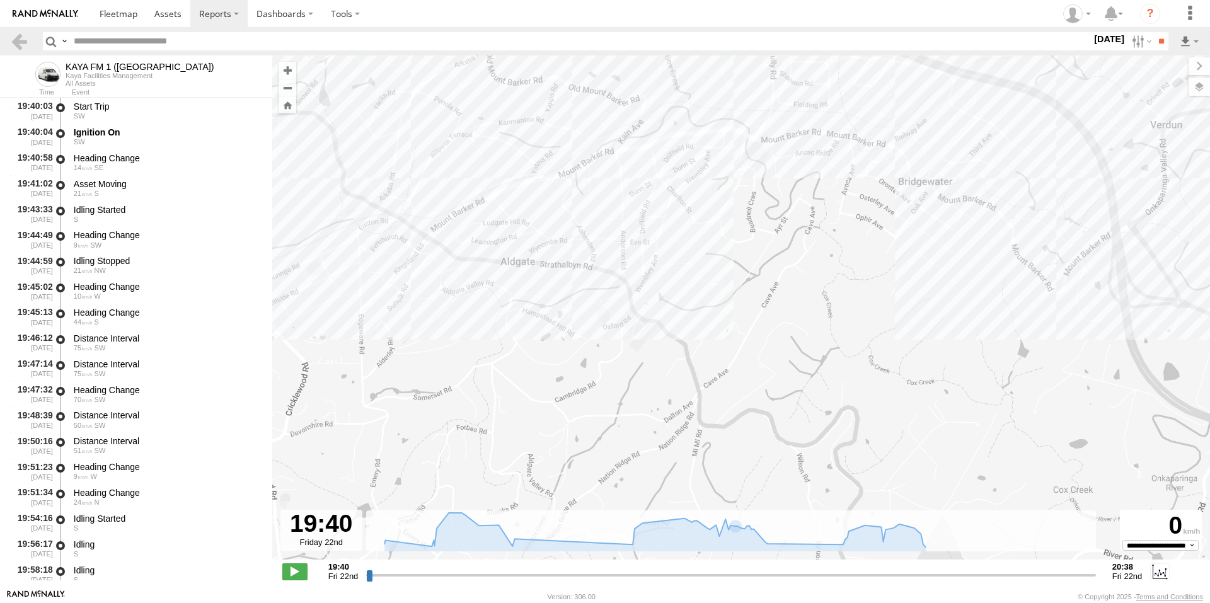
drag, startPoint x: 1030, startPoint y: 326, endPoint x: 702, endPoint y: 203, distance: 350.9
click at [702, 203] on div "KAYA FM 1 ([GEOGRAPHIC_DATA]) 20:28 Fri" at bounding box center [741, 313] width 938 height 517
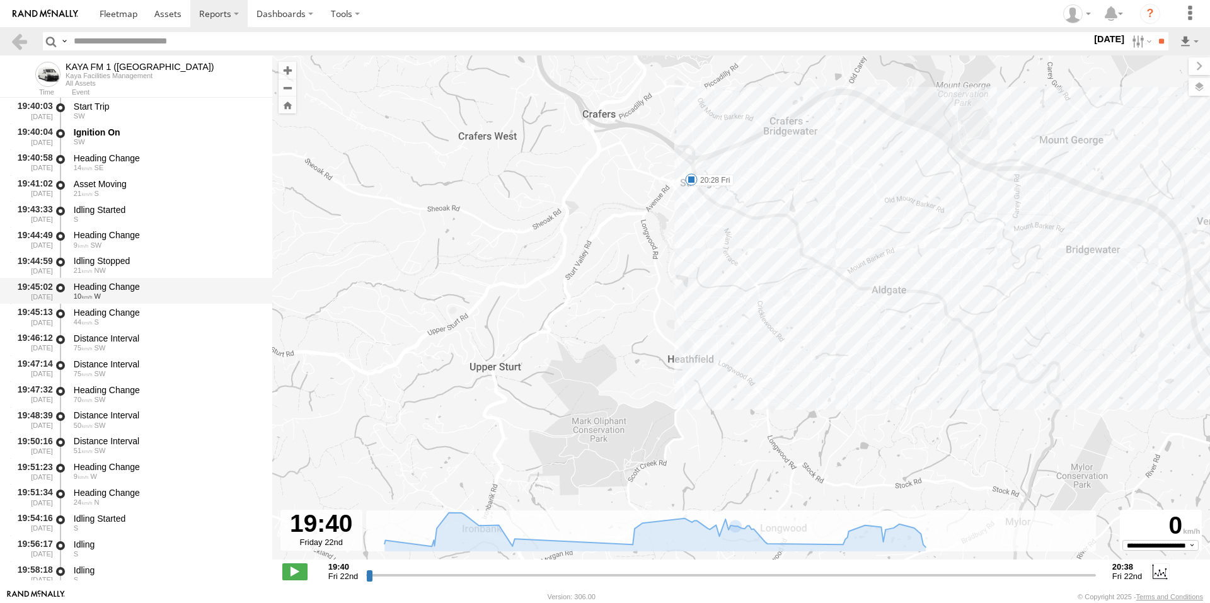
click at [107, 288] on div "Heading Change" at bounding box center [167, 286] width 187 height 11
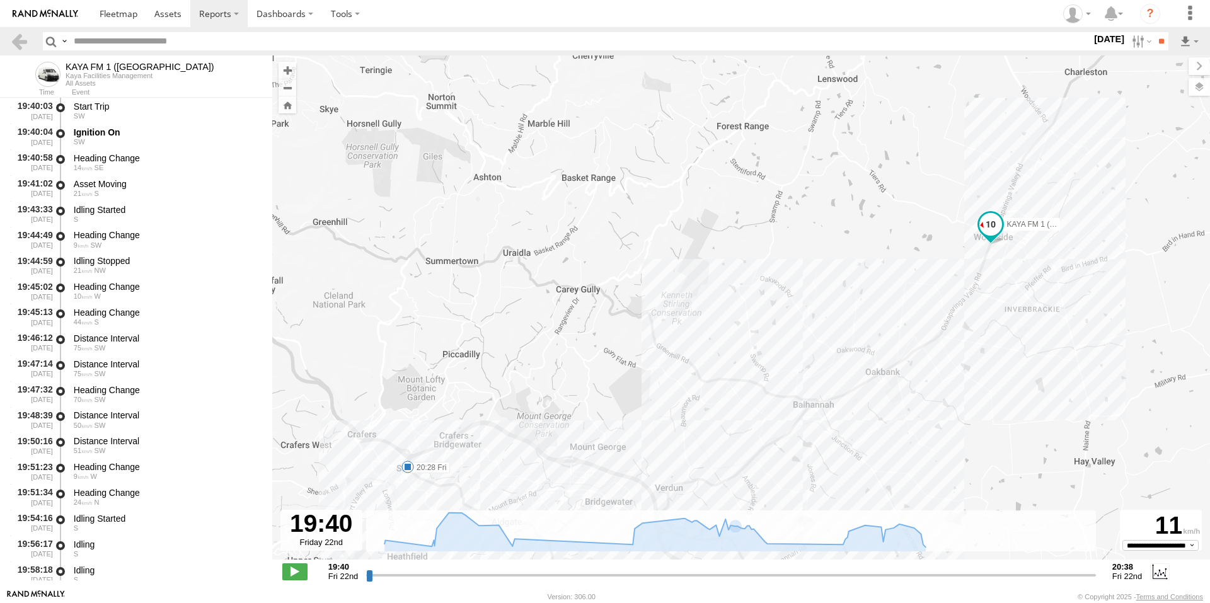
drag, startPoint x: 515, startPoint y: 439, endPoint x: 864, endPoint y: 330, distance: 365.2
click at [864, 330] on div "KAYA FM 1 ([GEOGRAPHIC_DATA]) 20:28 Fri" at bounding box center [741, 313] width 938 height 517
click at [119, 291] on div "Heading Change" at bounding box center [167, 286] width 187 height 11
click at [115, 309] on div "Heading Change" at bounding box center [167, 312] width 187 height 11
click at [107, 335] on div "Distance Interval" at bounding box center [167, 338] width 187 height 11
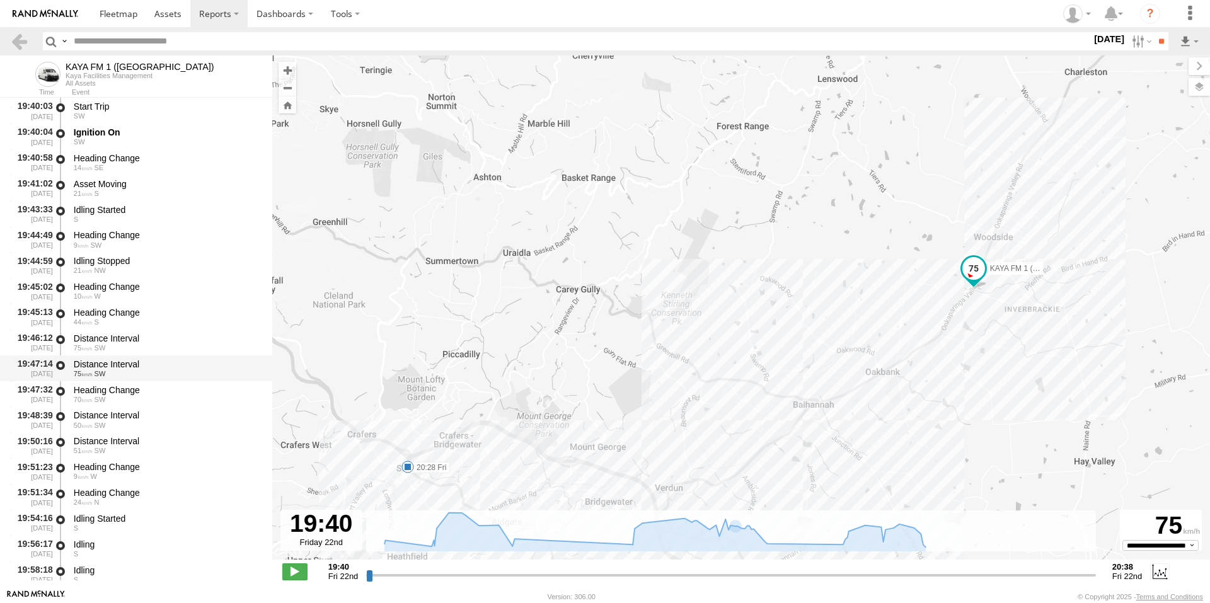
click at [98, 366] on div "Distance Interval" at bounding box center [167, 364] width 187 height 11
click at [93, 417] on div "Distance Interval" at bounding box center [167, 415] width 187 height 11
click at [108, 449] on div "51 SW" at bounding box center [167, 451] width 187 height 8
click at [107, 468] on div "Heading Change" at bounding box center [167, 466] width 187 height 11
click at [87, 504] on span "24" at bounding box center [83, 503] width 19 height 8
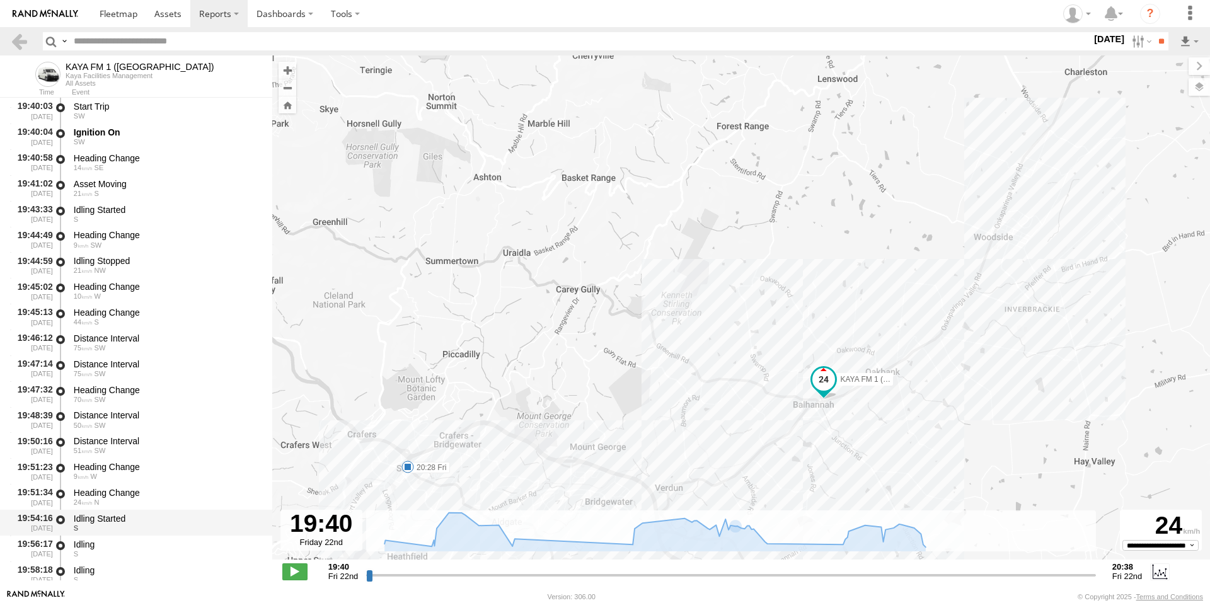
click at [88, 516] on div "Idling Started" at bounding box center [167, 518] width 187 height 11
click at [91, 544] on div "Idling" at bounding box center [167, 544] width 187 height 11
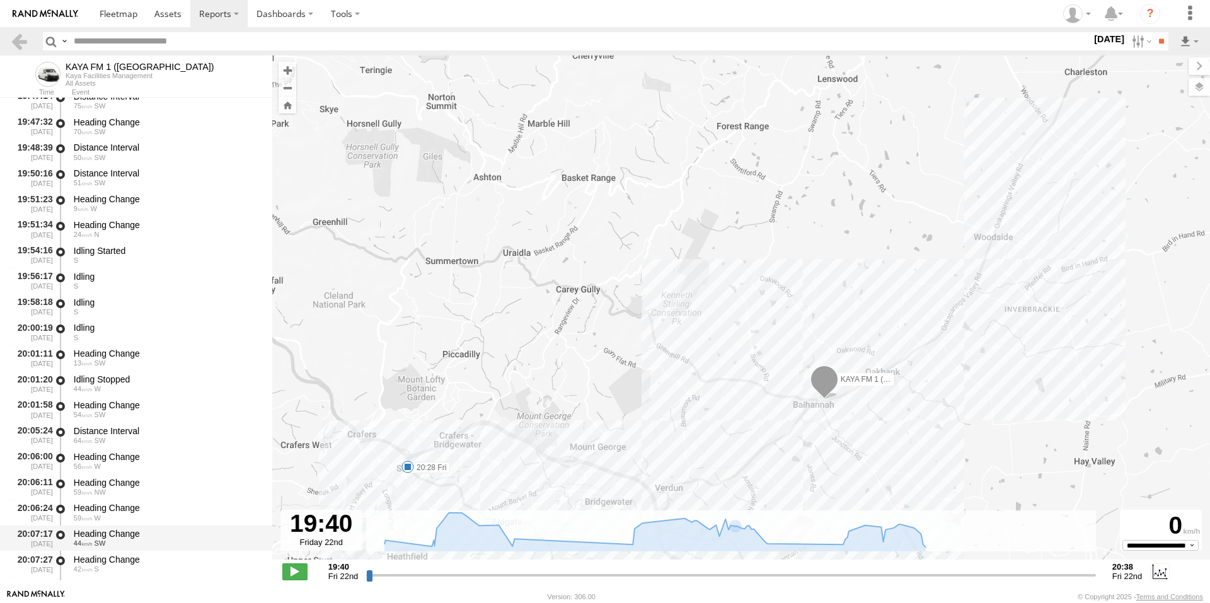
scroll to position [315, 0]
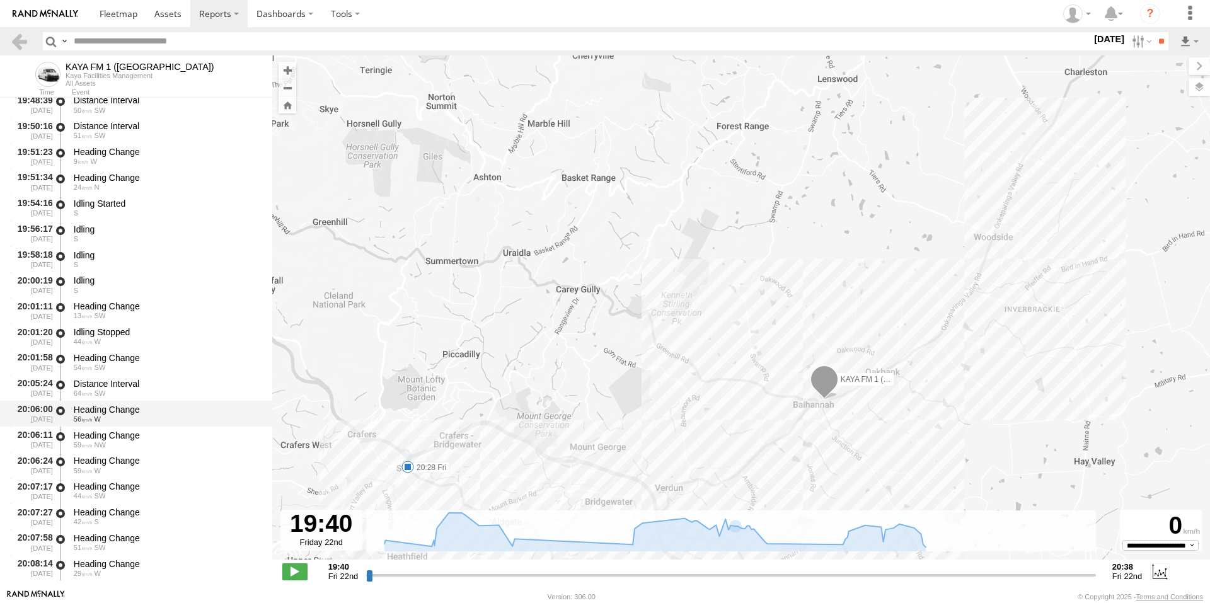
click at [96, 415] on span "W" at bounding box center [98, 419] width 6 height 8
click at [92, 434] on div "Heading Change" at bounding box center [167, 435] width 187 height 11
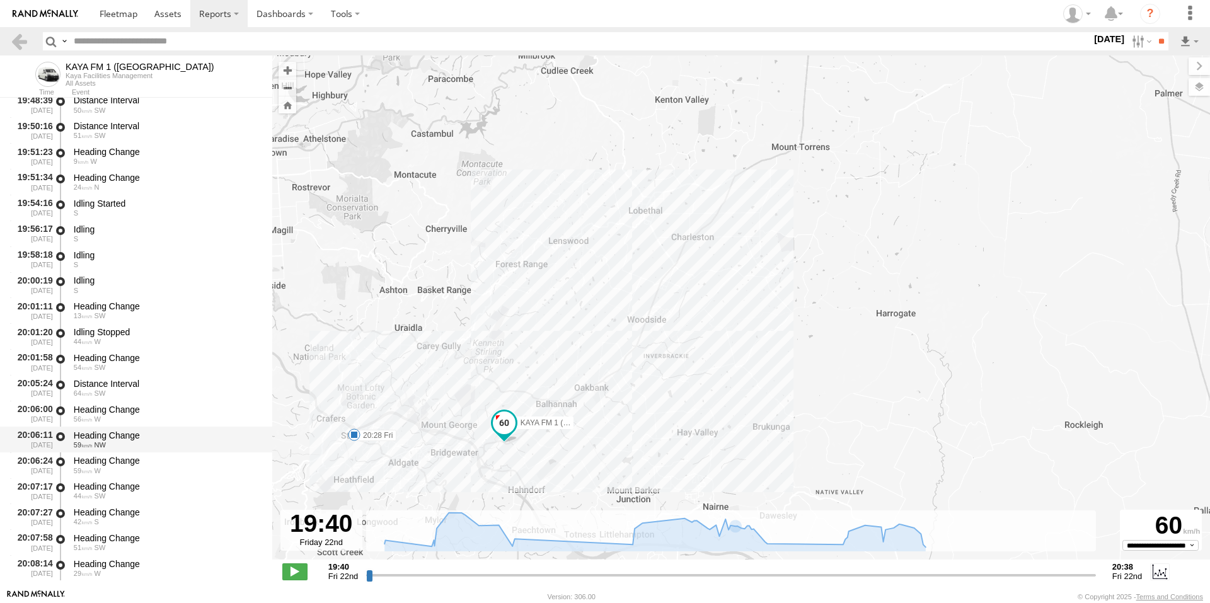
click at [120, 440] on div "Heading Change" at bounding box center [167, 435] width 187 height 11
click at [98, 437] on div "Heading Change" at bounding box center [167, 435] width 187 height 11
click at [93, 462] on div "Heading Change" at bounding box center [167, 460] width 187 height 11
click at [95, 486] on div "Heading Change" at bounding box center [167, 486] width 187 height 11
click at [89, 510] on div "Heading Change" at bounding box center [167, 512] width 187 height 11
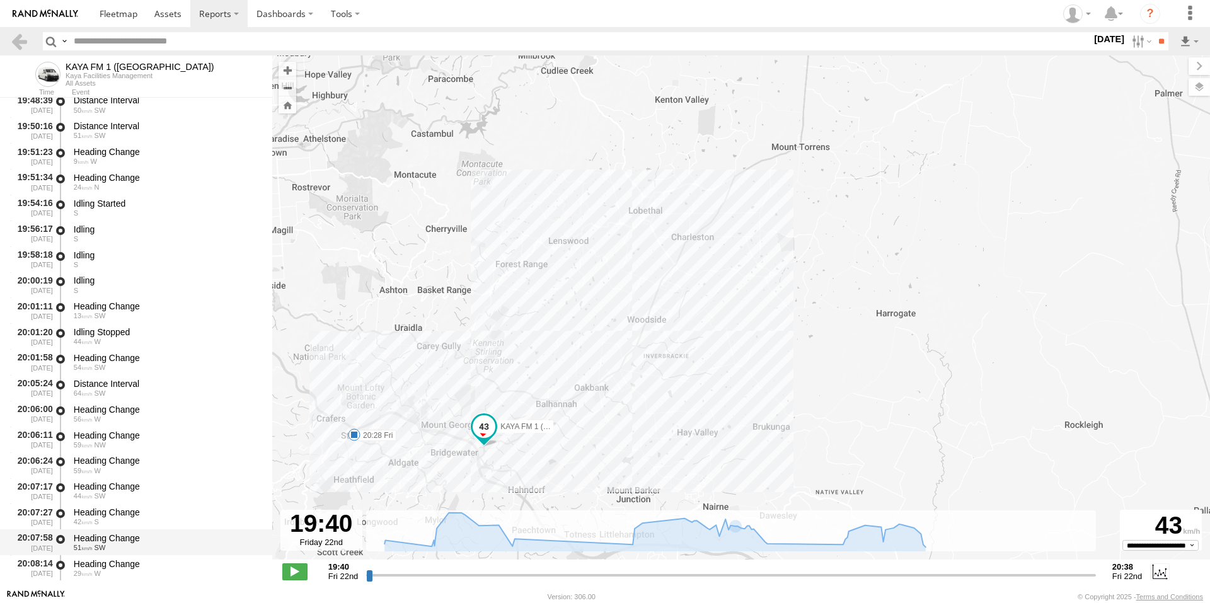
click at [96, 546] on span "SW" at bounding box center [100, 548] width 11 height 8
click at [86, 565] on div "Heading Change" at bounding box center [167, 563] width 187 height 11
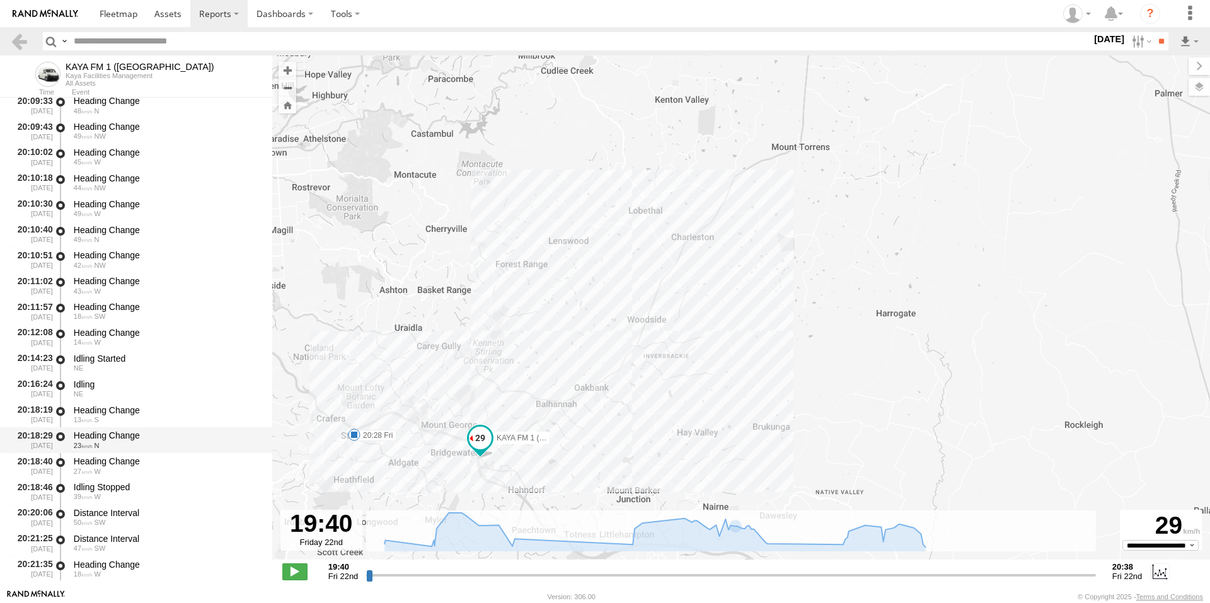
scroll to position [882, 0]
click at [91, 316] on span "18" at bounding box center [83, 315] width 19 height 8
click at [88, 338] on span "14" at bounding box center [83, 341] width 19 height 8
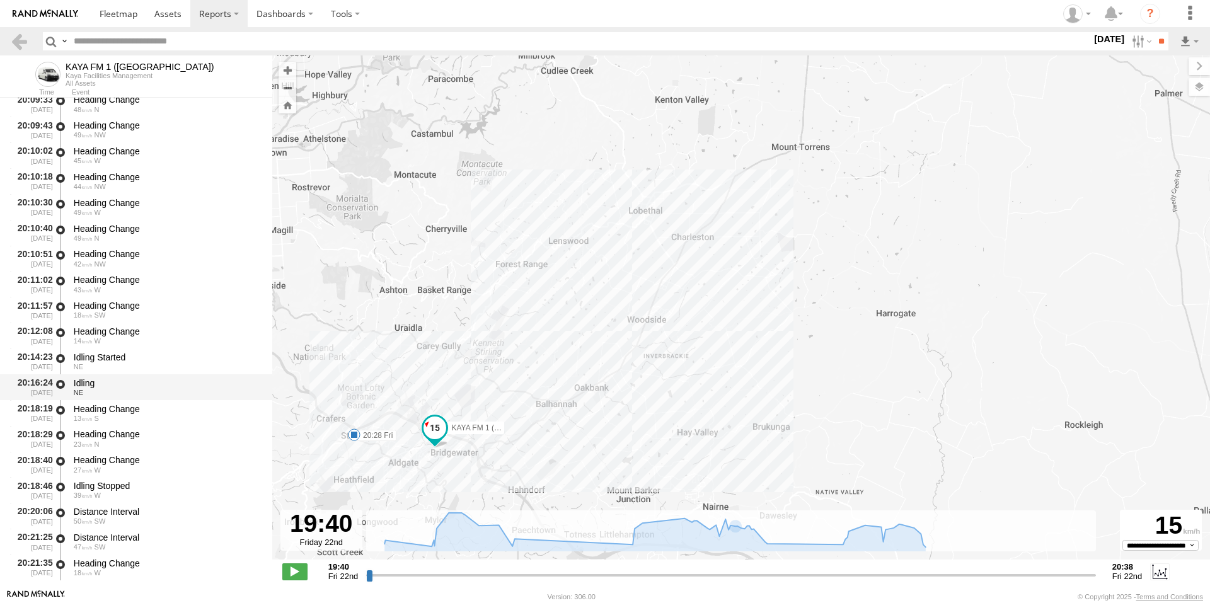
click at [85, 383] on div "Idling" at bounding box center [167, 383] width 187 height 11
click at [84, 441] on div "23 N" at bounding box center [167, 445] width 187 height 8
click at [95, 496] on span "W" at bounding box center [98, 496] width 6 height 8
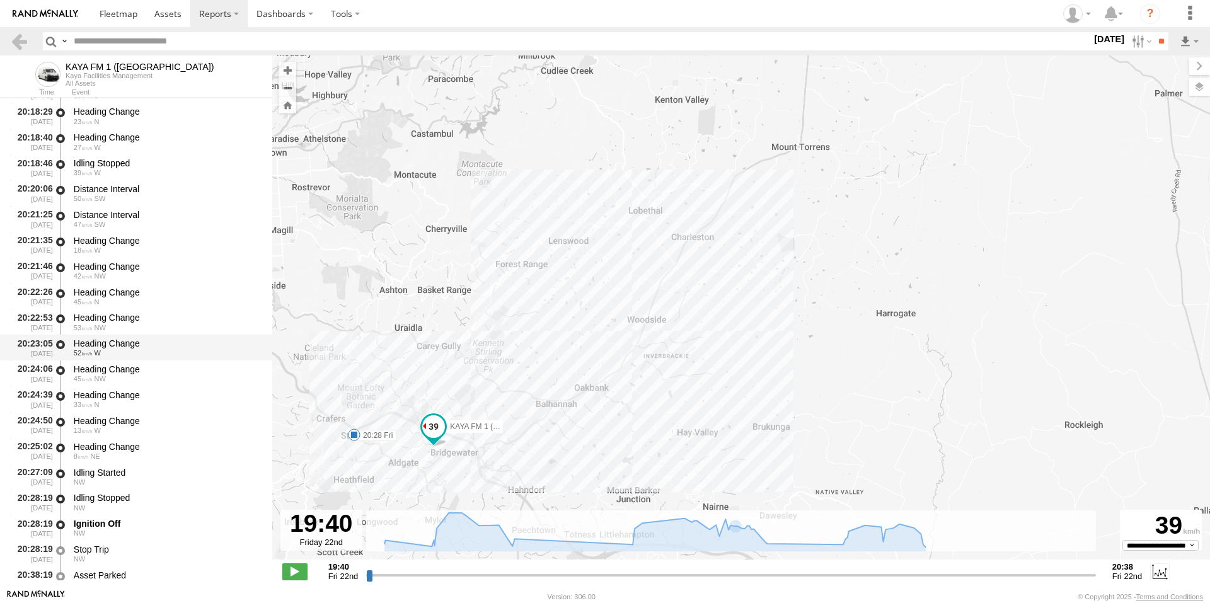
scroll to position [1261, 0]
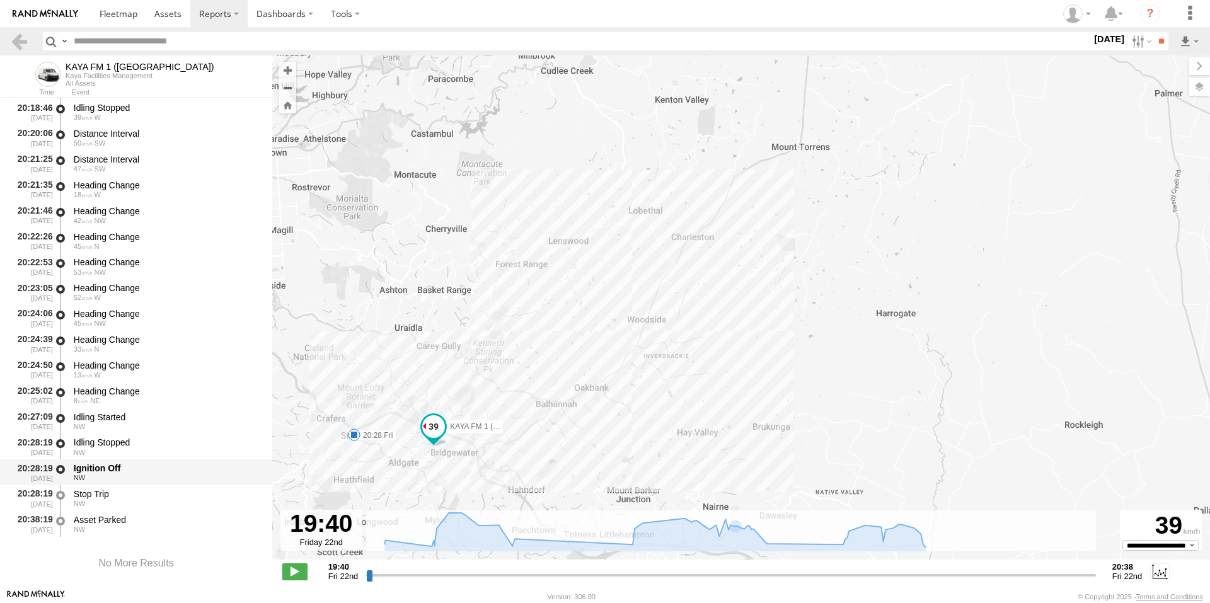
click at [115, 473] on div "Ignition Off" at bounding box center [167, 468] width 187 height 11
click at [107, 419] on div "Idling Started" at bounding box center [167, 417] width 187 height 11
click at [94, 449] on div "NW" at bounding box center [167, 453] width 187 height 8
click at [95, 450] on div "NW" at bounding box center [167, 453] width 187 height 8
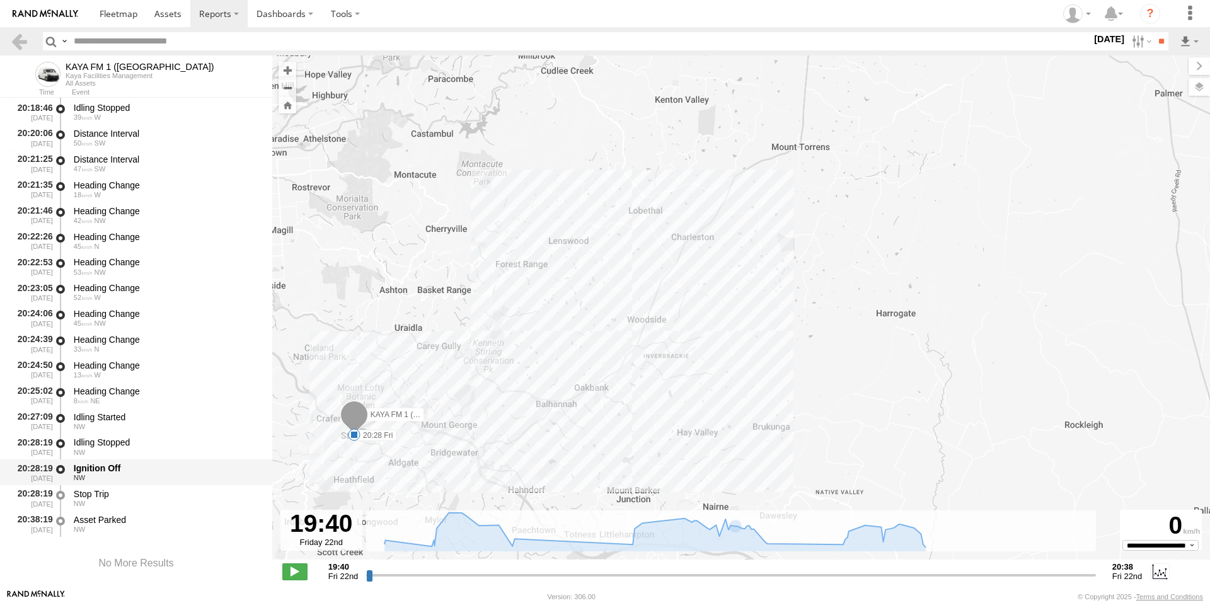
click at [95, 469] on div "Ignition Off" at bounding box center [167, 468] width 187 height 11
click at [101, 363] on div "Heading Change" at bounding box center [167, 365] width 187 height 11
click at [101, 338] on div "Heading Change" at bounding box center [167, 339] width 187 height 11
click at [97, 296] on span "W" at bounding box center [98, 298] width 6 height 8
click at [96, 260] on div "Heading Change" at bounding box center [167, 262] width 187 height 11
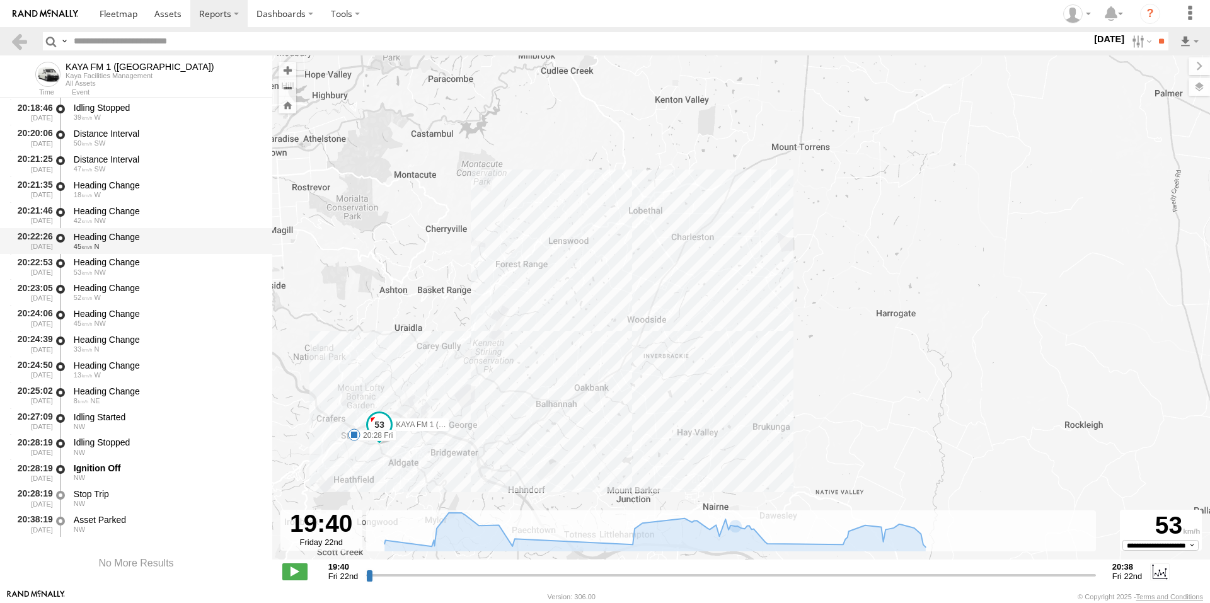
click at [96, 229] on div "Heading Change 45 N" at bounding box center [167, 240] width 190 height 23
click at [98, 201] on div "20:21:35 [DATE] Heading Change 18 W" at bounding box center [136, 189] width 272 height 26
click at [103, 139] on div "Distance Interval" at bounding box center [167, 133] width 187 height 11
click at [106, 112] on div "Idling Stopped" at bounding box center [167, 107] width 187 height 11
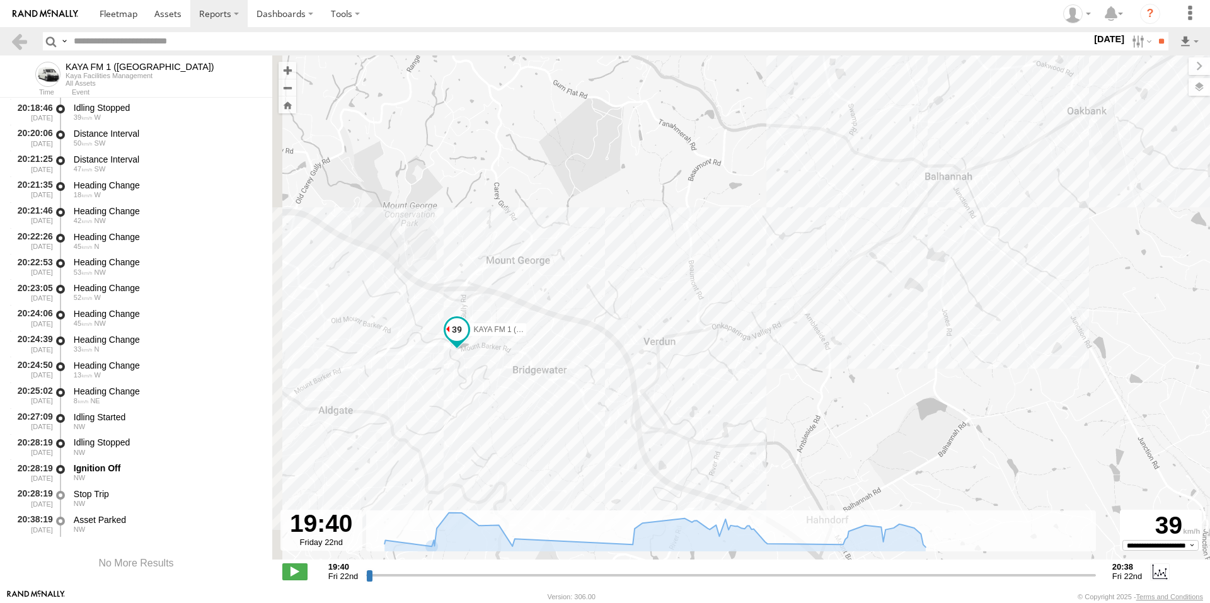
drag, startPoint x: 437, startPoint y: 372, endPoint x: 567, endPoint y: 441, distance: 147.7
click at [567, 441] on div "KAYA FM 1 ([GEOGRAPHIC_DATA]) 20:28 Fri" at bounding box center [741, 313] width 938 height 517
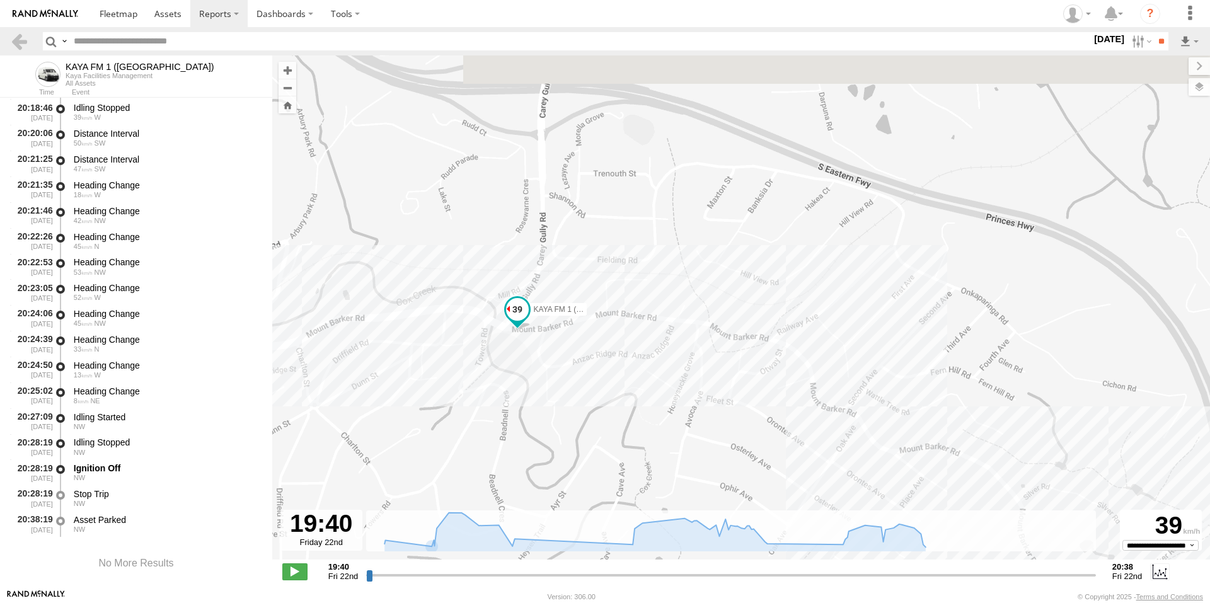
drag, startPoint x: 468, startPoint y: 269, endPoint x: 560, endPoint y: 349, distance: 121.9
click at [560, 349] on div "KAYA FM 1 ([GEOGRAPHIC_DATA]) 20:28 Fri" at bounding box center [741, 313] width 938 height 517
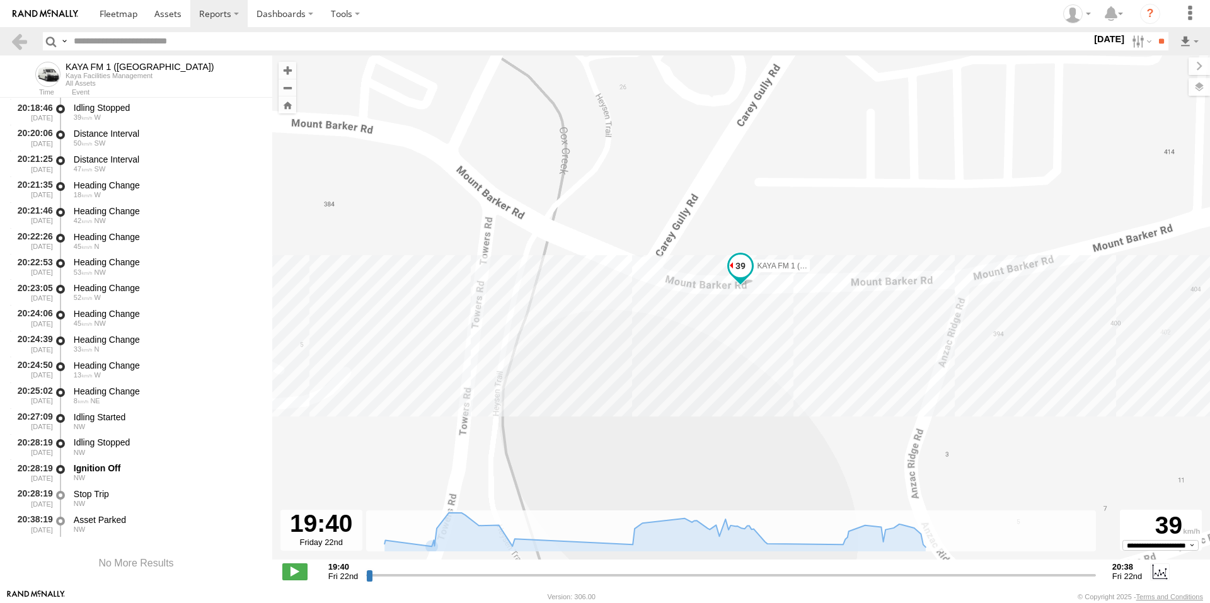
drag, startPoint x: 480, startPoint y: 294, endPoint x: 947, endPoint y: 442, distance: 489.4
click at [947, 442] on div "KAYA FM 1 ([GEOGRAPHIC_DATA]) 20:28 Fri" at bounding box center [741, 313] width 938 height 517
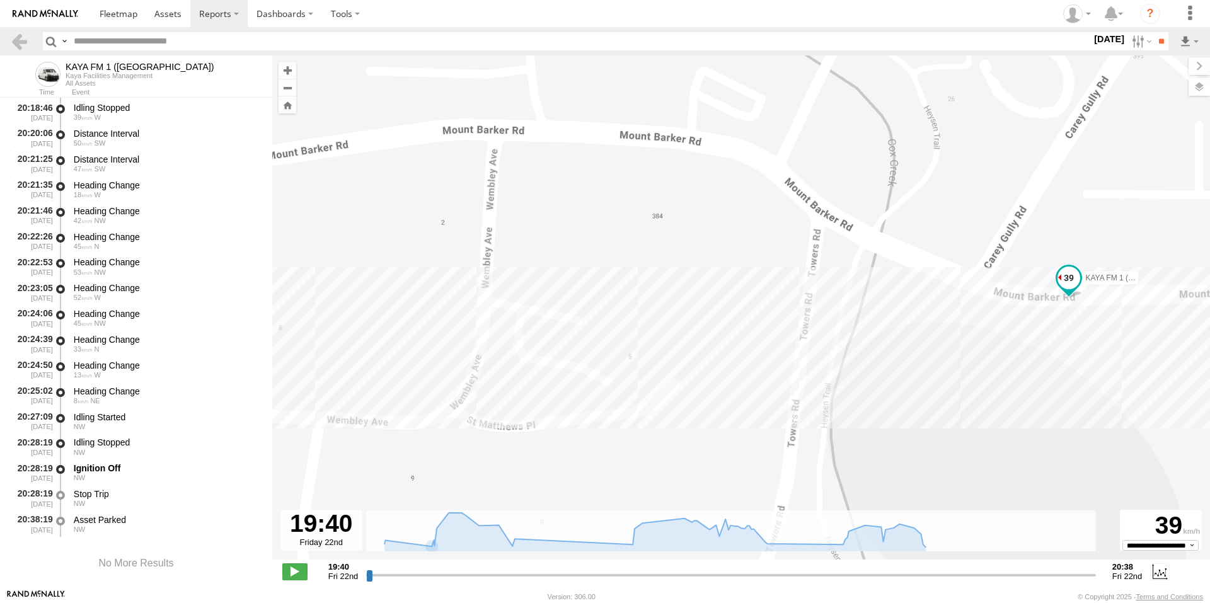
drag, startPoint x: 628, startPoint y: 332, endPoint x: 966, endPoint y: 349, distance: 337.6
click at [966, 349] on div "KAYA FM 1 ([GEOGRAPHIC_DATA]) 20:28 Fri" at bounding box center [741, 313] width 938 height 517
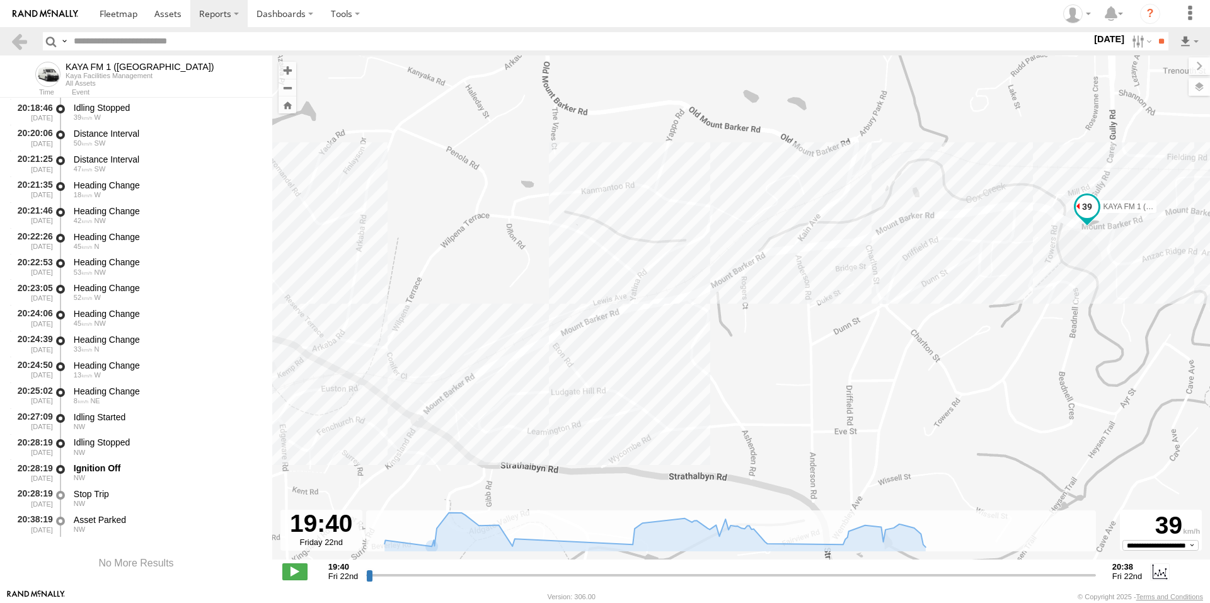
drag, startPoint x: 552, startPoint y: 446, endPoint x: 684, endPoint y: 332, distance: 174.3
click at [684, 332] on div "KAYA FM 1 ([GEOGRAPHIC_DATA]) 20:28 Fri" at bounding box center [741, 313] width 938 height 517
click at [129, 523] on div "Asset Parked" at bounding box center [167, 519] width 187 height 11
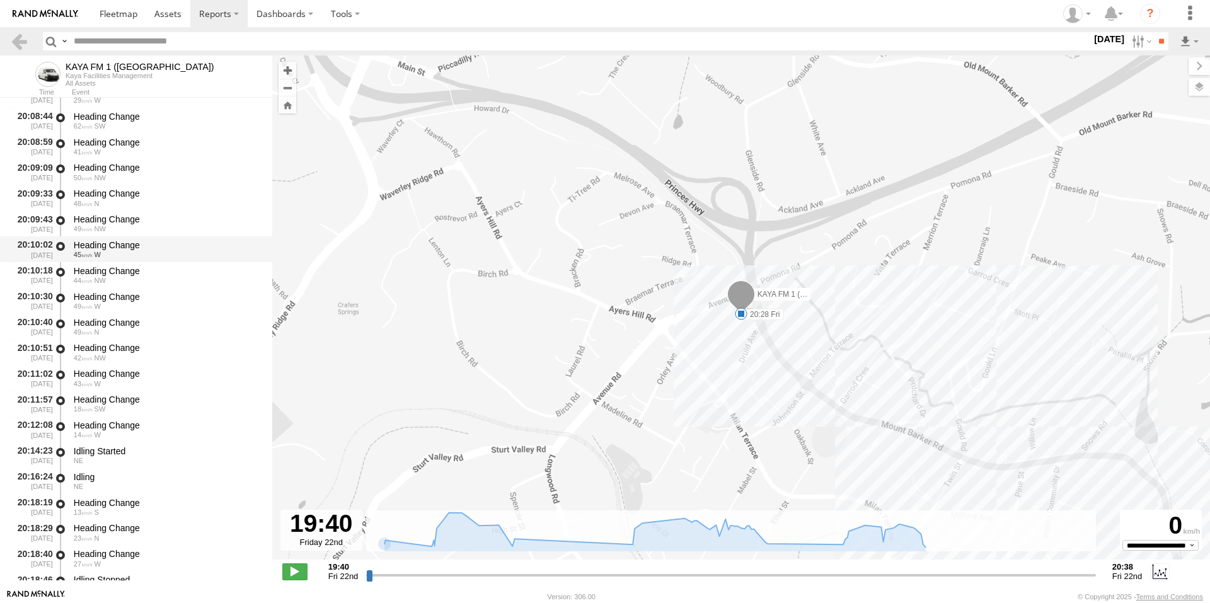
scroll to position [819, 0]
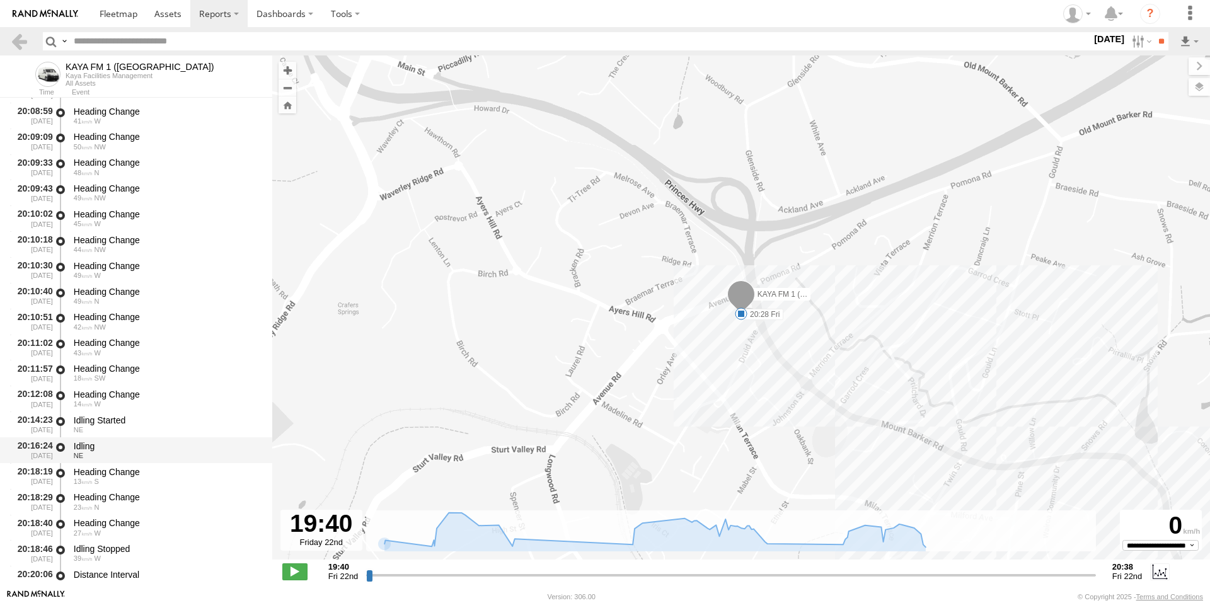
click at [92, 444] on div "Idling" at bounding box center [167, 446] width 187 height 11
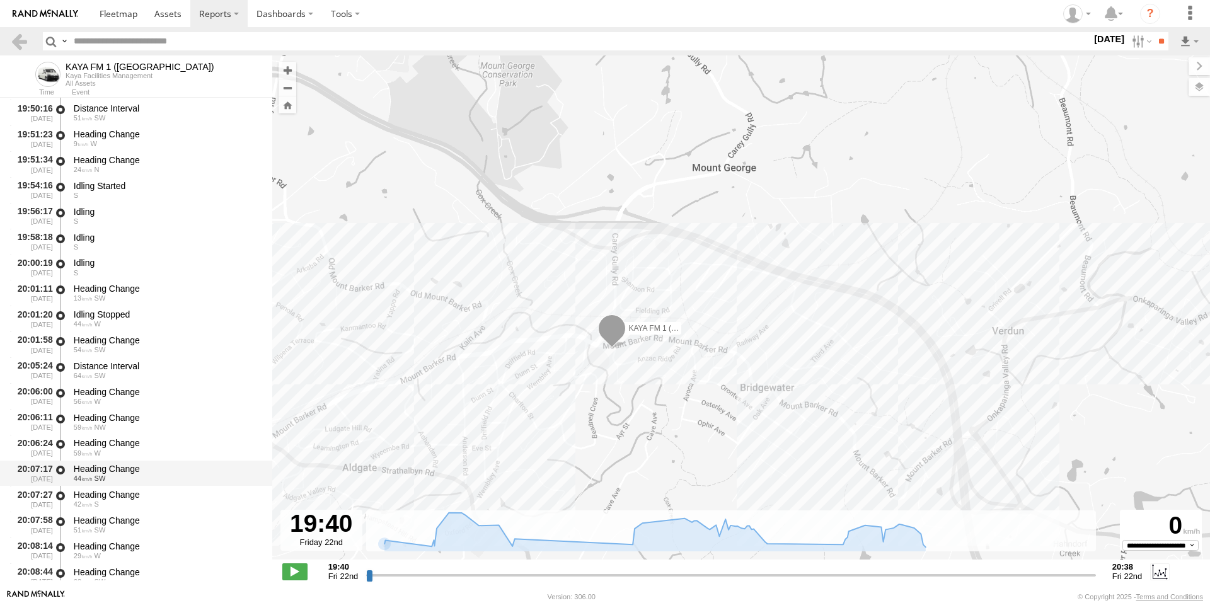
scroll to position [282, 0]
click at [90, 291] on div "Idling" at bounding box center [167, 287] width 187 height 11
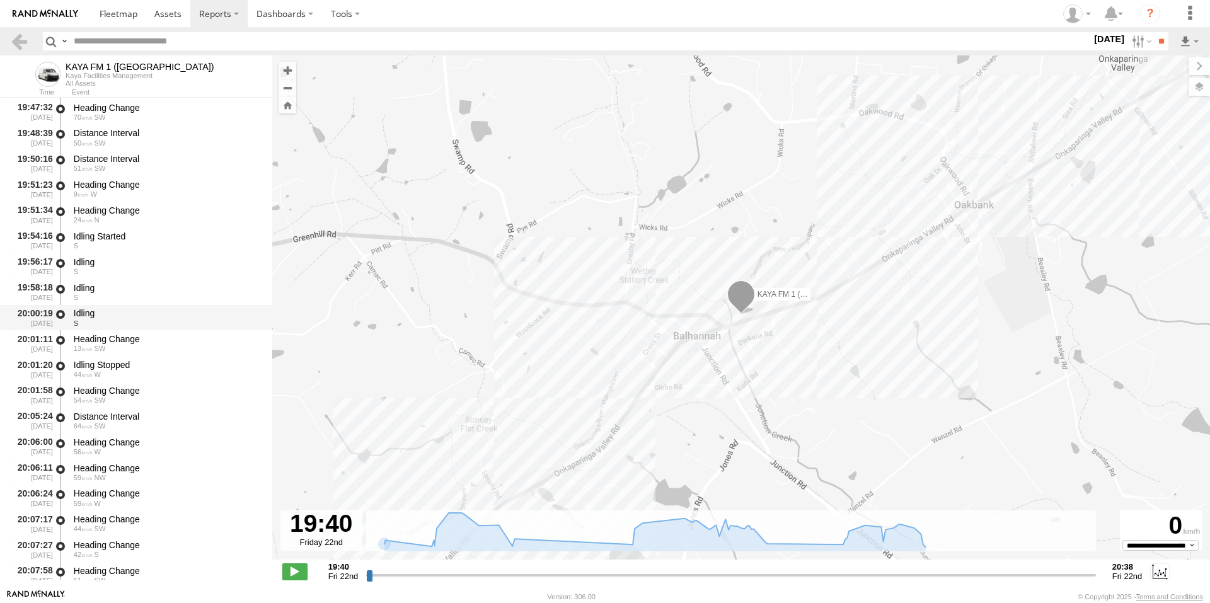
click at [88, 310] on div "Idling" at bounding box center [167, 313] width 187 height 11
click at [85, 347] on span "13" at bounding box center [83, 349] width 19 height 8
click at [91, 367] on div "Idling Stopped" at bounding box center [167, 364] width 187 height 11
click at [92, 389] on div "Heading Change" at bounding box center [167, 390] width 187 height 11
click at [101, 425] on span "SW" at bounding box center [100, 426] width 11 height 8
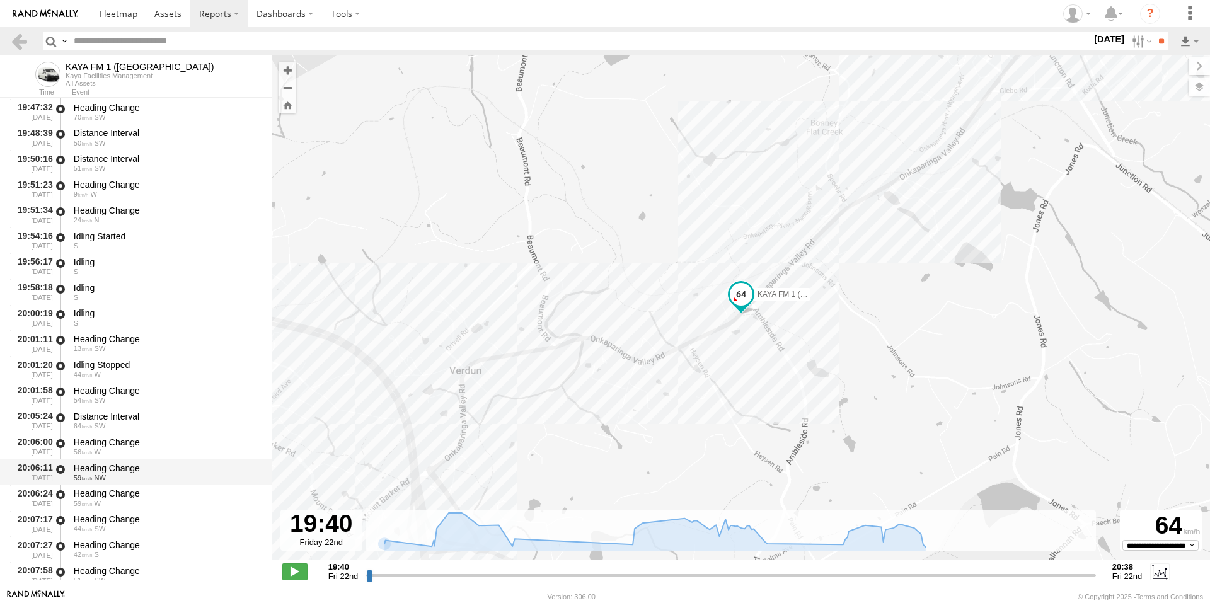
click at [112, 465] on div "Heading Change" at bounding box center [167, 468] width 187 height 11
click at [115, 505] on div "59 W" at bounding box center [167, 504] width 187 height 8
click at [127, 532] on div "44 SW" at bounding box center [167, 529] width 187 height 8
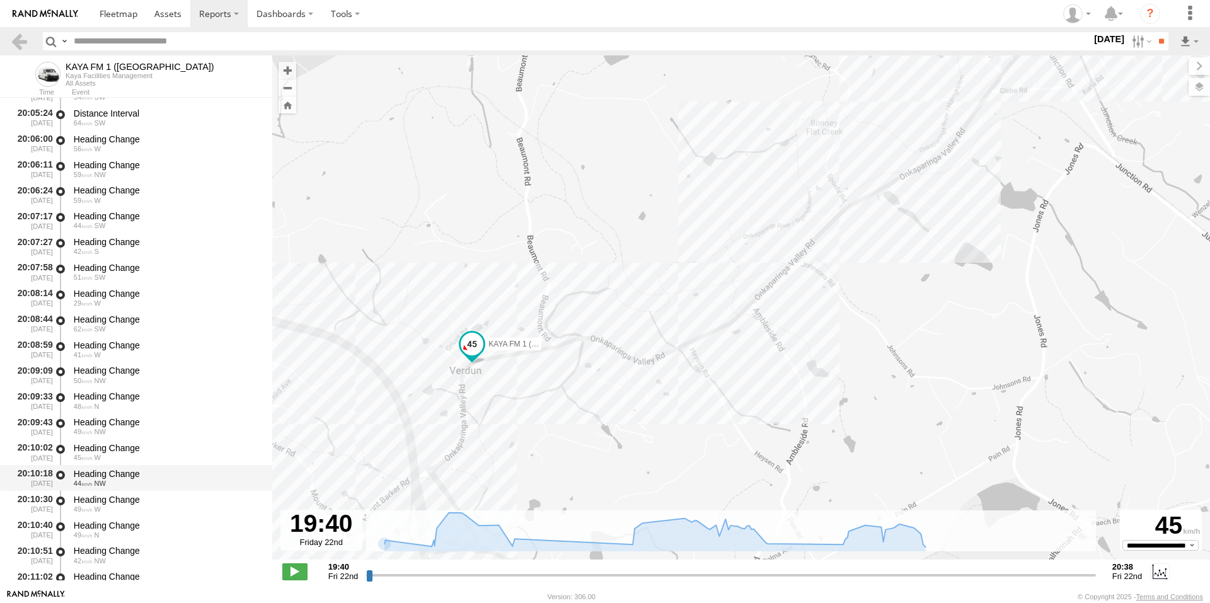
scroll to position [598, 0]
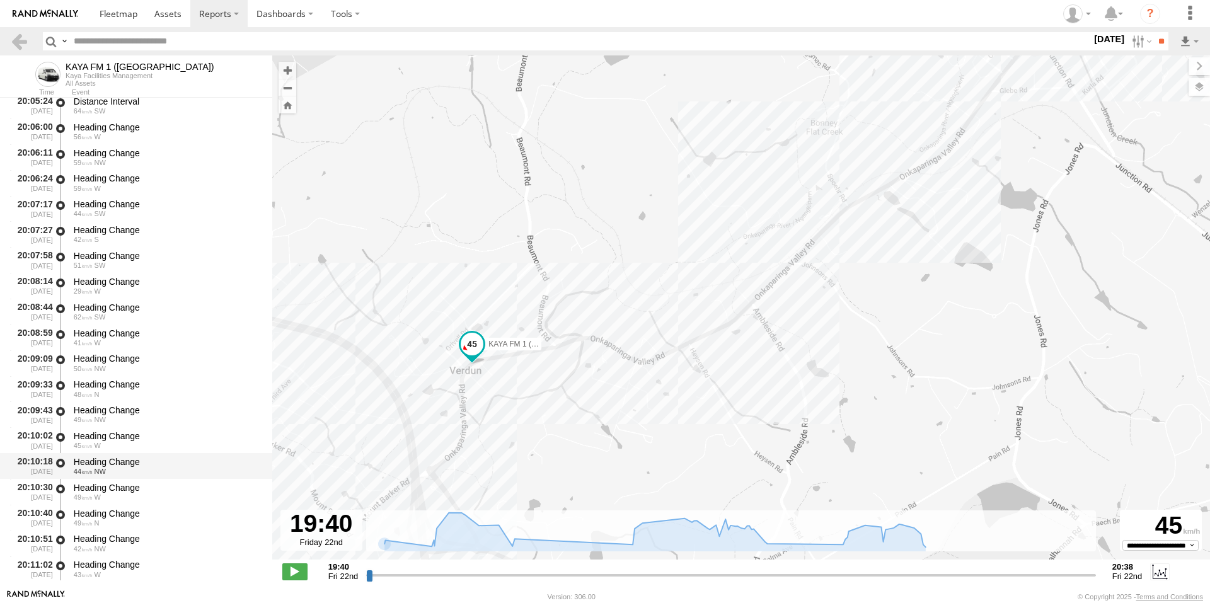
click at [101, 453] on div "20:10:18 [DATE] Heading Change 44 NW" at bounding box center [136, 466] width 272 height 26
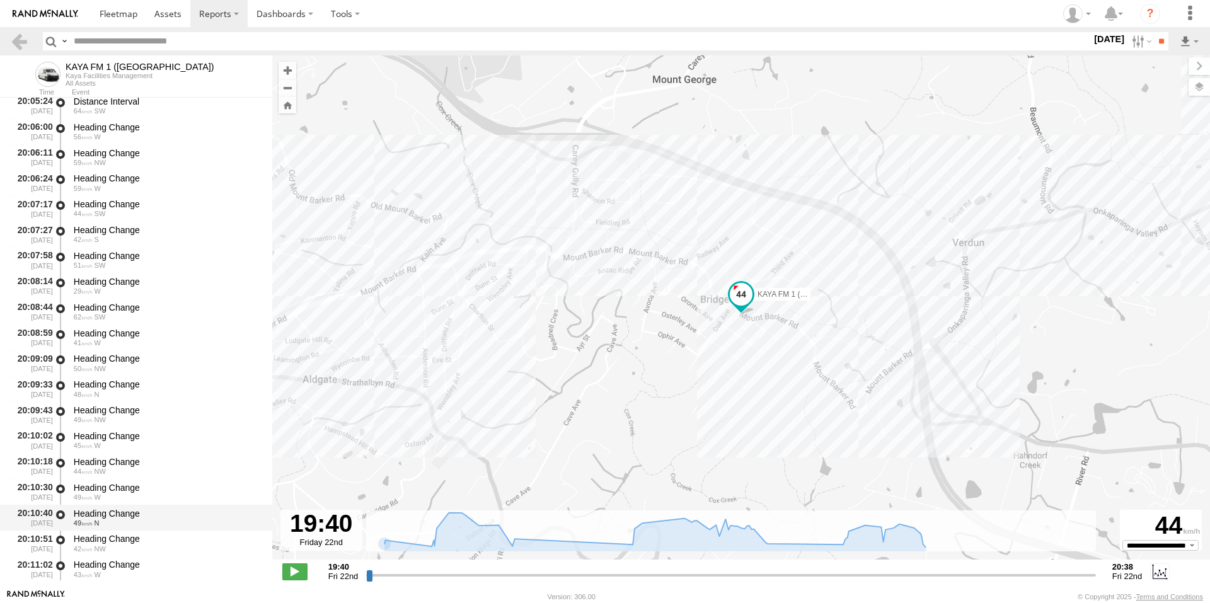
click at [123, 509] on div "Heading Change" at bounding box center [167, 513] width 187 height 11
click at [105, 521] on div "49 N" at bounding box center [167, 523] width 187 height 8
click at [105, 538] on div "Heading Change" at bounding box center [167, 538] width 187 height 11
click at [109, 557] on div "20:11:02 [DATE] Heading Change 43 W" at bounding box center [136, 570] width 272 height 26
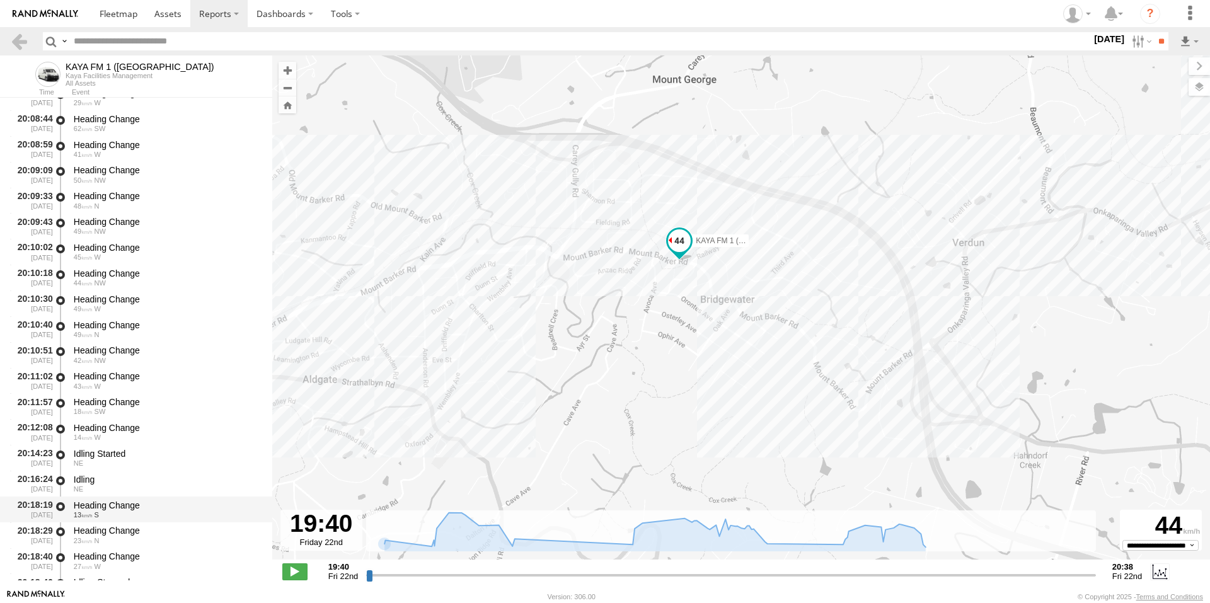
scroll to position [787, 0]
click at [99, 461] on div "NE" at bounding box center [167, 463] width 187 height 8
click at [100, 483] on div "Idling" at bounding box center [167, 478] width 187 height 11
click at [103, 511] on div "13 S" at bounding box center [167, 515] width 187 height 8
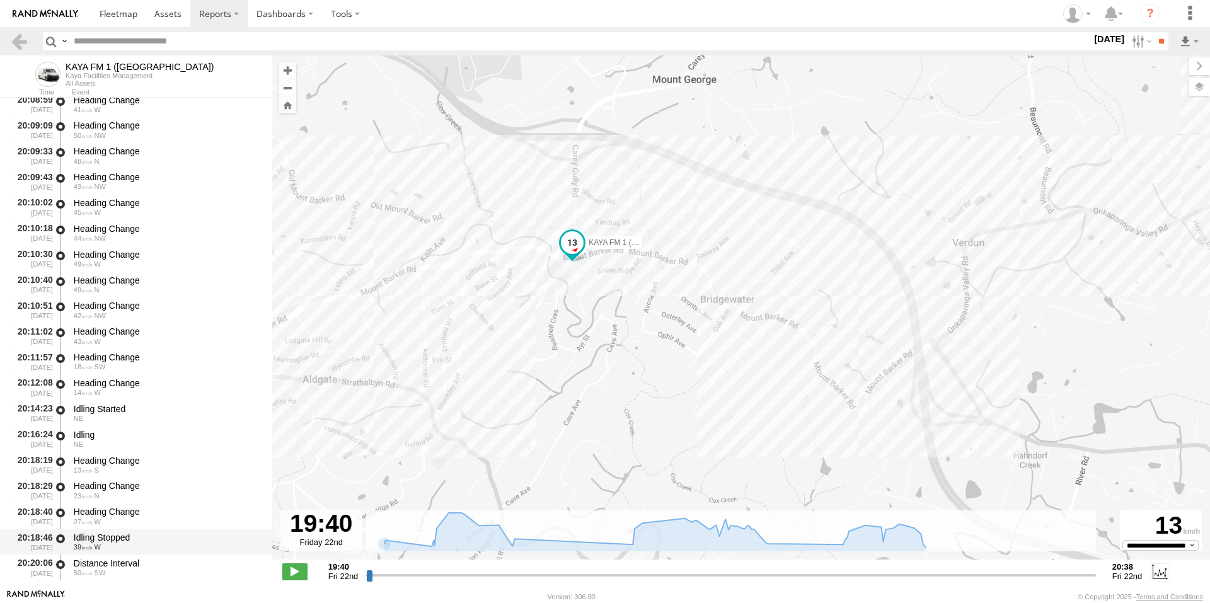
scroll to position [850, 0]
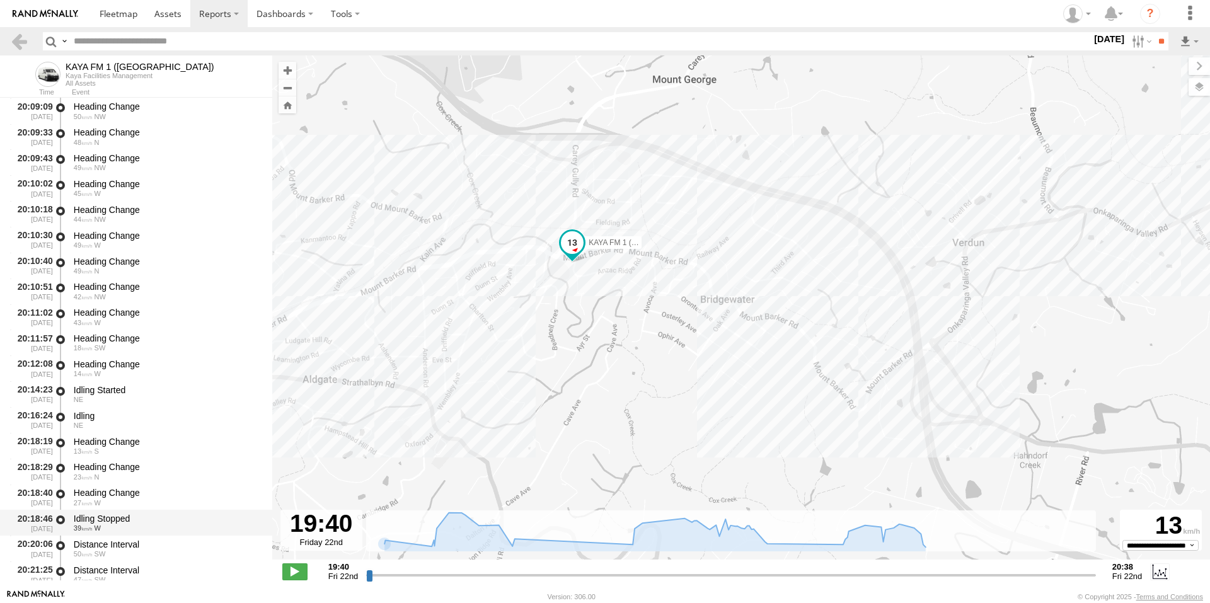
click at [107, 518] on div "Idling Stopped" at bounding box center [167, 518] width 187 height 11
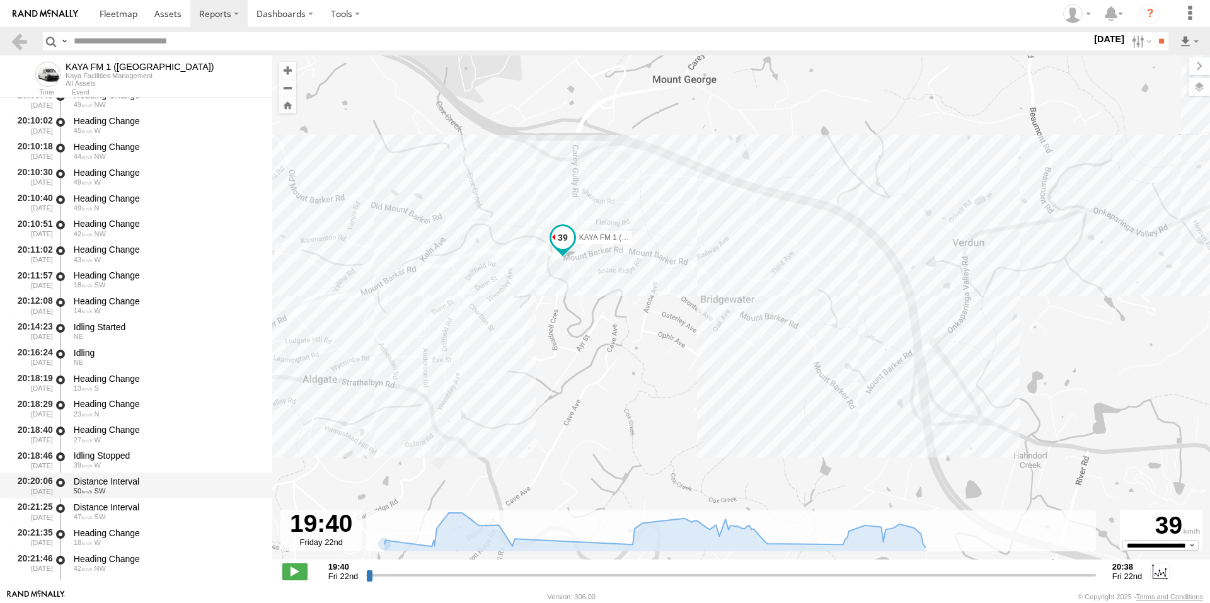
click at [108, 516] on div "47 SW" at bounding box center [167, 517] width 187 height 8
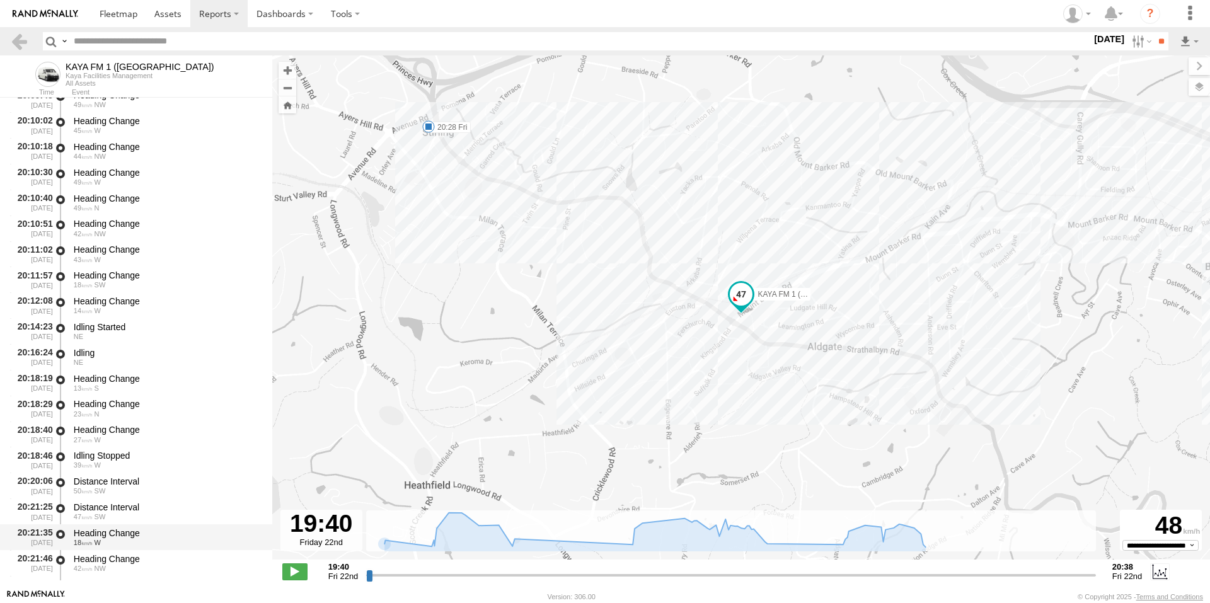
click at [118, 545] on div "18 W" at bounding box center [167, 543] width 187 height 8
click at [113, 557] on div "Heading Change" at bounding box center [167, 558] width 187 height 11
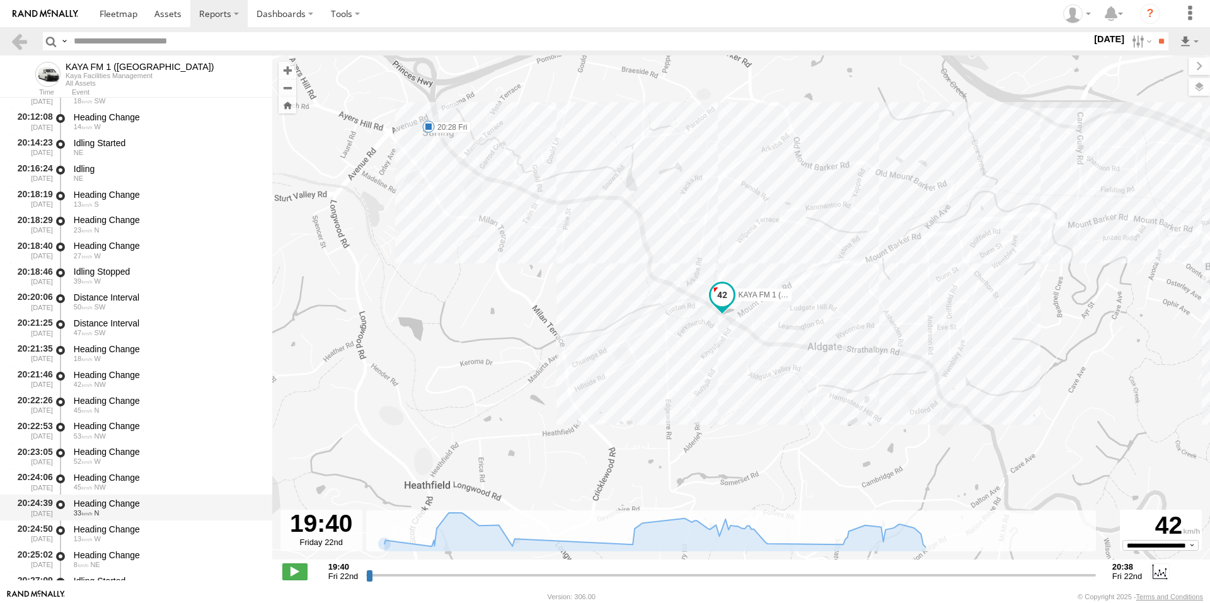
scroll to position [1102, 0]
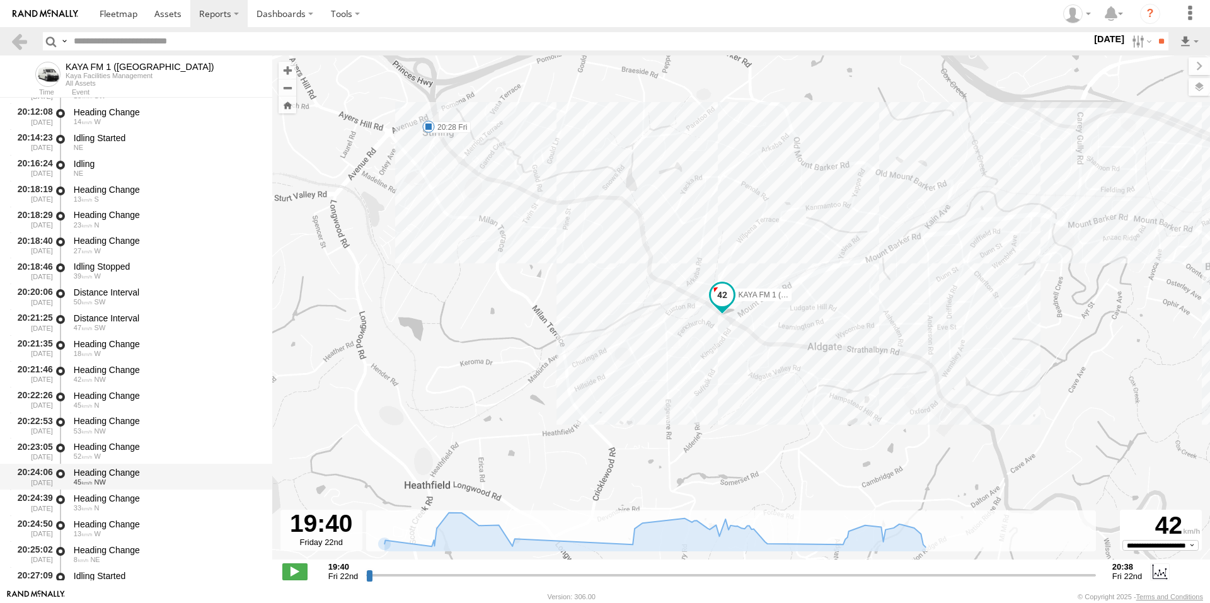
click at [93, 466] on div "Heading Change 45 NW" at bounding box center [167, 476] width 190 height 23
